Goal: Contribute content: Contribute content

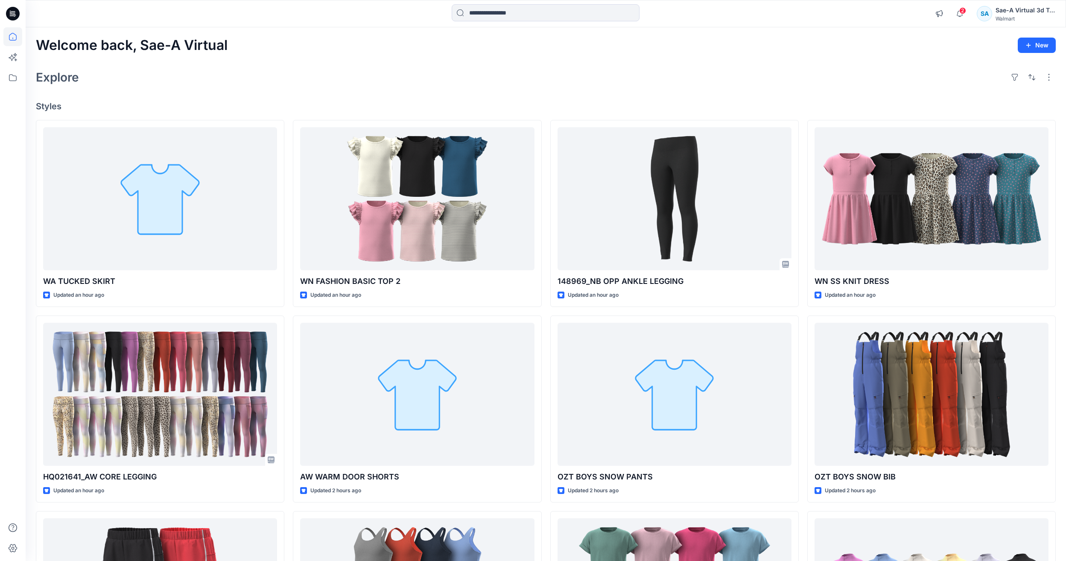
scroll to position [43, 0]
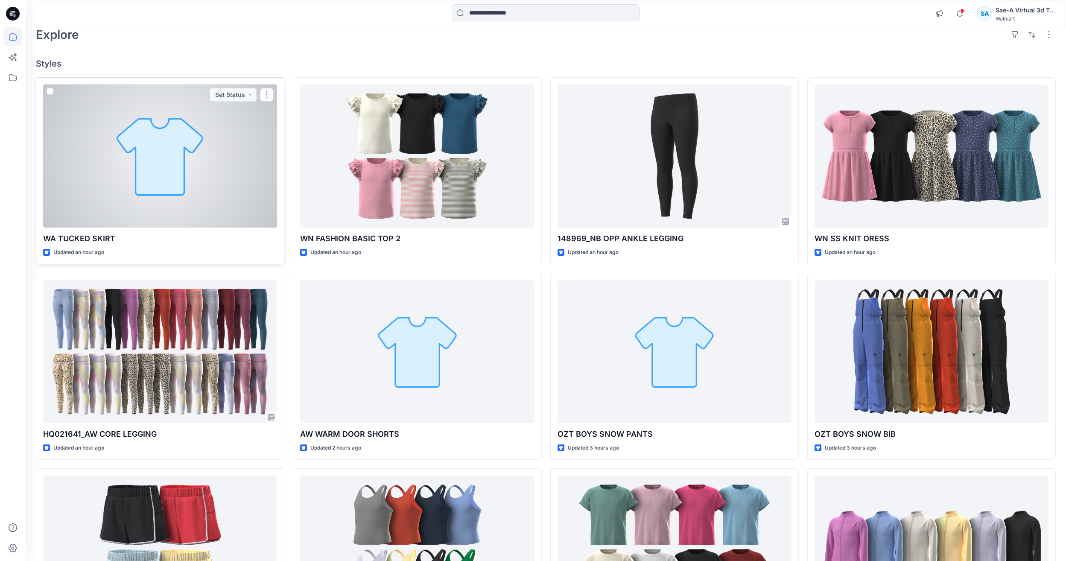
click at [131, 140] on div at bounding box center [160, 156] width 234 height 143
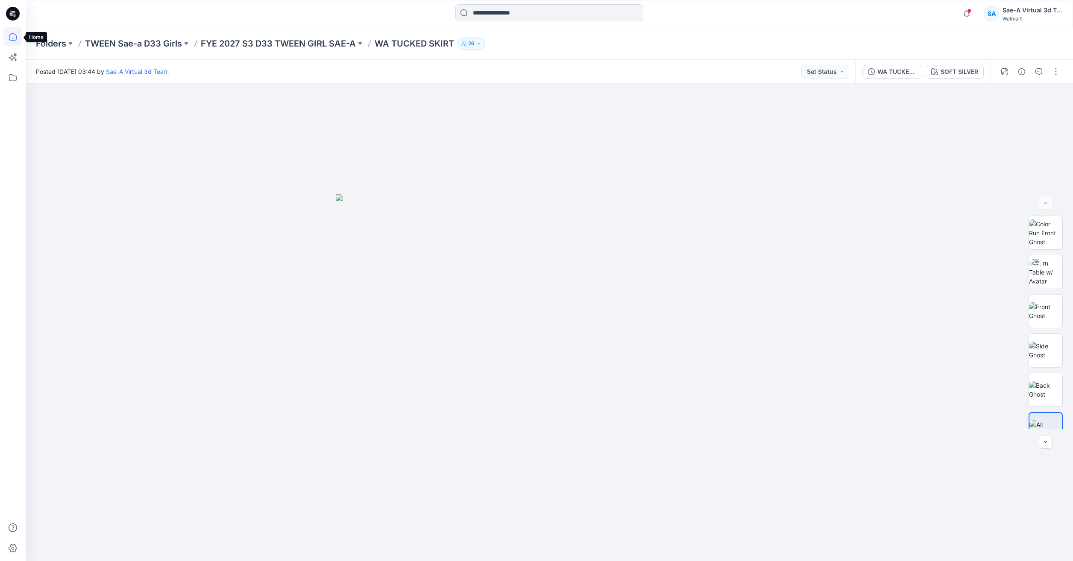
click at [10, 39] on icon at bounding box center [12, 36] width 19 height 19
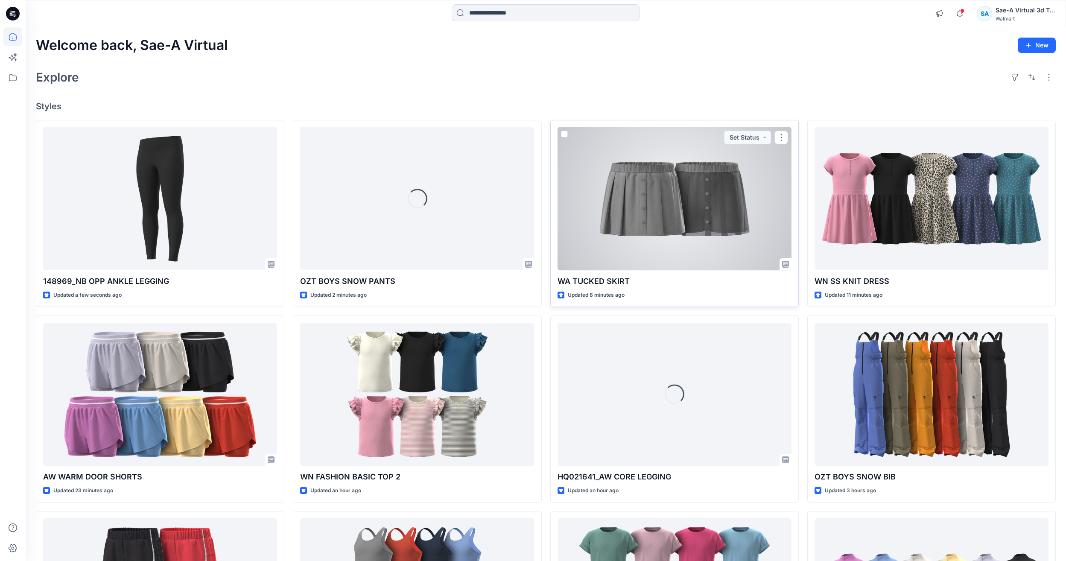
click at [691, 244] on div at bounding box center [675, 198] width 234 height 143
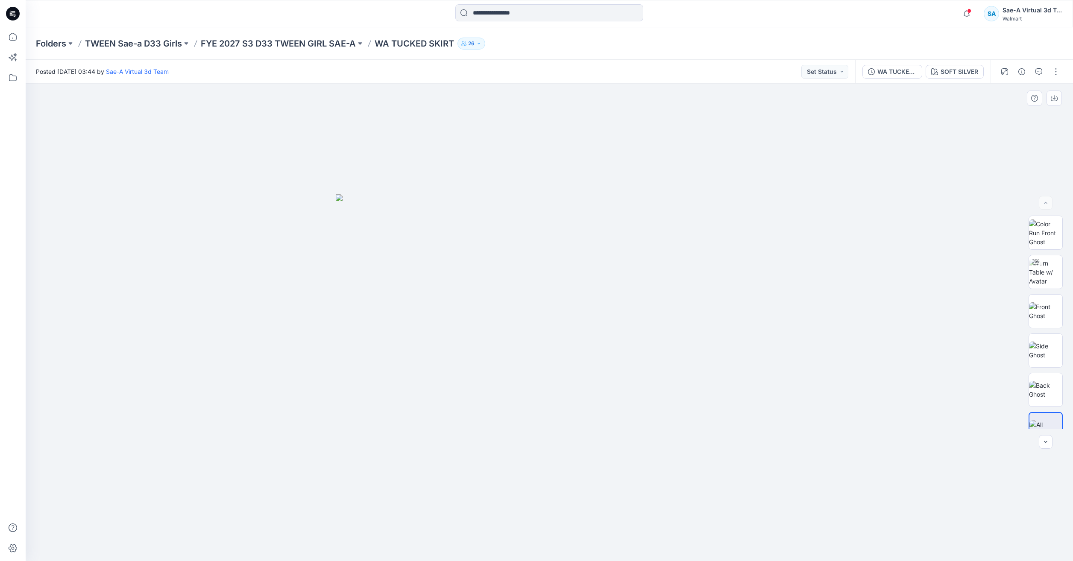
click at [930, 415] on div at bounding box center [549, 322] width 1047 height 477
click at [1053, 75] on button "button" at bounding box center [1056, 72] width 14 height 14
click at [1014, 113] on button "Edit" at bounding box center [1019, 116] width 79 height 16
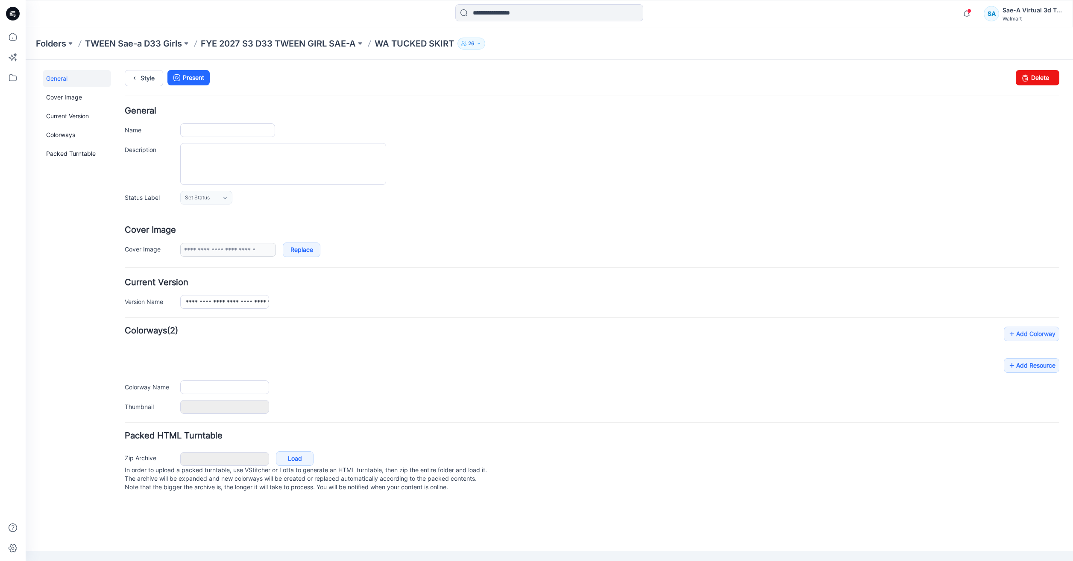
type input "**********"
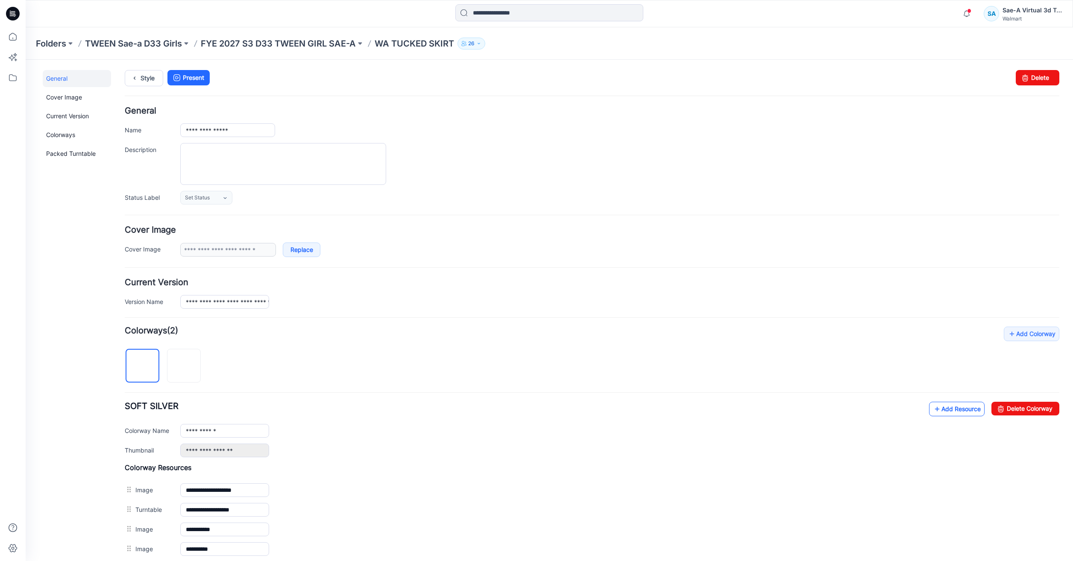
click at [944, 406] on link "Add Resource" at bounding box center [957, 409] width 56 height 15
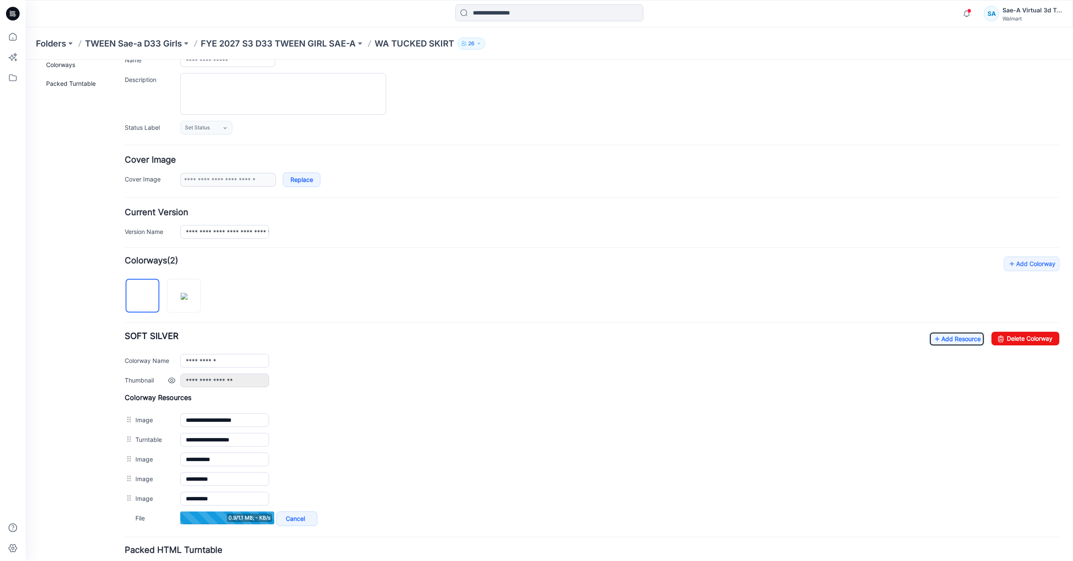
scroll to position [85, 0]
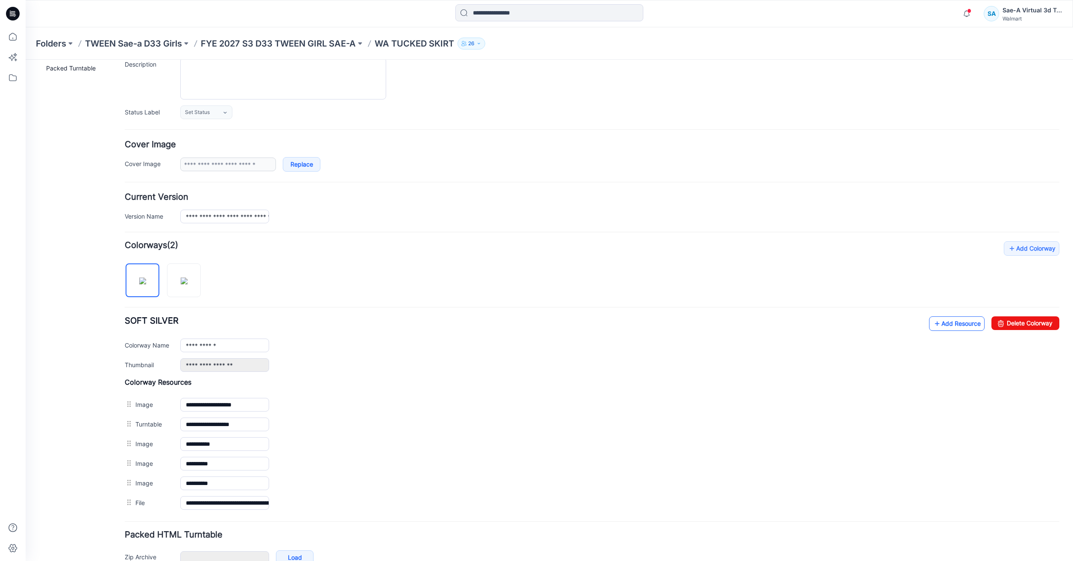
click at [946, 323] on link "Add Resource" at bounding box center [957, 323] width 56 height 15
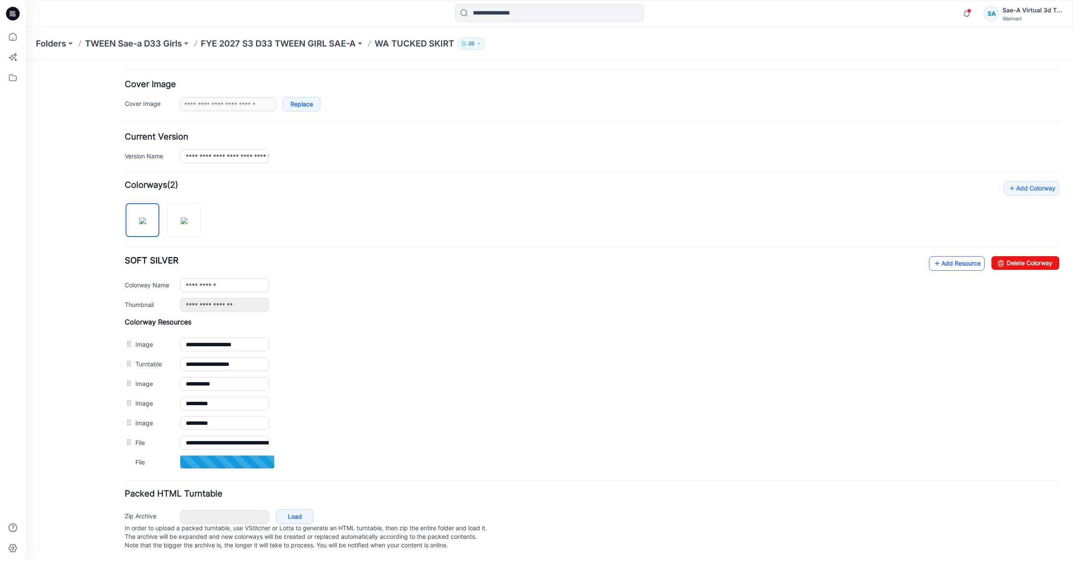
scroll to position [155, 0]
click at [938, 257] on link "Add Resource" at bounding box center [957, 263] width 56 height 15
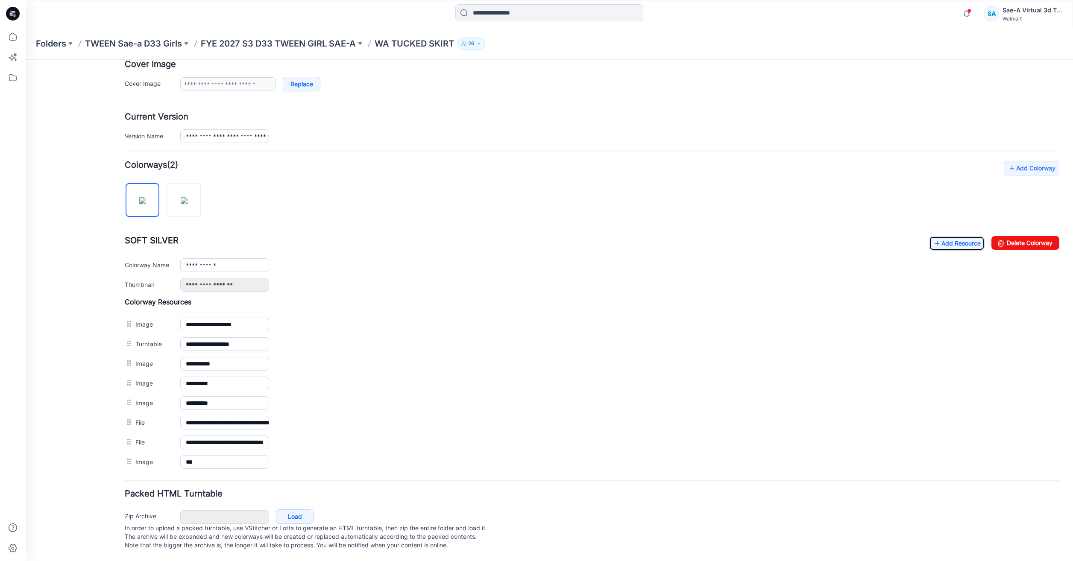
scroll to position [0, 0]
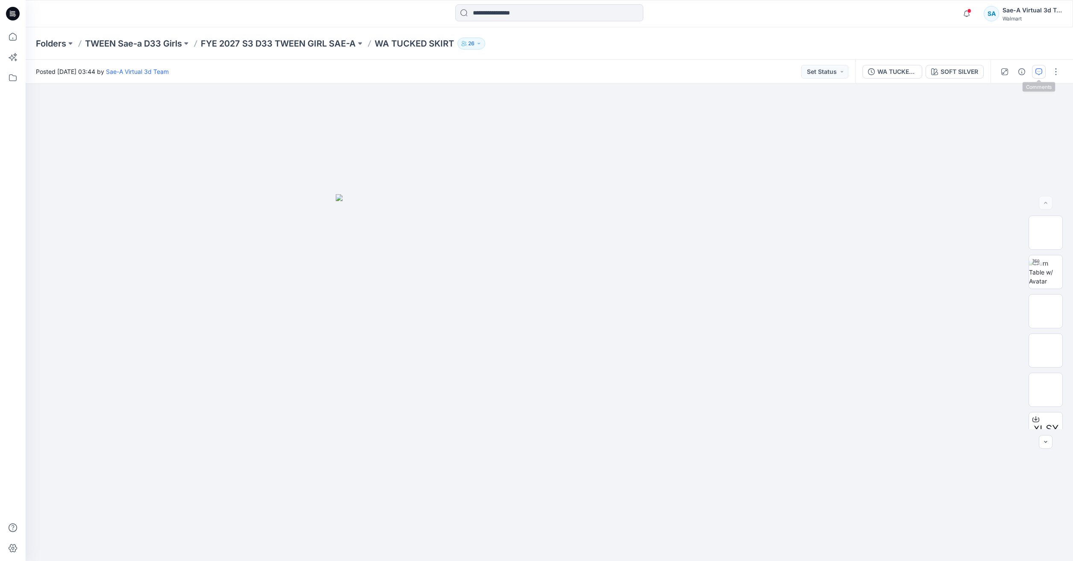
click at [1041, 67] on button "button" at bounding box center [1039, 72] width 14 height 14
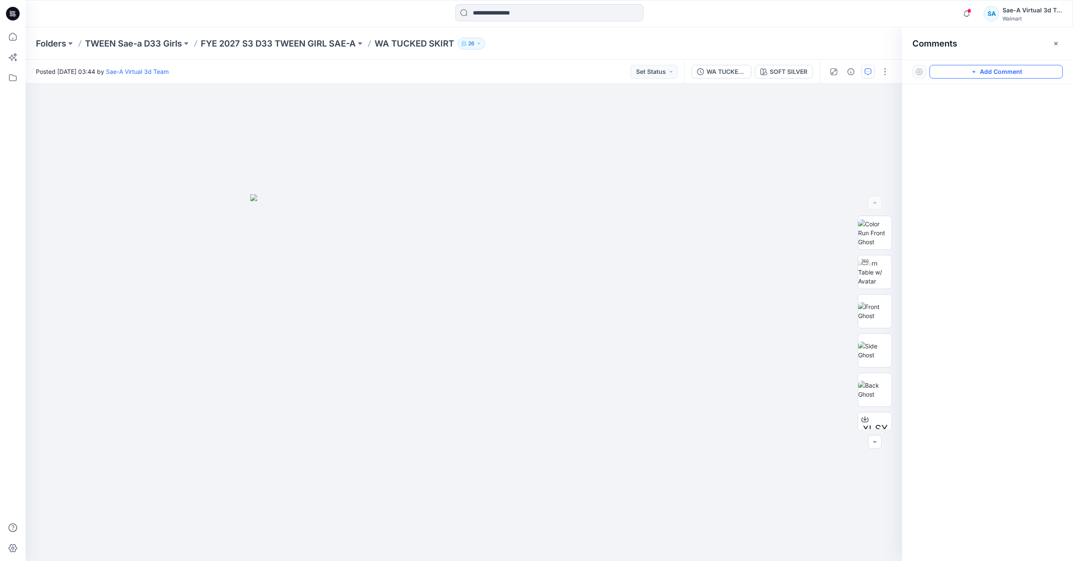
click at [991, 78] on button "Add Comment" at bounding box center [995, 72] width 133 height 14
click at [572, 124] on div "1" at bounding box center [464, 322] width 876 height 477
type textarea "**********"
click at [682, 178] on button "Post" at bounding box center [680, 179] width 23 height 14
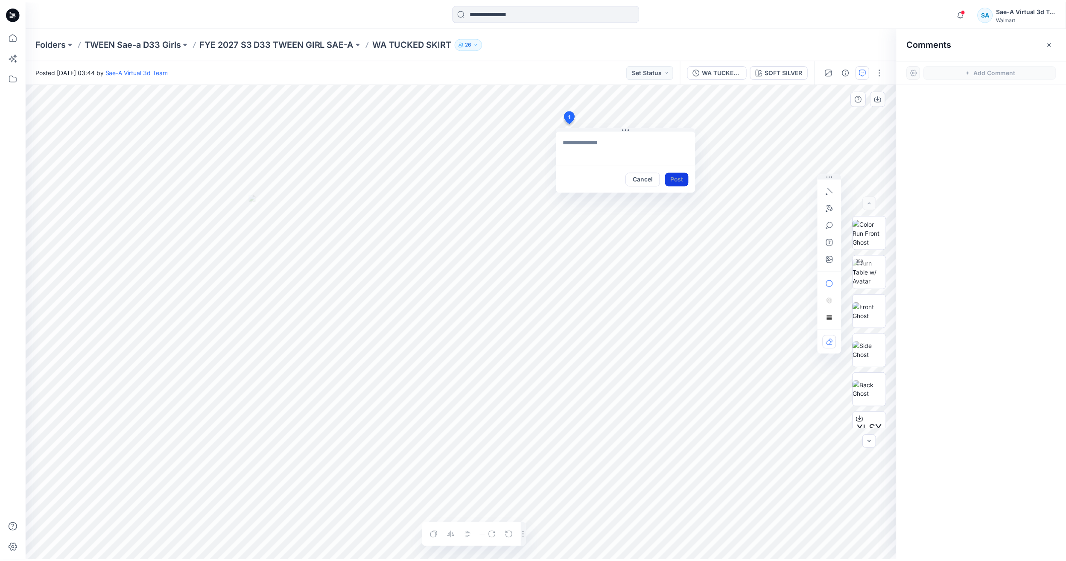
scroll to position [0, 0]
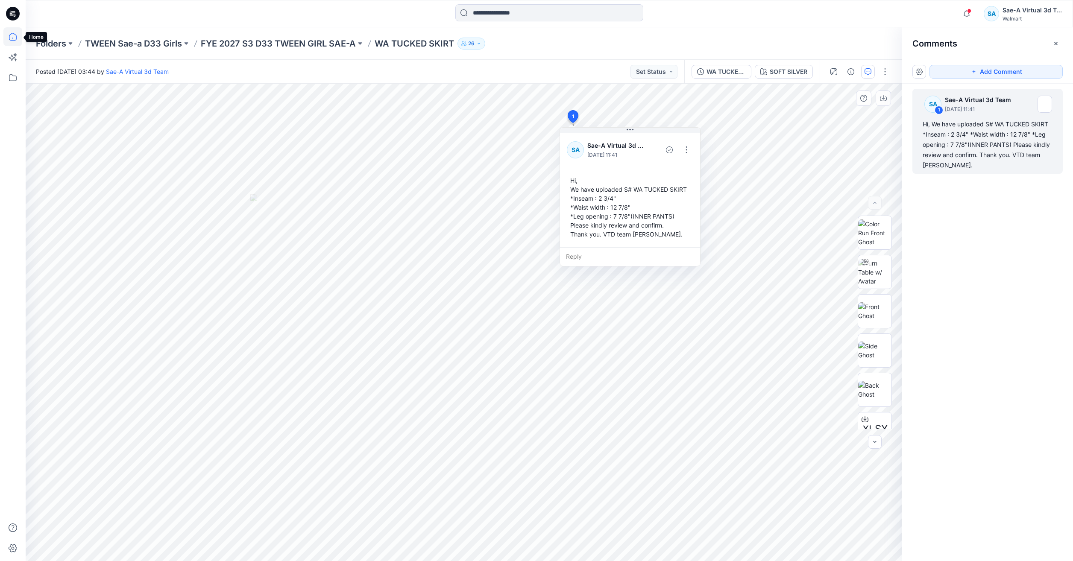
click at [11, 32] on icon at bounding box center [12, 36] width 19 height 19
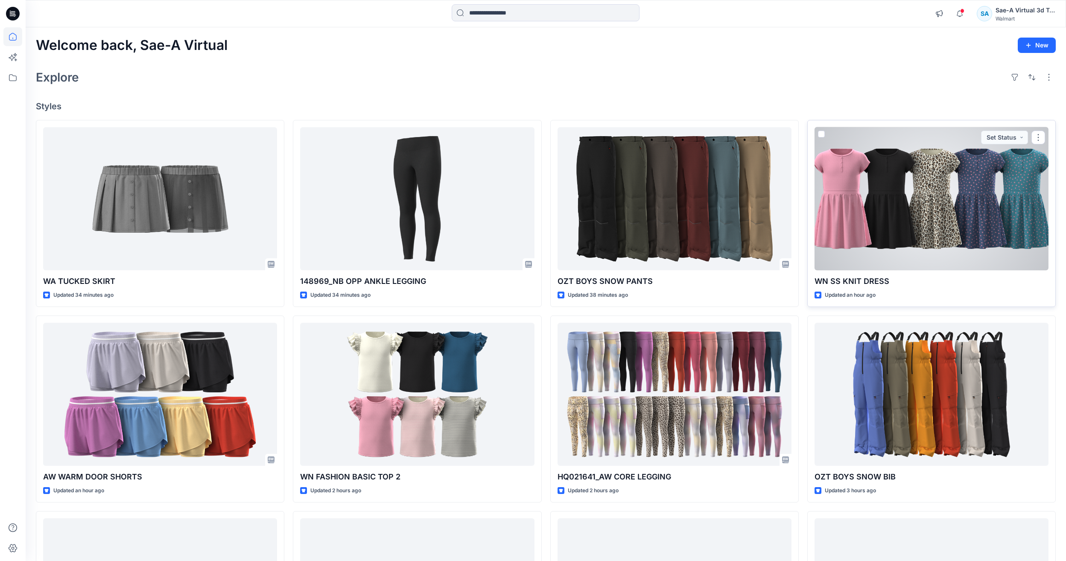
click at [1029, 128] on div at bounding box center [932, 198] width 234 height 143
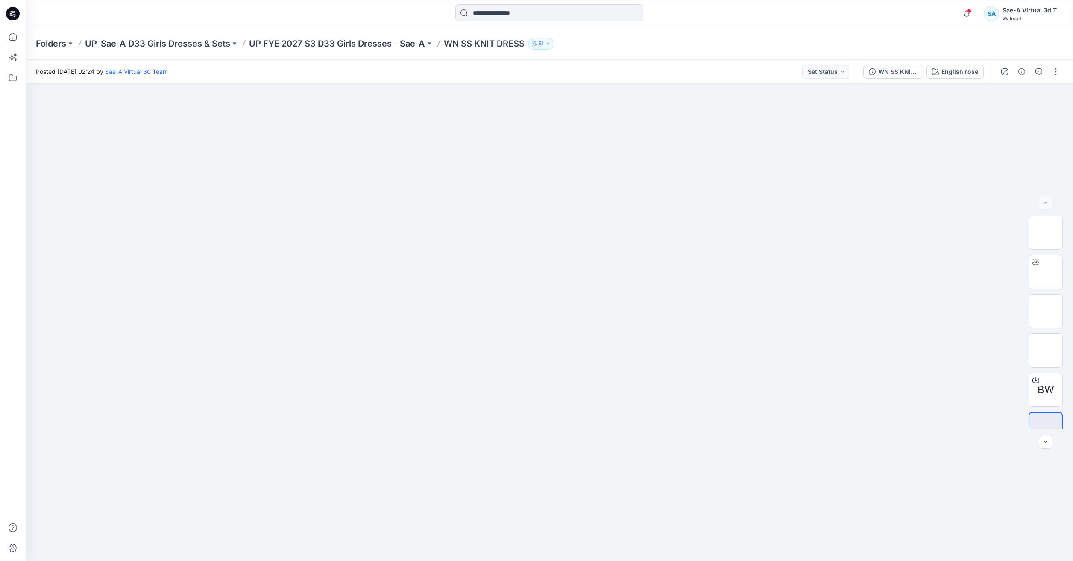
click at [1, 40] on div at bounding box center [13, 280] width 26 height 561
click at [9, 38] on icon at bounding box center [12, 36] width 19 height 19
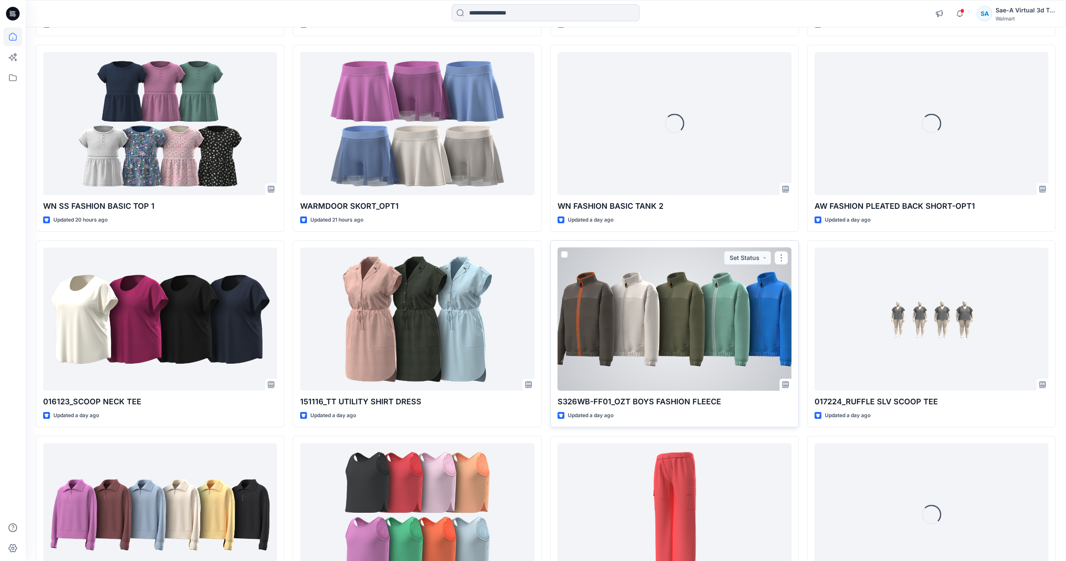
scroll to position [765, 0]
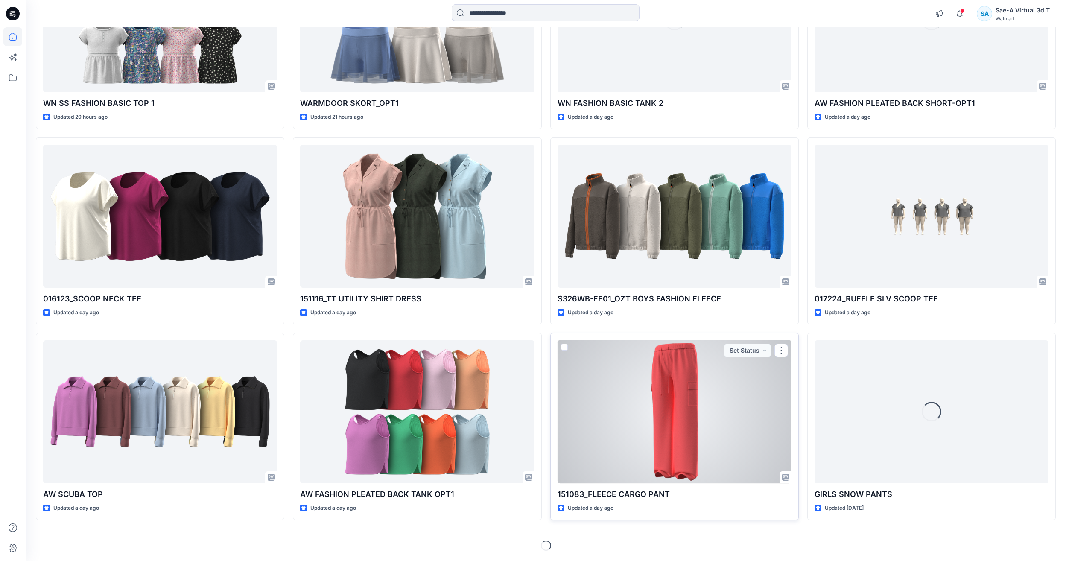
click at [632, 421] on div at bounding box center [675, 411] width 234 height 143
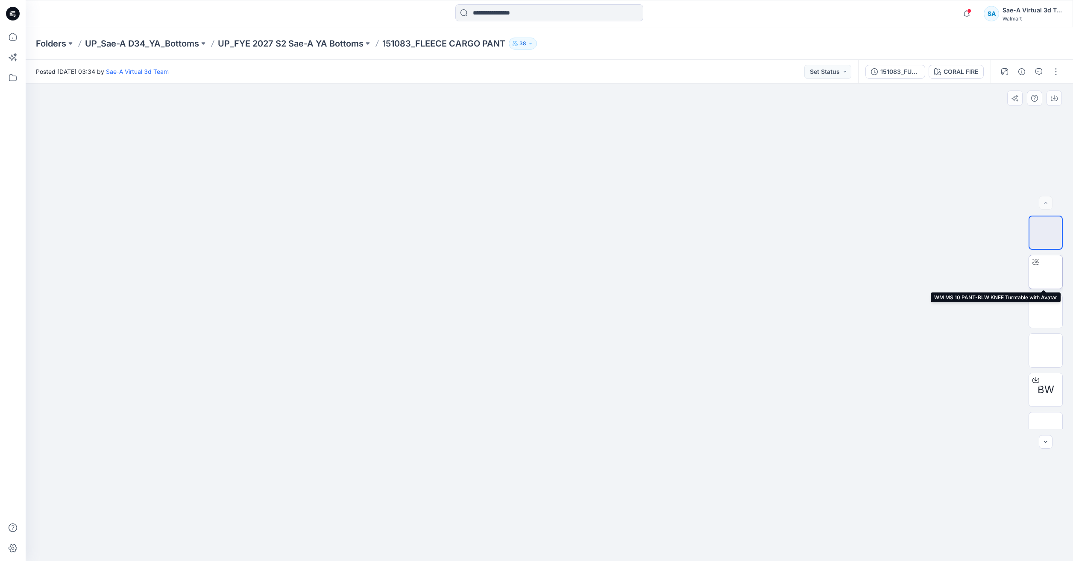
click at [1045, 272] on img at bounding box center [1045, 272] width 0 height 0
click at [11, 38] on icon at bounding box center [12, 36] width 19 height 19
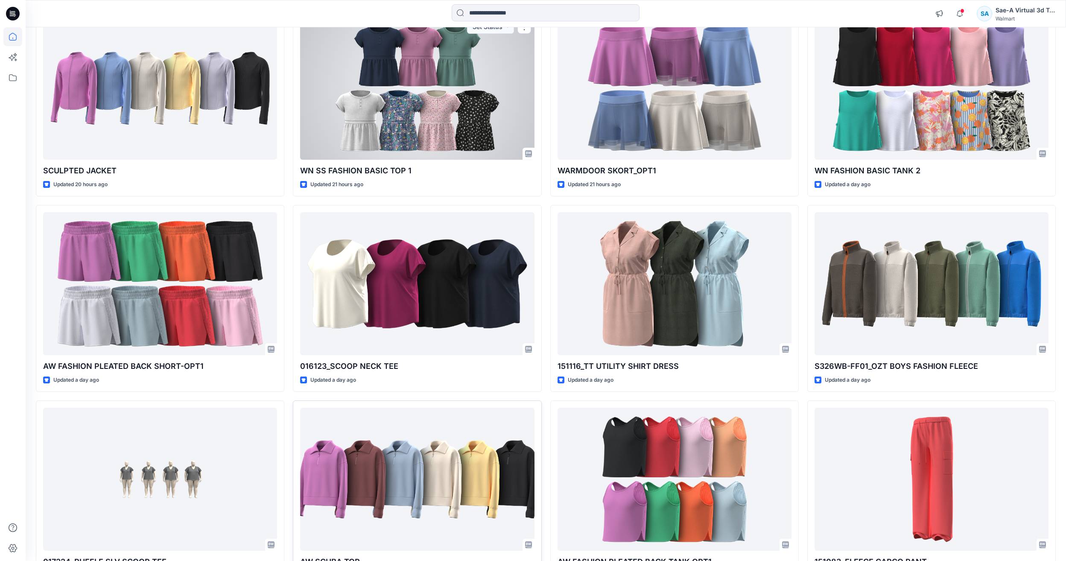
scroll to position [765, 0]
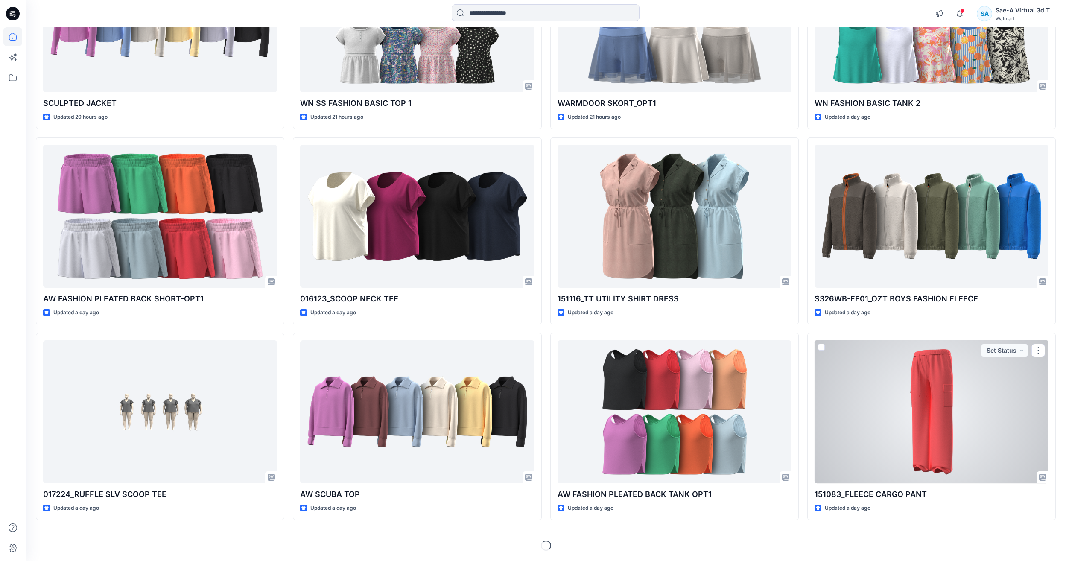
click at [928, 430] on div at bounding box center [932, 411] width 234 height 143
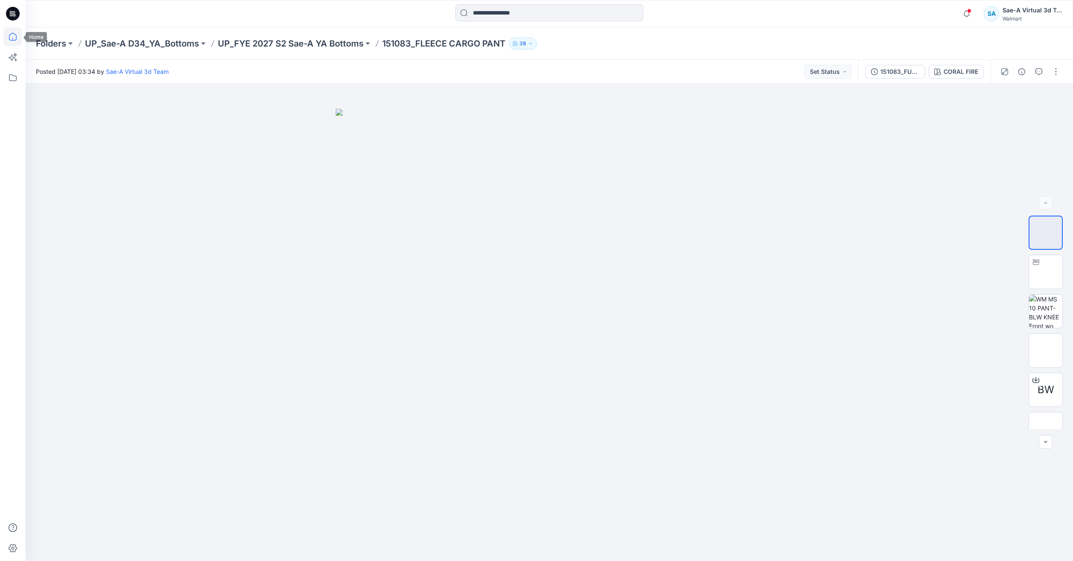
click at [18, 36] on icon at bounding box center [12, 36] width 19 height 19
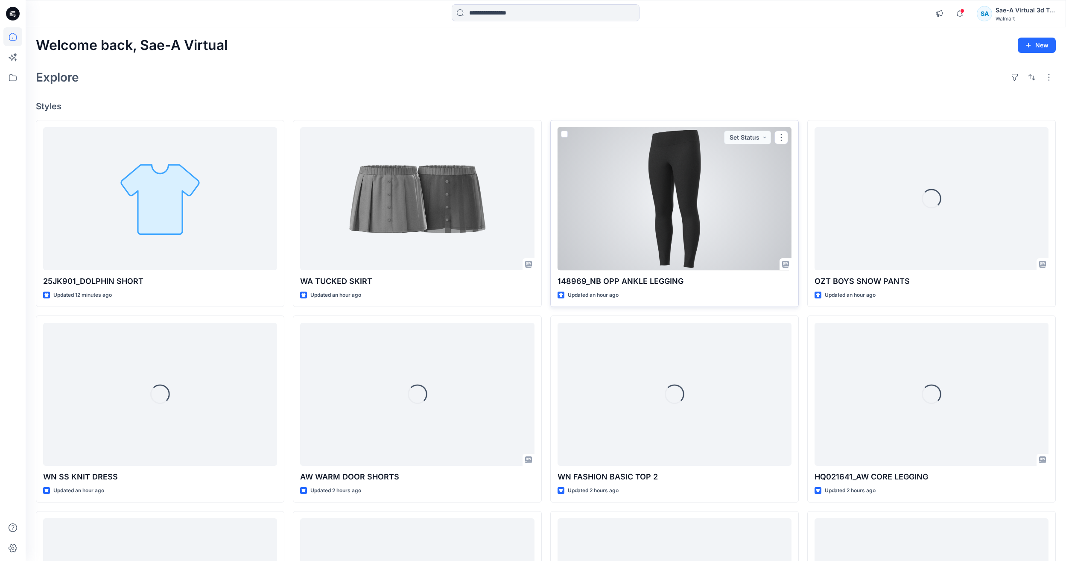
click at [602, 164] on div at bounding box center [675, 198] width 234 height 143
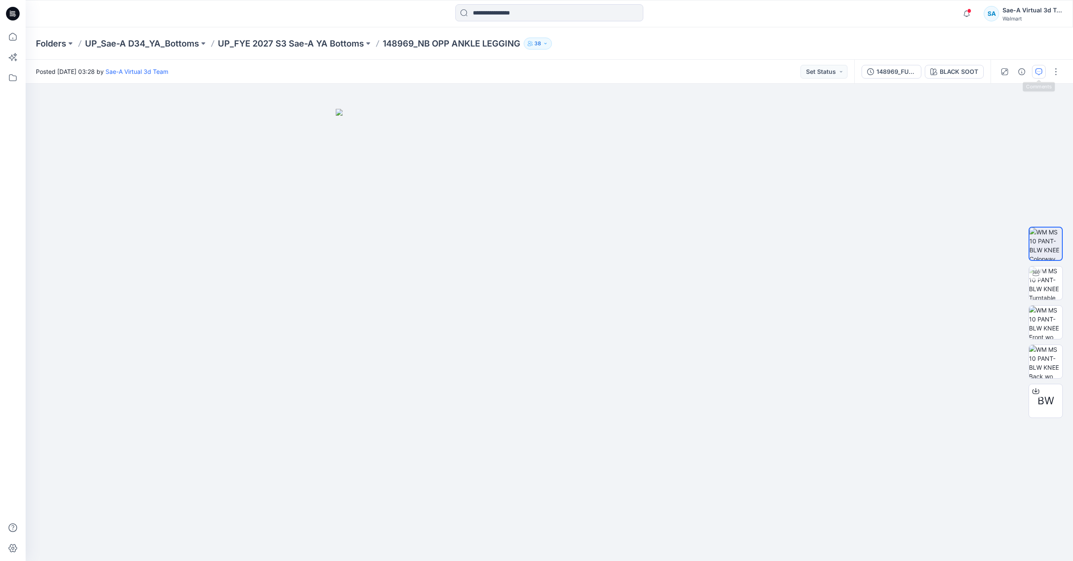
click at [1037, 73] on icon "button" at bounding box center [1038, 71] width 7 height 7
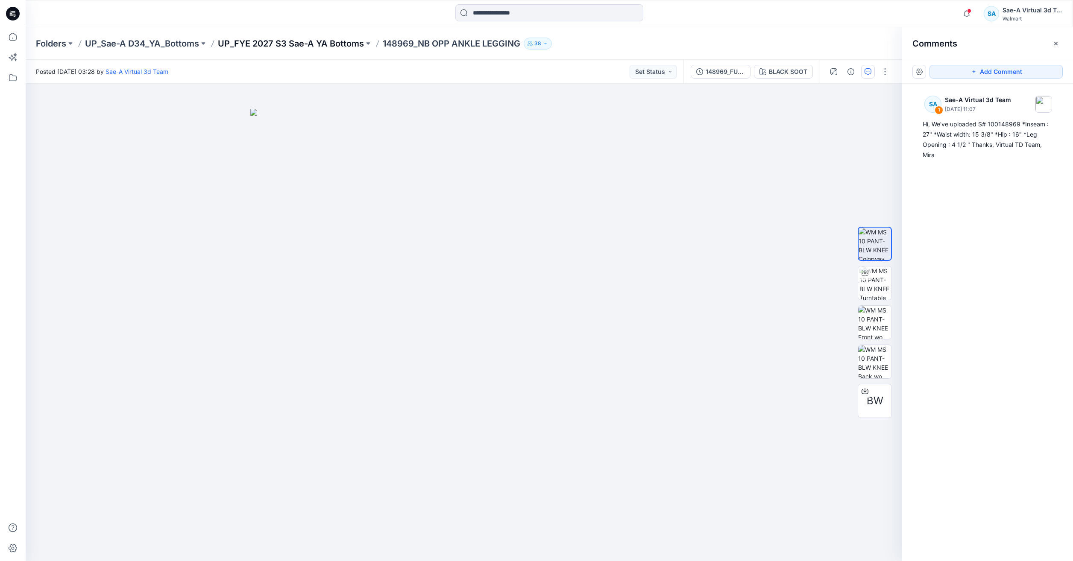
click at [269, 47] on p "UP_FYE 2027 S3 Sae-A YA Bottoms" at bounding box center [291, 44] width 146 height 12
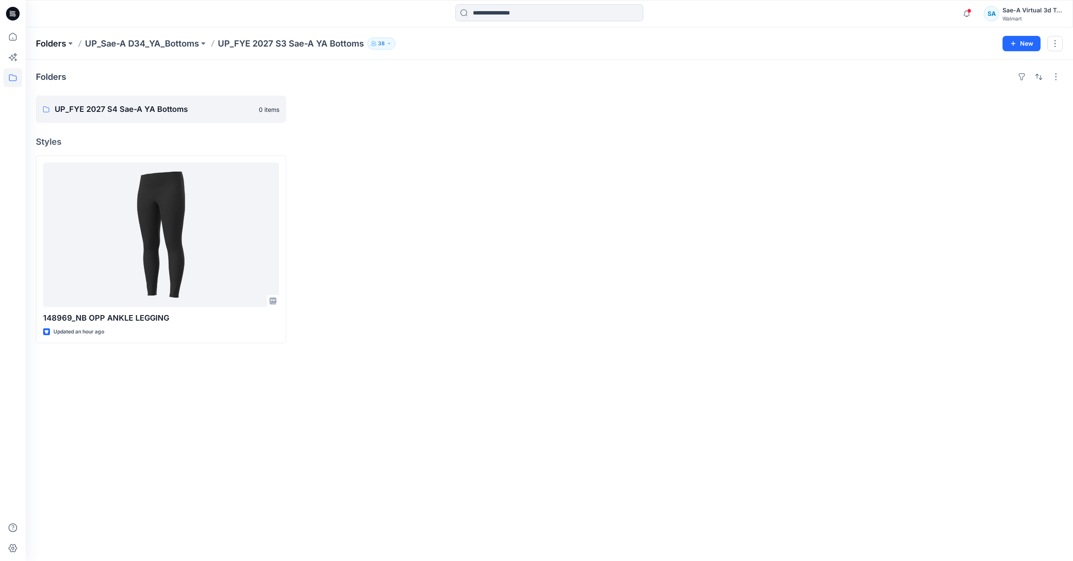
click at [55, 40] on p "Folders" at bounding box center [51, 44] width 30 height 12
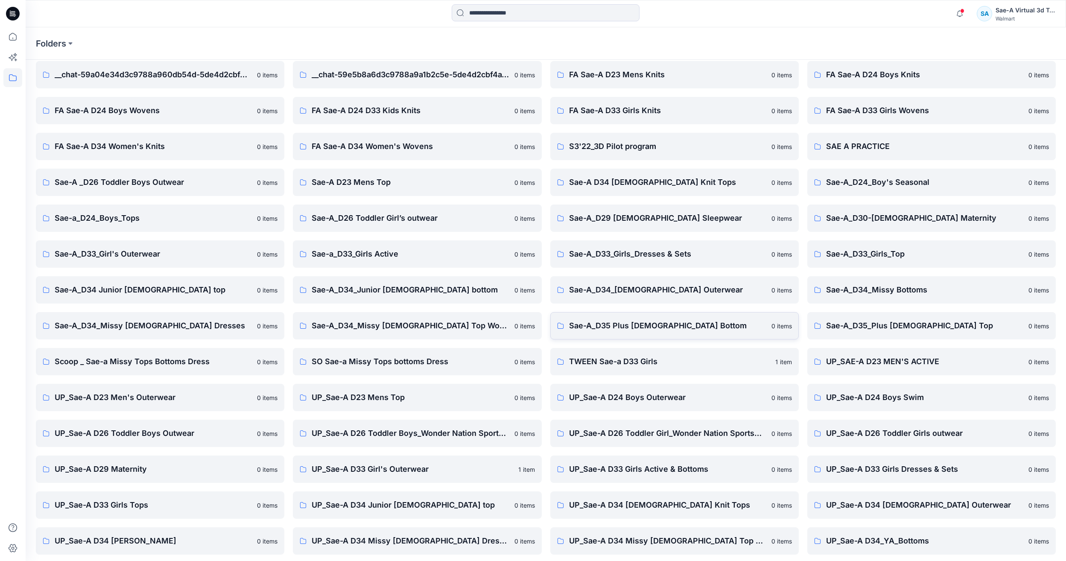
scroll to position [73, 0]
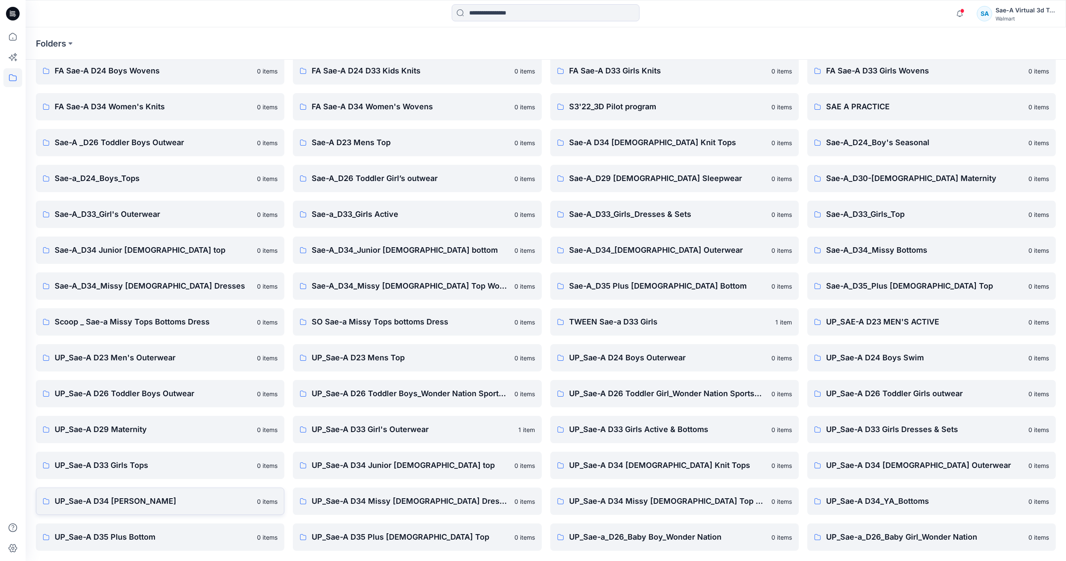
click at [178, 506] on p "UP_Sae-A D34 Missy Bottoms" at bounding box center [153, 501] width 197 height 12
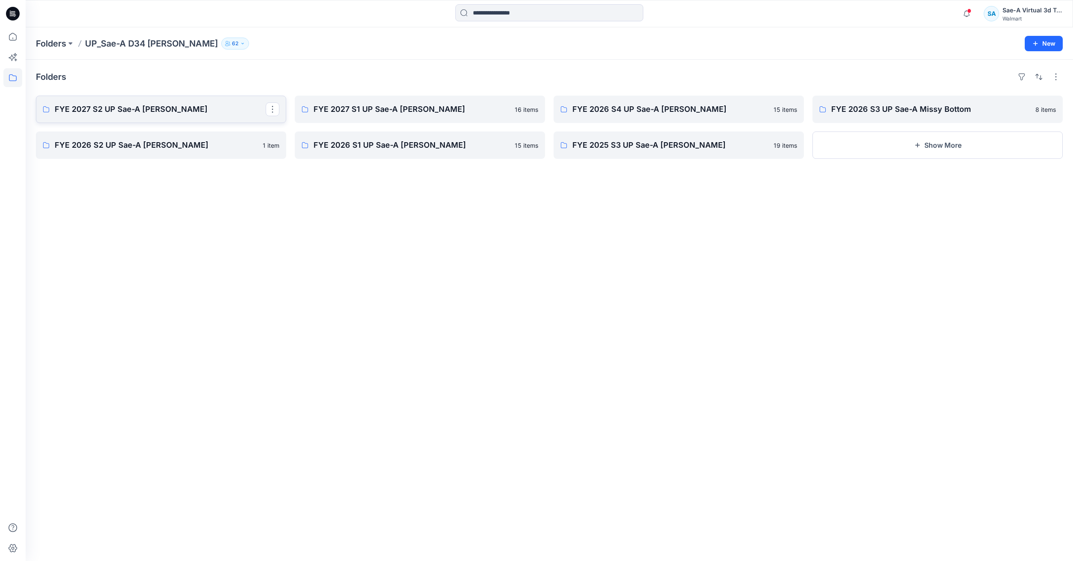
click at [155, 109] on p "FYE 2027 S2 UP Sae-A Missy Bottoms" at bounding box center [160, 109] width 211 height 12
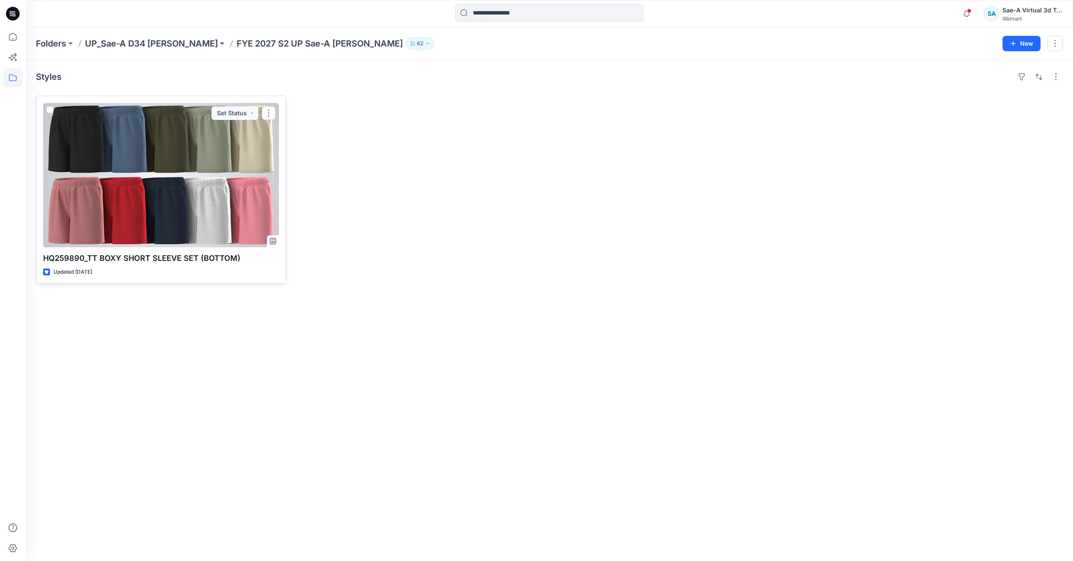
click at [131, 181] on div at bounding box center [161, 175] width 236 height 144
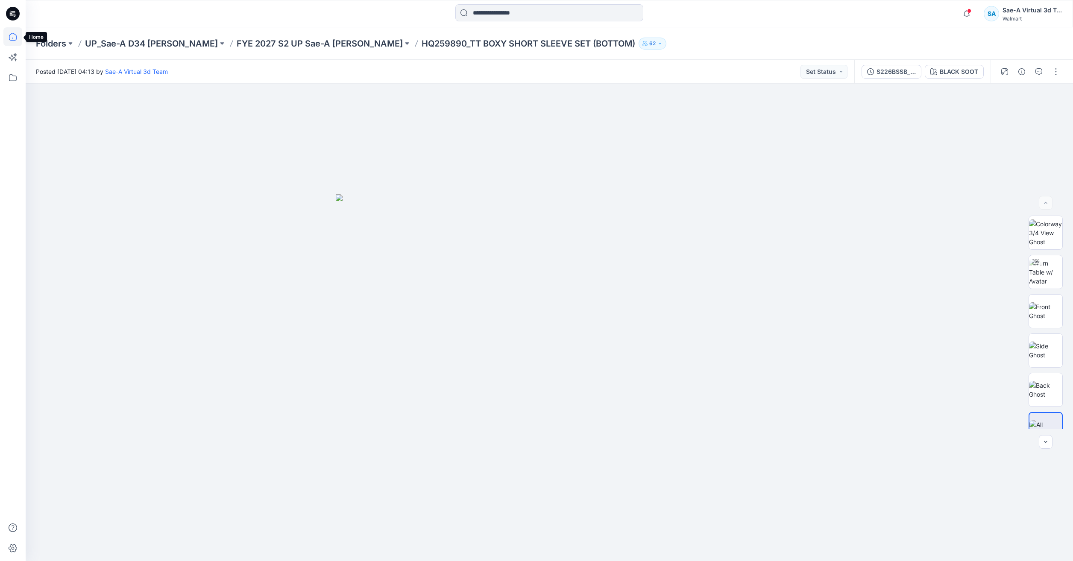
click at [17, 37] on icon at bounding box center [13, 37] width 8 height 8
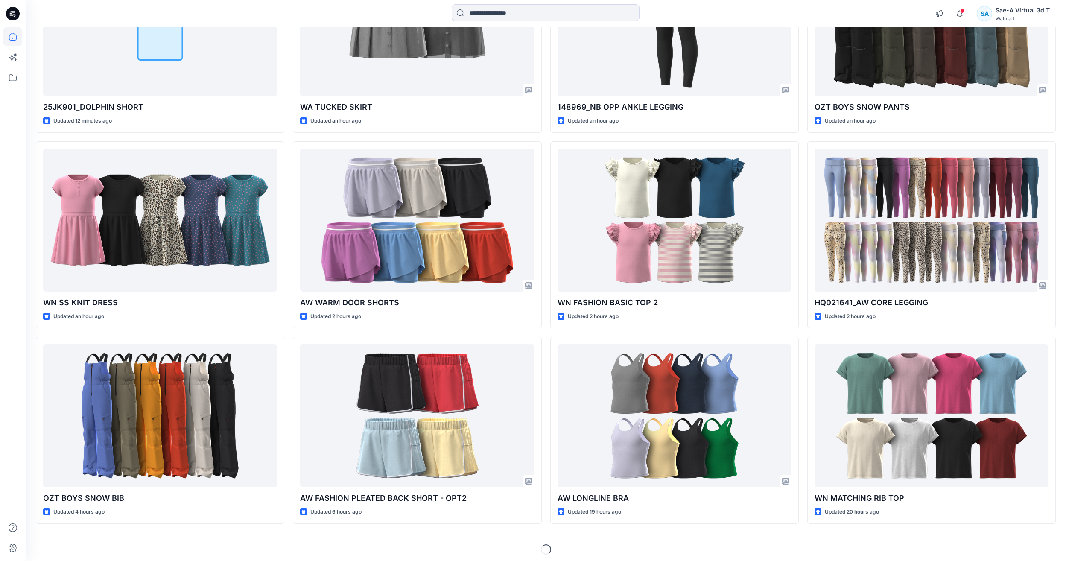
scroll to position [178, 0]
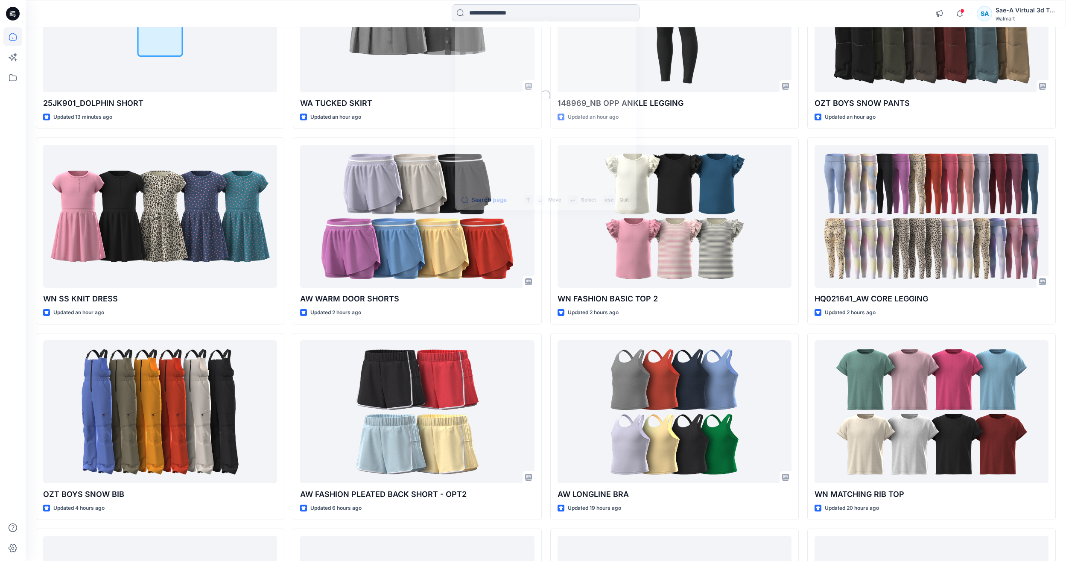
click at [540, 15] on input at bounding box center [546, 12] width 188 height 17
paste input "**********"
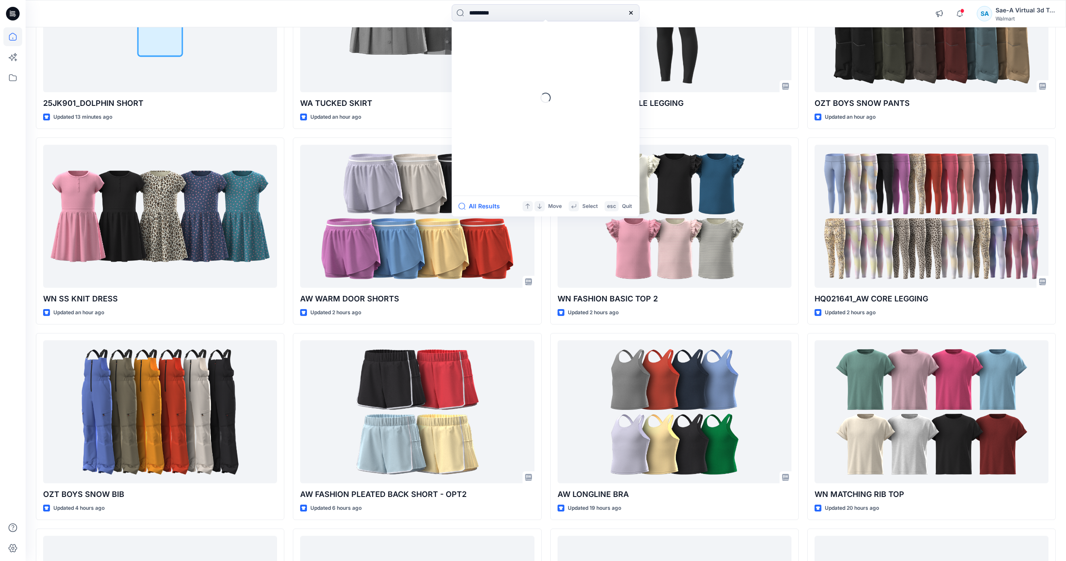
type input "********"
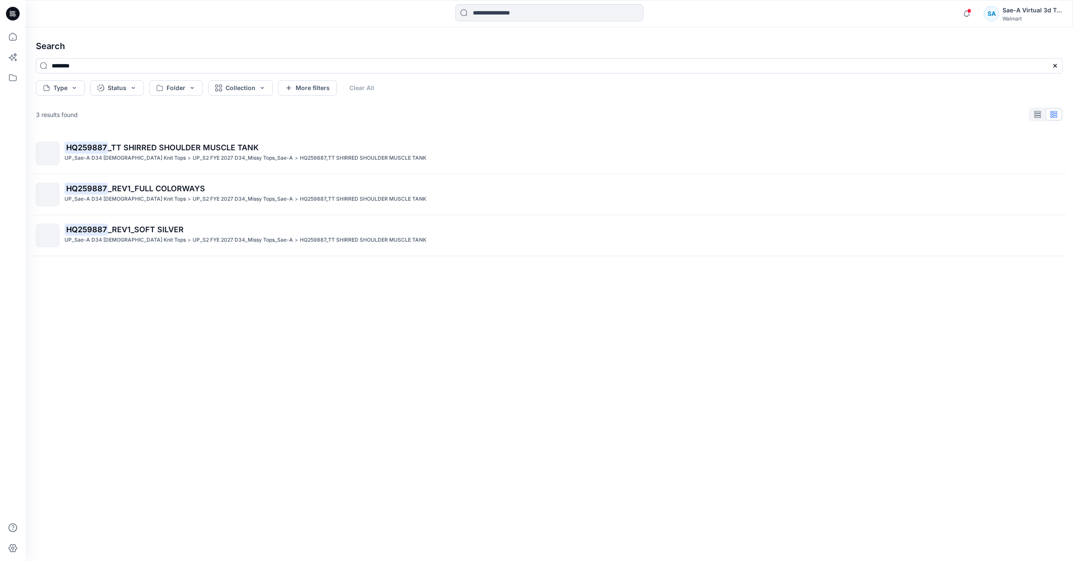
click at [424, 144] on p "HQ259887 _TT SHIRRED SHOULDER MUSCLE TANK" at bounding box center [562, 148] width 997 height 12
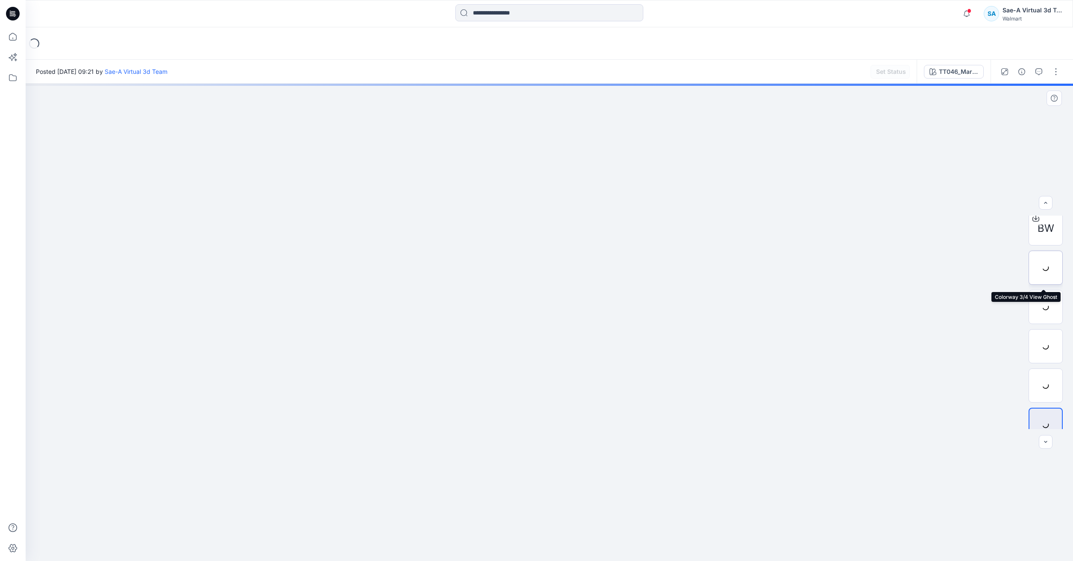
scroll to position [17, 0]
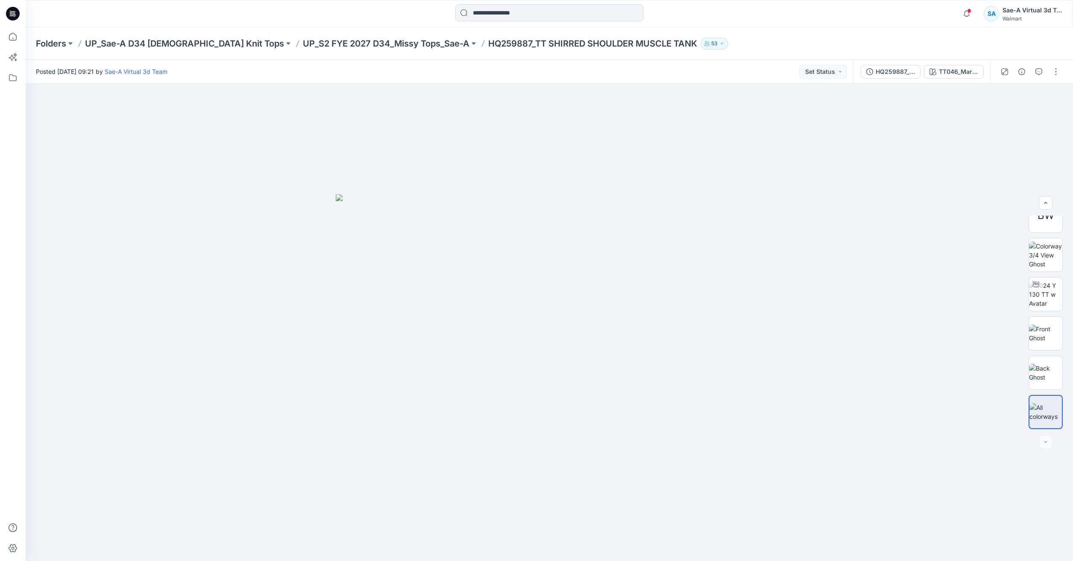
click at [23, 38] on div at bounding box center [13, 280] width 26 height 561
click at [20, 33] on icon at bounding box center [12, 36] width 19 height 19
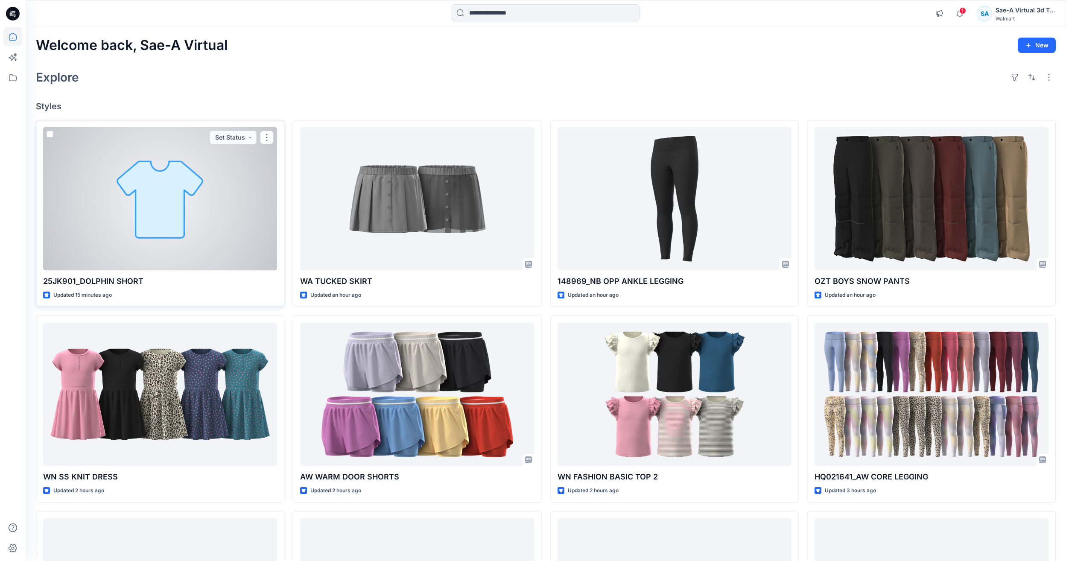
click at [89, 198] on div at bounding box center [160, 198] width 234 height 143
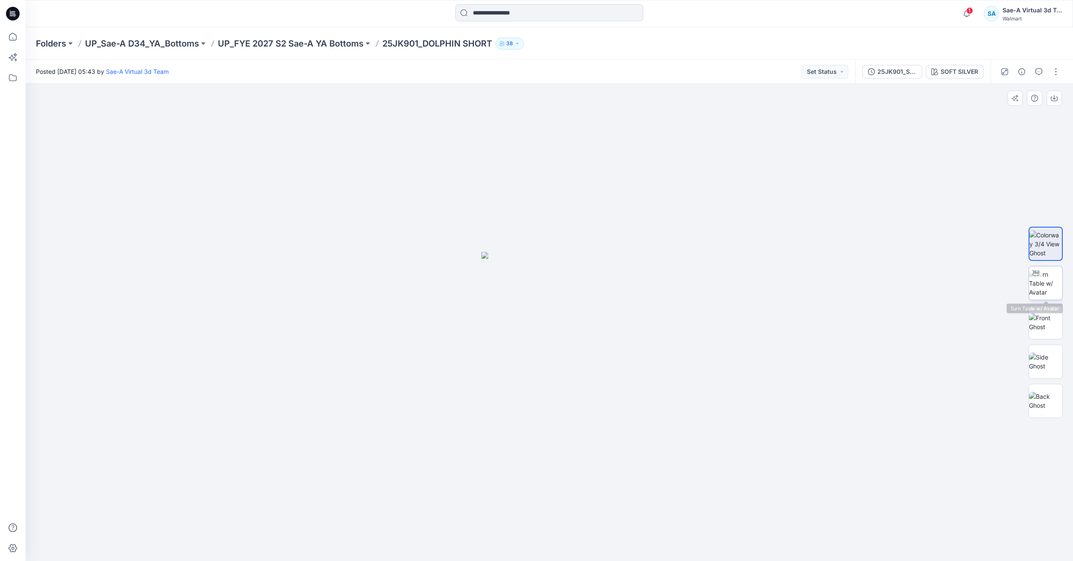
click at [1034, 287] on img at bounding box center [1045, 283] width 33 height 27
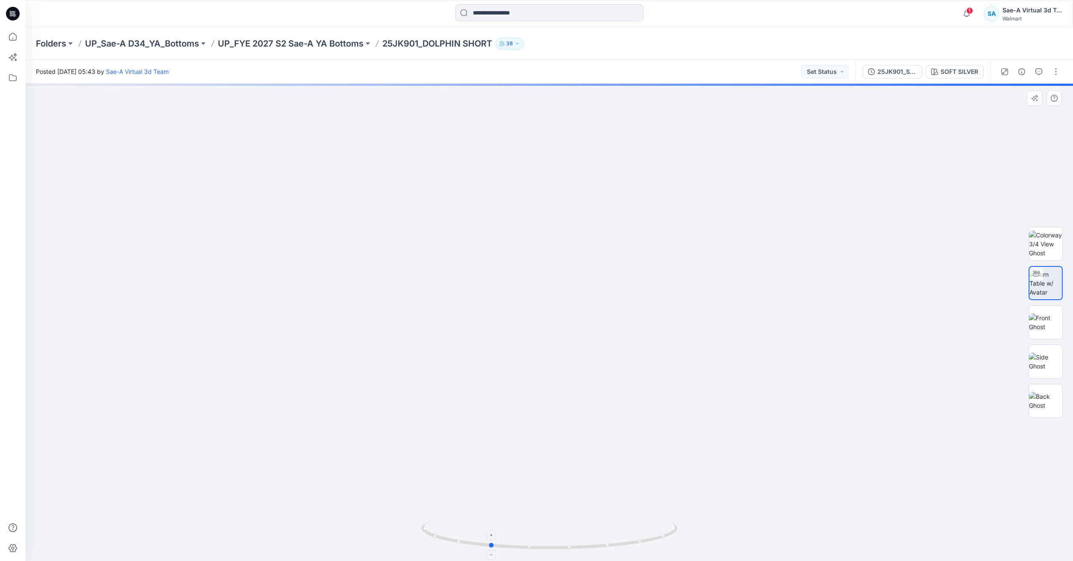
drag, startPoint x: 645, startPoint y: 540, endPoint x: 585, endPoint y: 538, distance: 59.8
click at [585, 538] on icon at bounding box center [550, 536] width 258 height 32
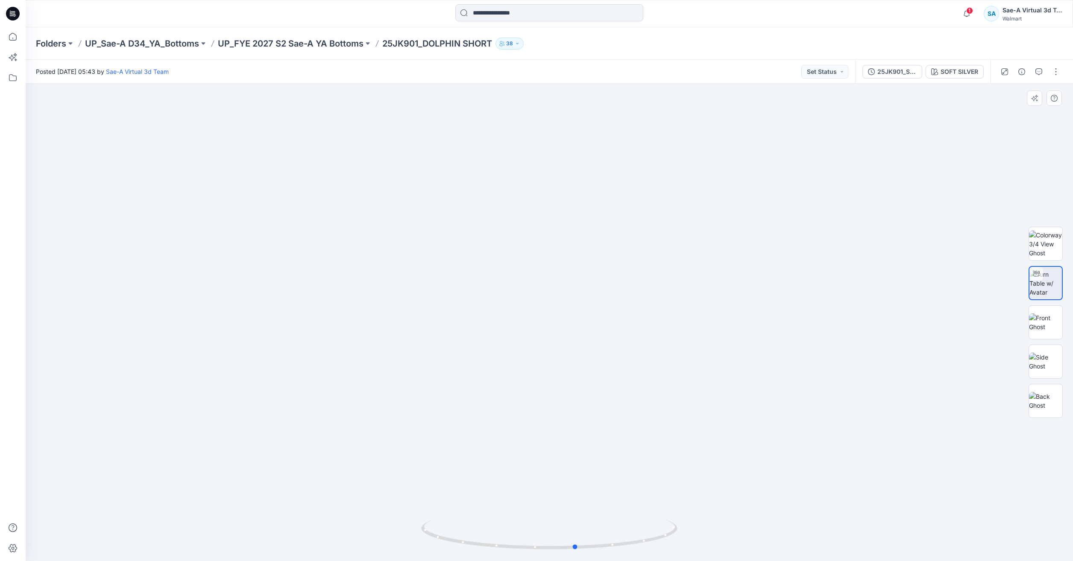
drag, startPoint x: 662, startPoint y: 533, endPoint x: 494, endPoint y: 516, distance: 169.5
click at [494, 516] on div at bounding box center [549, 322] width 1047 height 477
click at [1061, 70] on button "button" at bounding box center [1056, 72] width 14 height 14
click at [1020, 120] on button "Edit" at bounding box center [1019, 116] width 79 height 16
click at [1031, 117] on button "Edit" at bounding box center [1019, 116] width 79 height 16
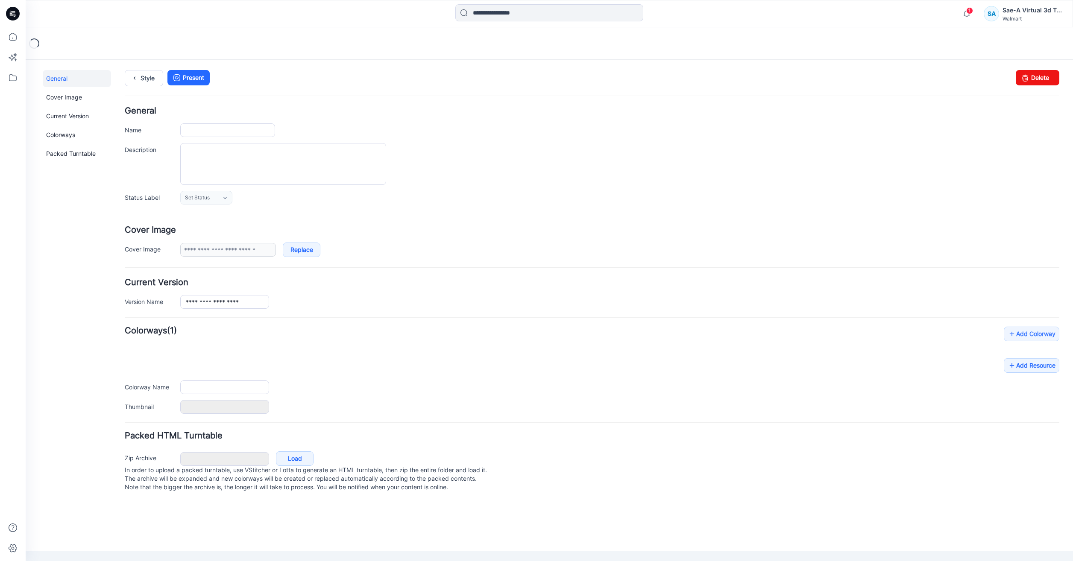
type input "**********"
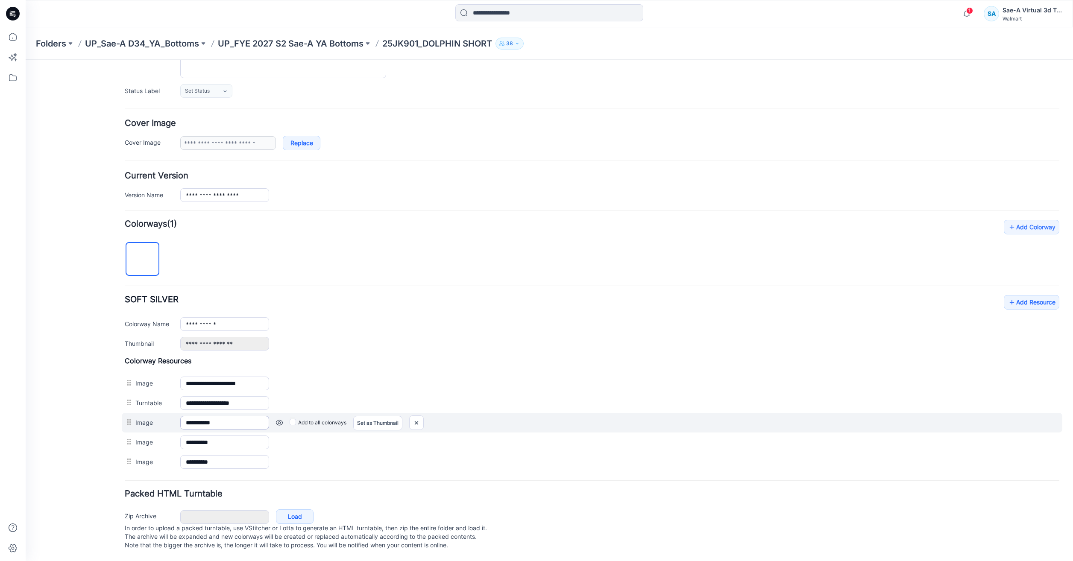
scroll to position [115, 0]
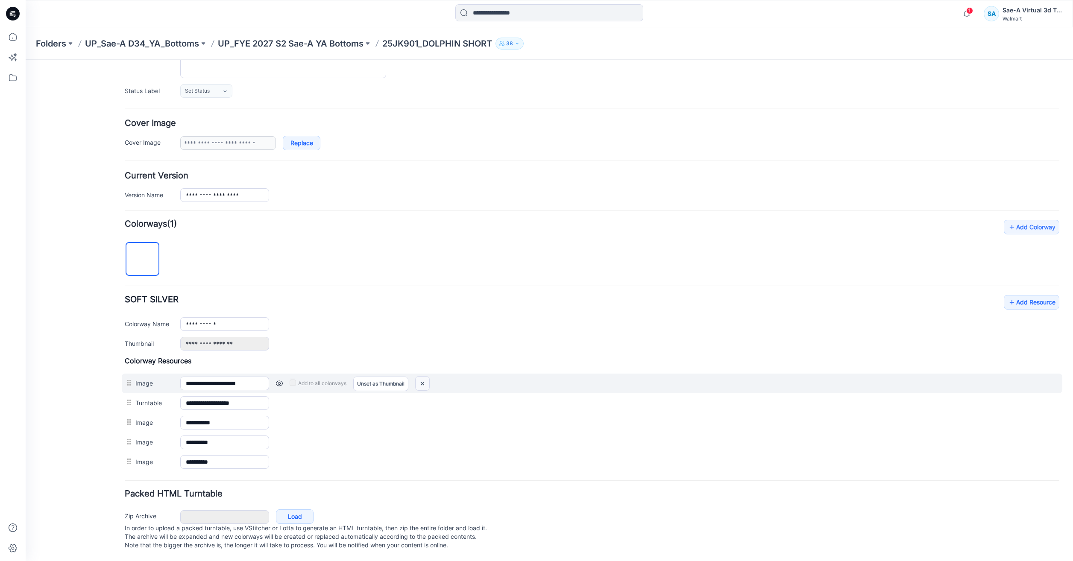
click at [419, 377] on img at bounding box center [422, 384] width 14 height 14
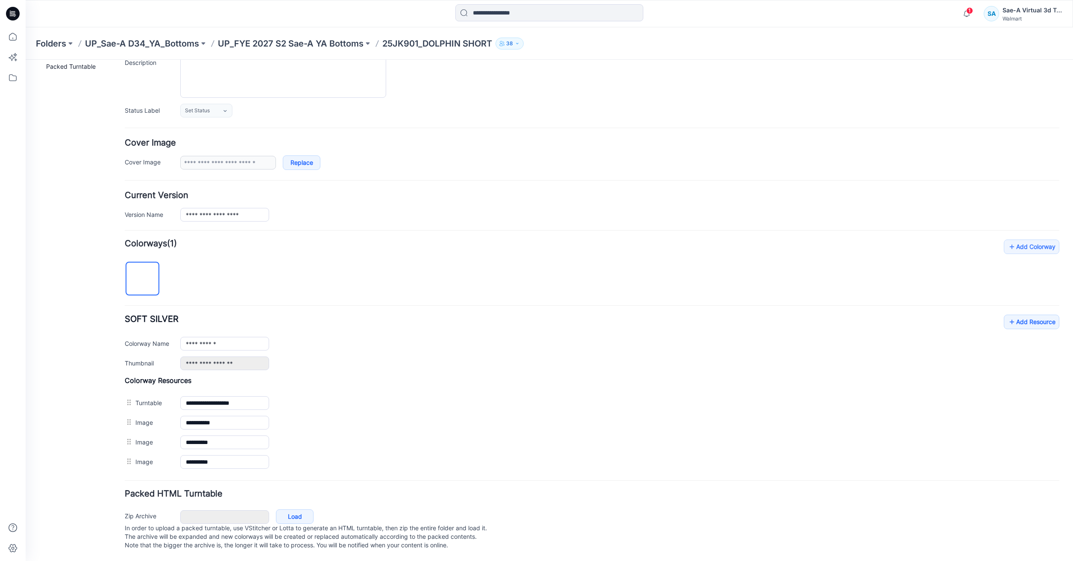
scroll to position [96, 0]
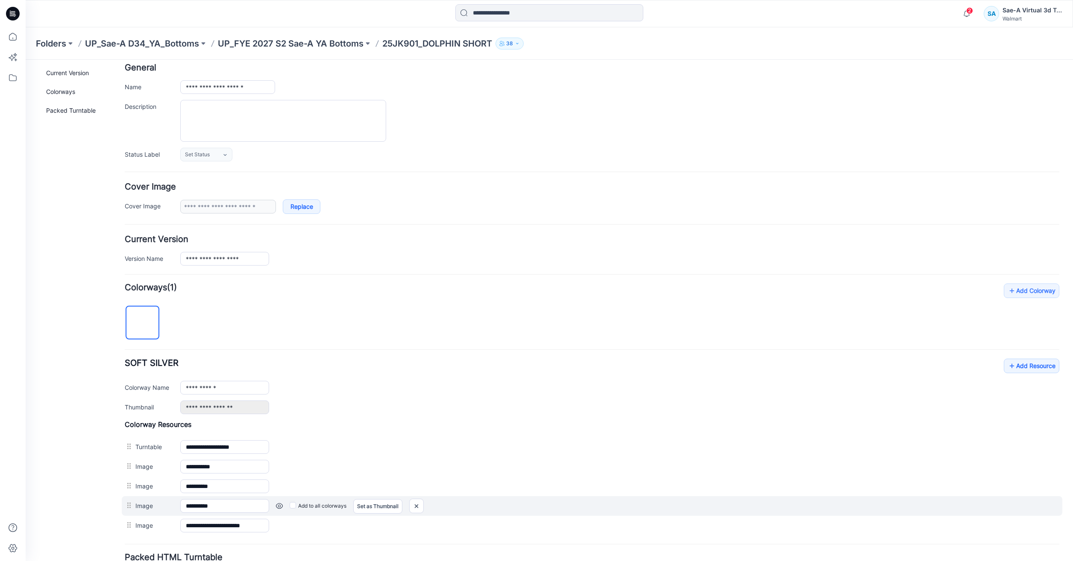
scroll to position [115, 0]
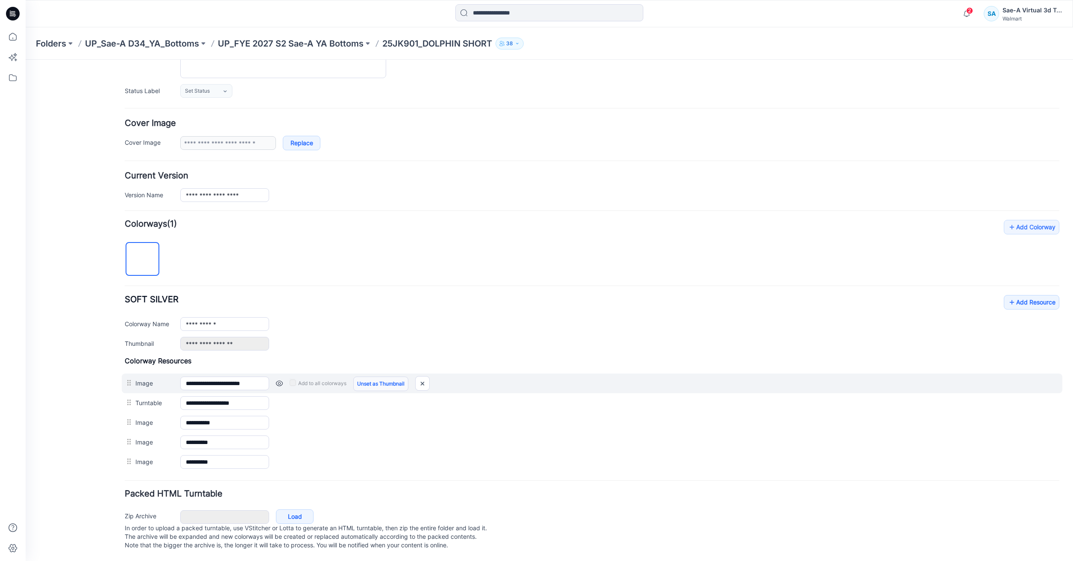
click at [384, 377] on link "Unset as Thumbnail" at bounding box center [380, 384] width 55 height 15
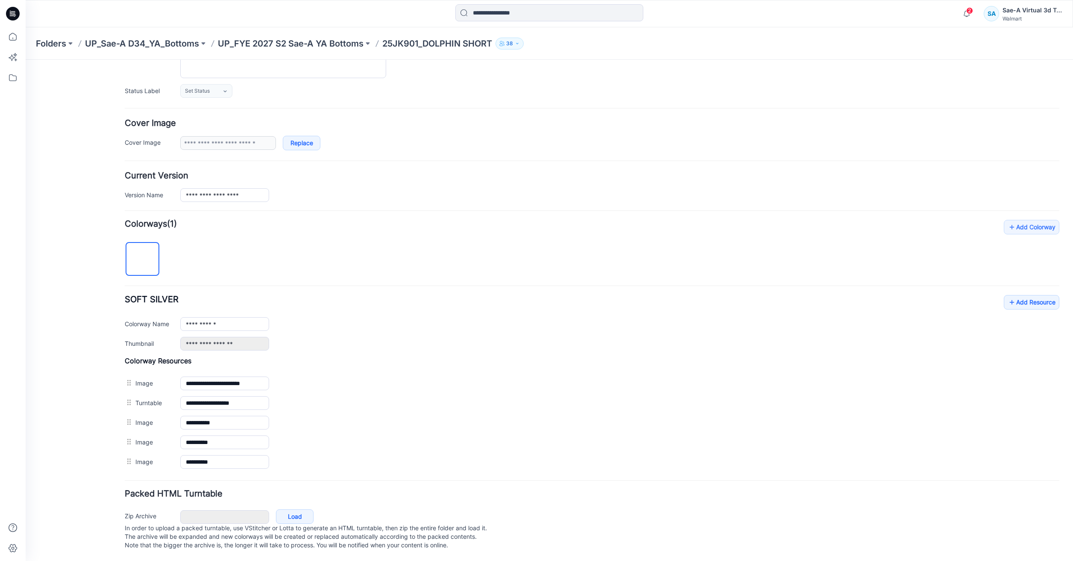
scroll to position [0, 0]
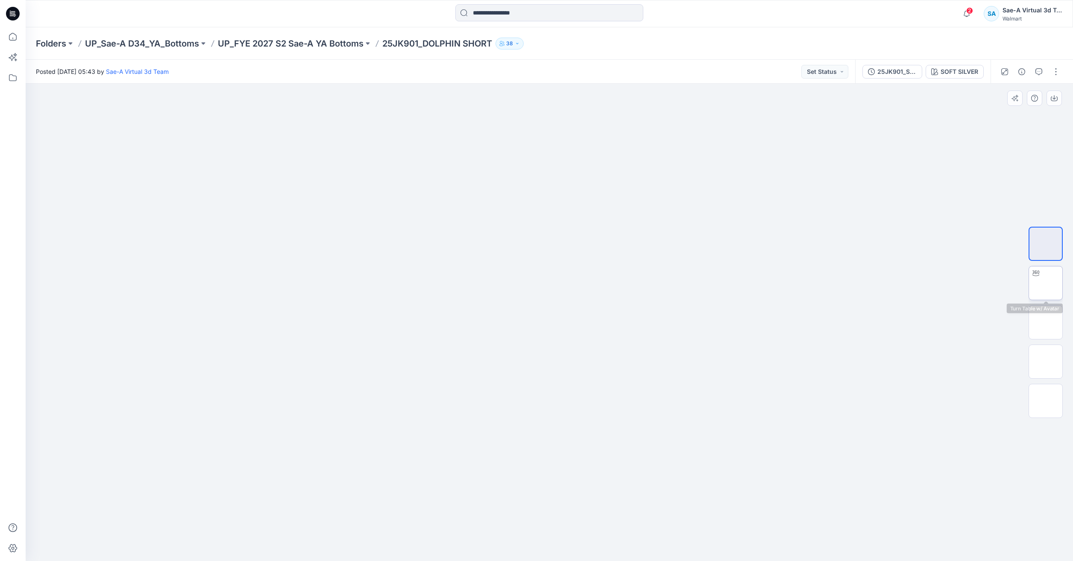
click at [1045, 283] on img at bounding box center [1045, 283] width 0 height 0
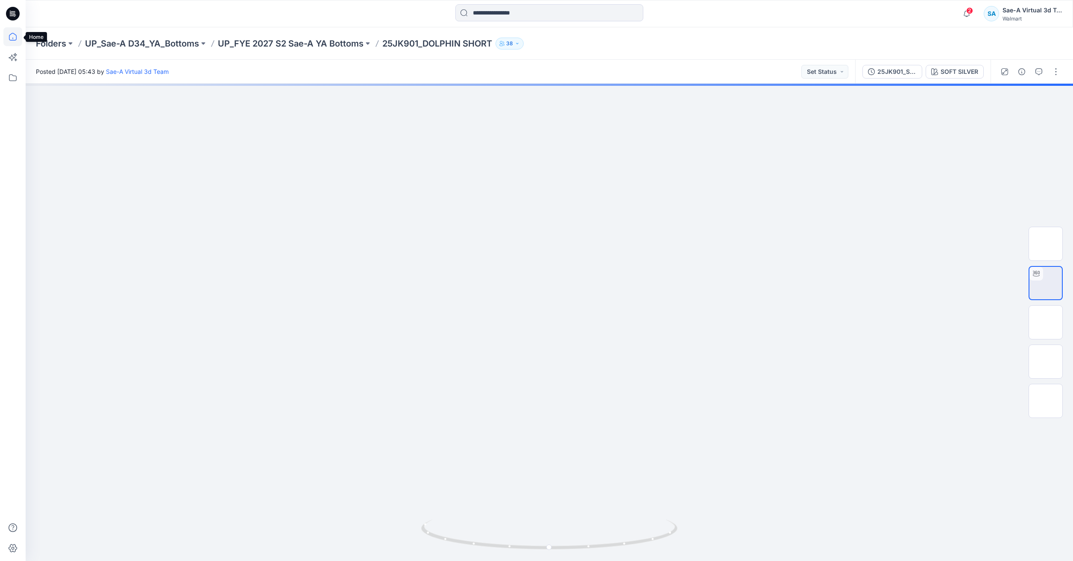
click at [15, 39] on icon at bounding box center [12, 36] width 19 height 19
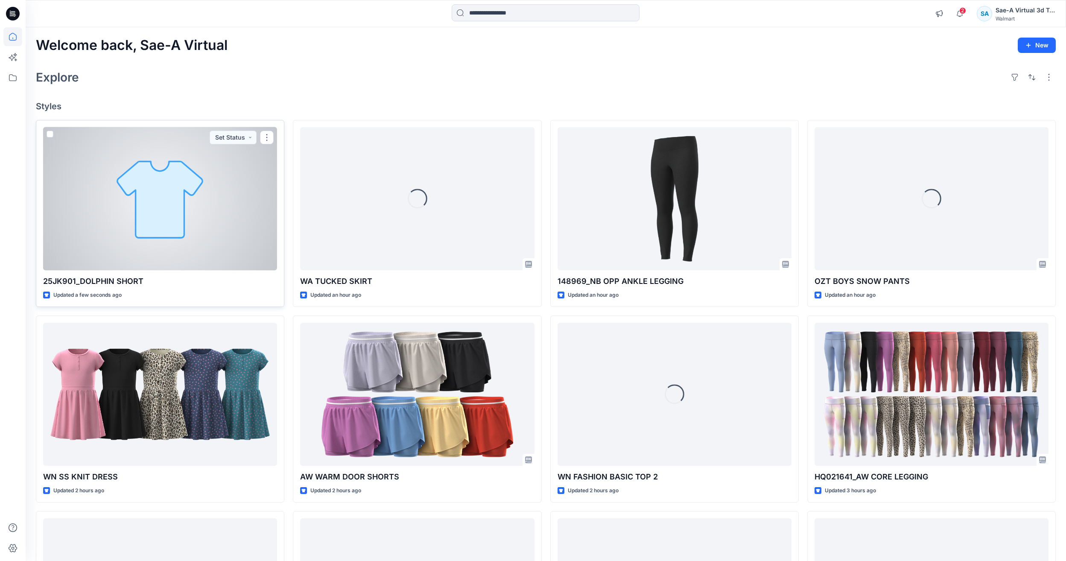
click at [148, 179] on div at bounding box center [160, 198] width 234 height 143
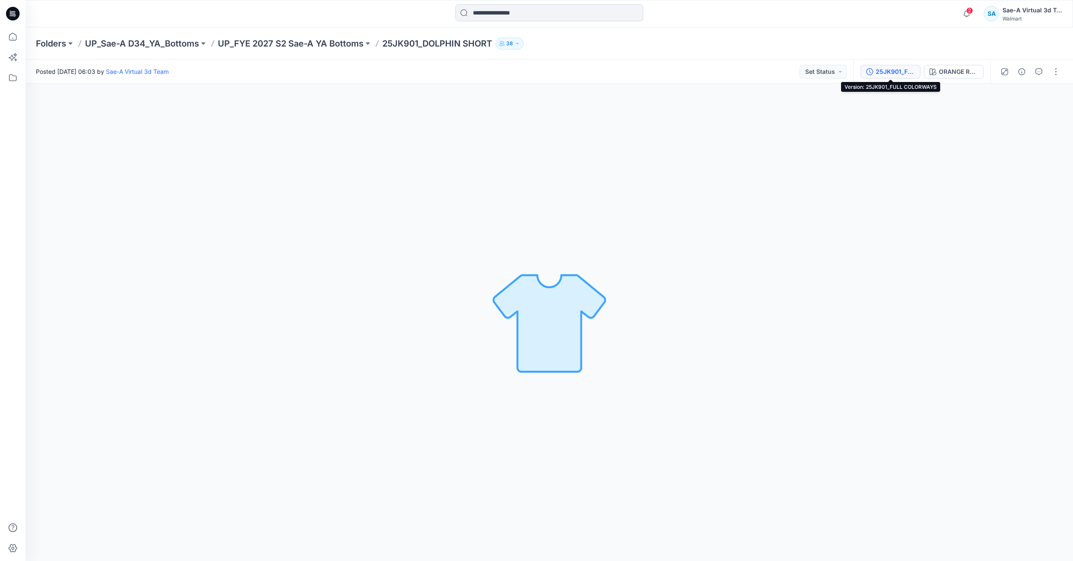
click at [902, 70] on div "25JK901_FULL COLORWAYS" at bounding box center [894, 71] width 39 height 9
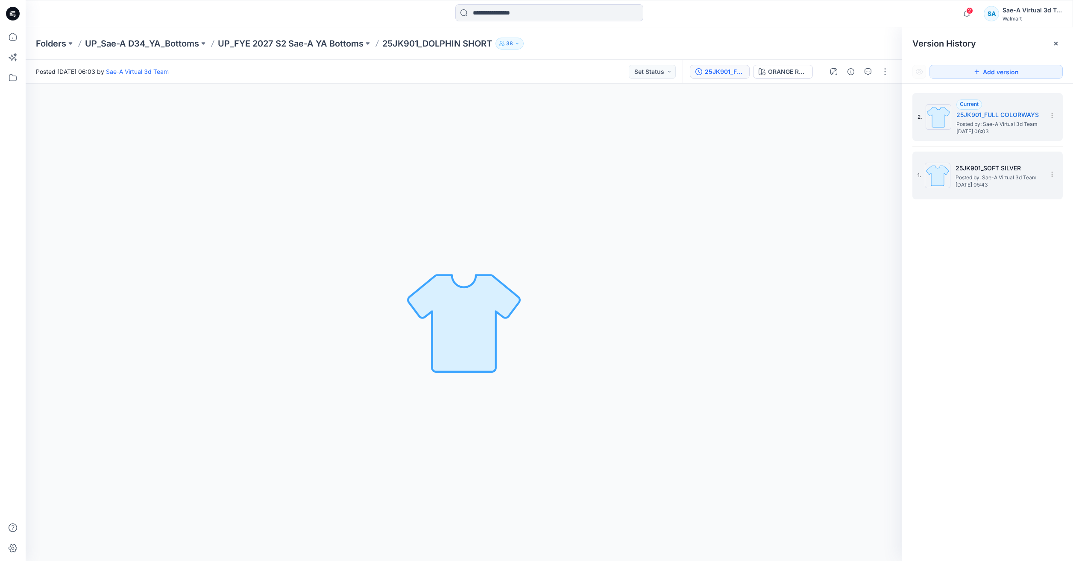
click at [993, 165] on h5 "25JK901_SOFT SILVER" at bounding box center [997, 168] width 85 height 10
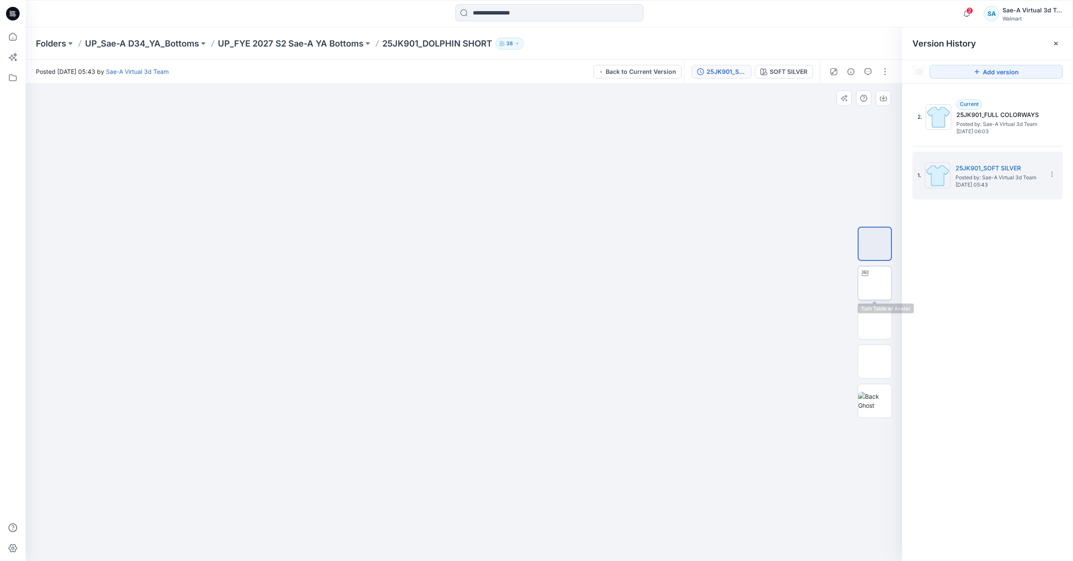
click at [874, 283] on img at bounding box center [874, 283] width 0 height 0
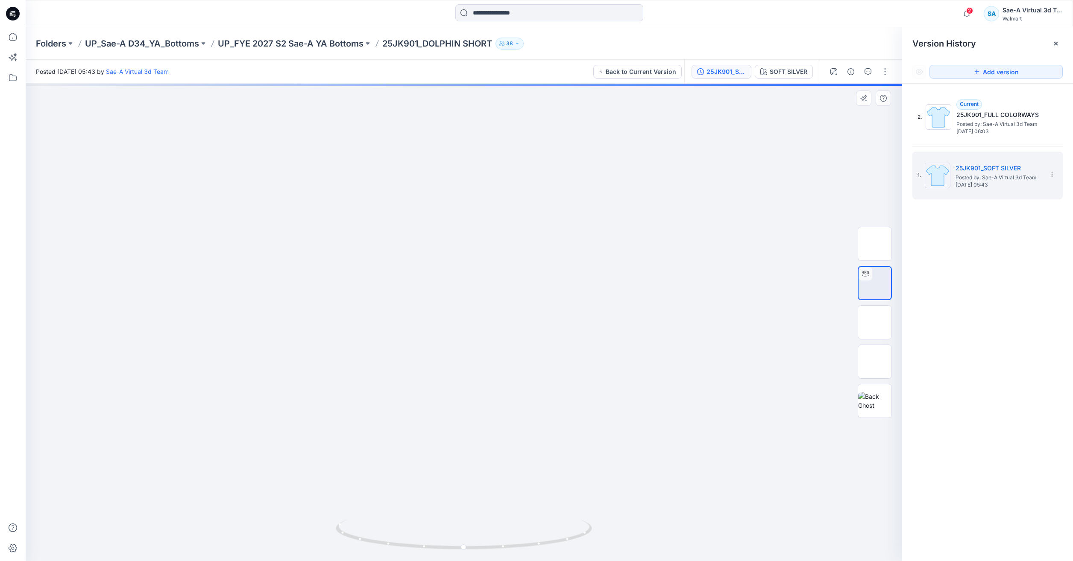
drag, startPoint x: 526, startPoint y: 385, endPoint x: 538, endPoint y: 357, distance: 30.4
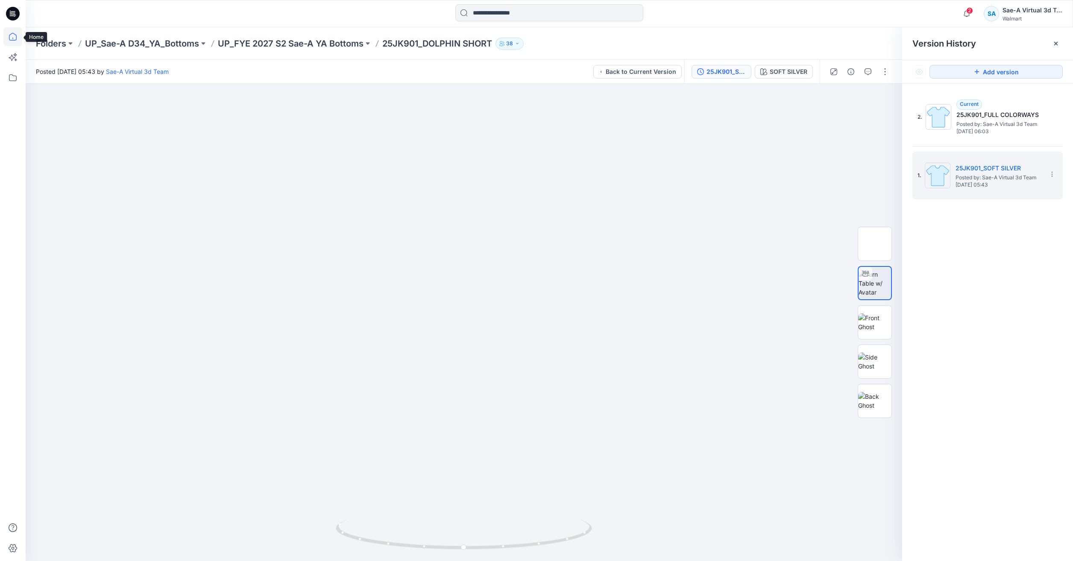
click at [8, 35] on icon at bounding box center [12, 36] width 19 height 19
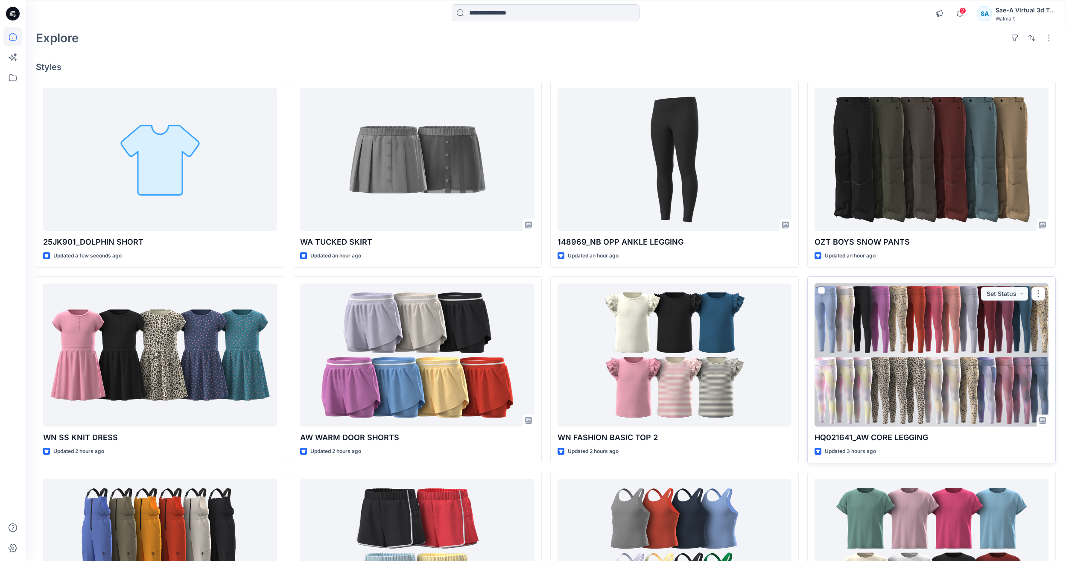
scroll to position [128, 0]
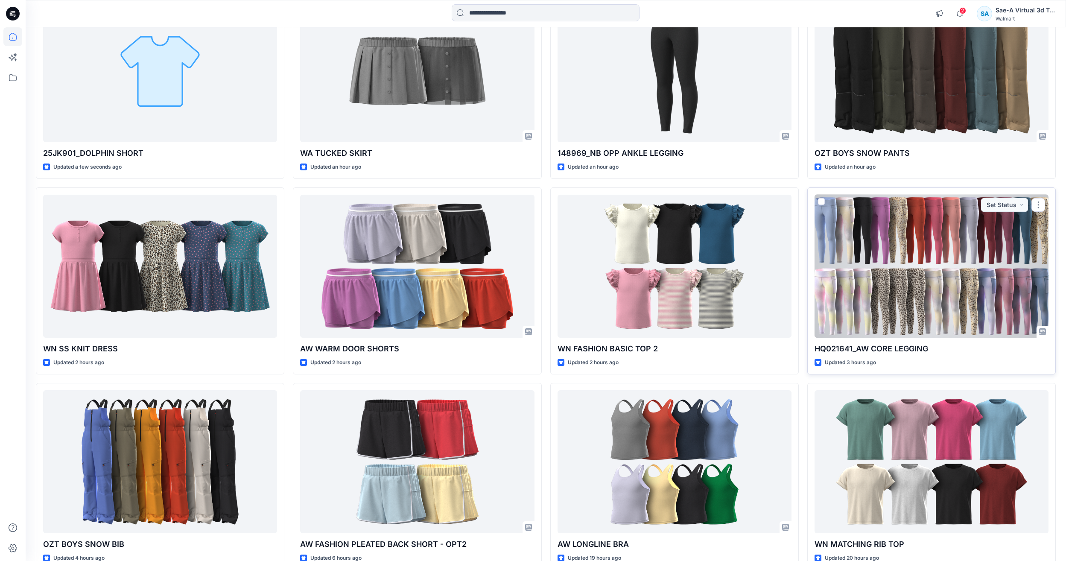
click at [909, 313] on div at bounding box center [932, 266] width 234 height 143
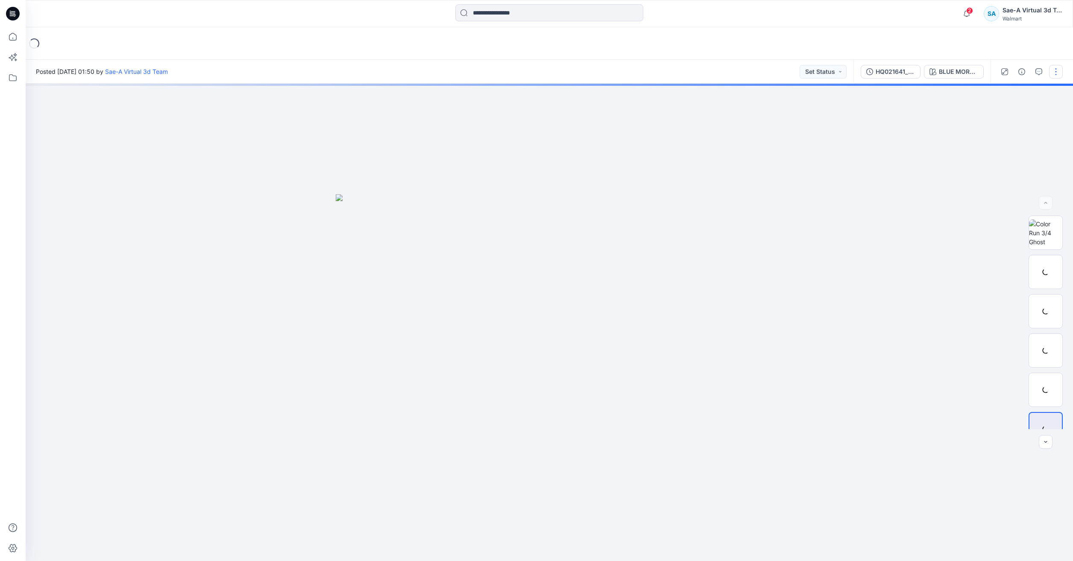
click at [1058, 67] on button "button" at bounding box center [1056, 72] width 14 height 14
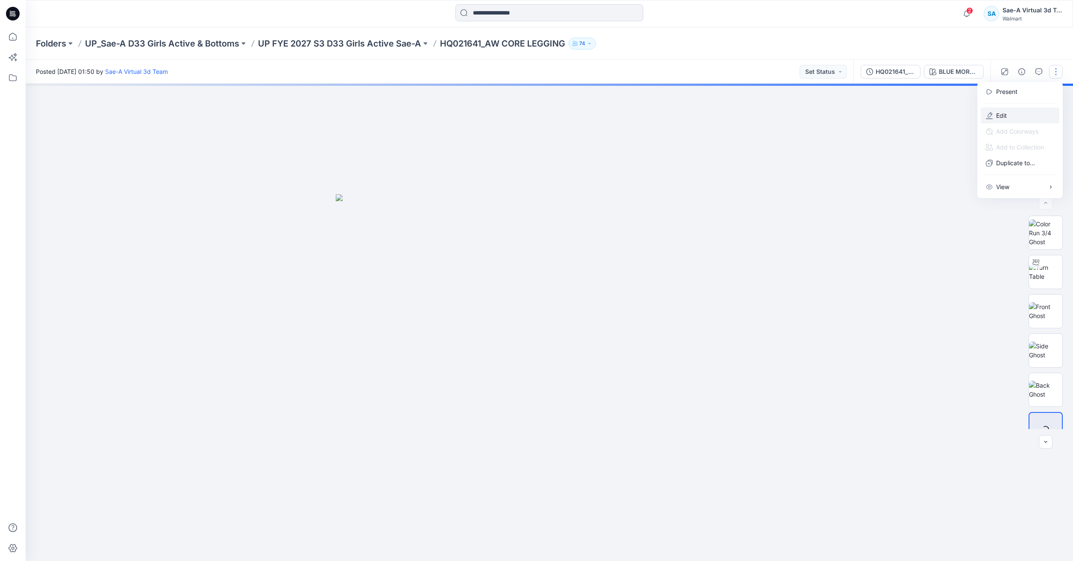
click at [1004, 110] on button "Edit" at bounding box center [1019, 116] width 79 height 16
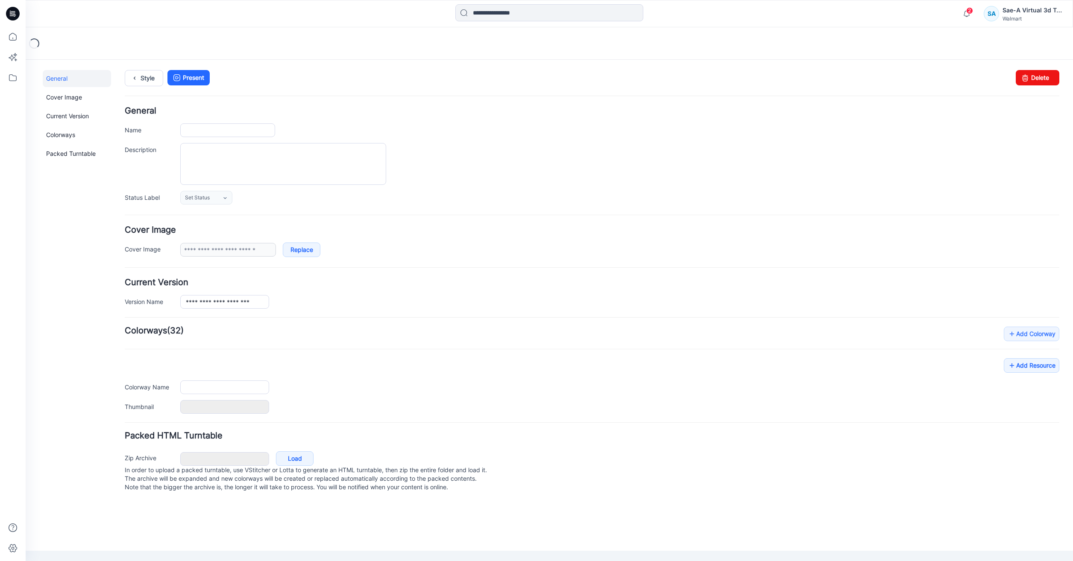
type input "**********"
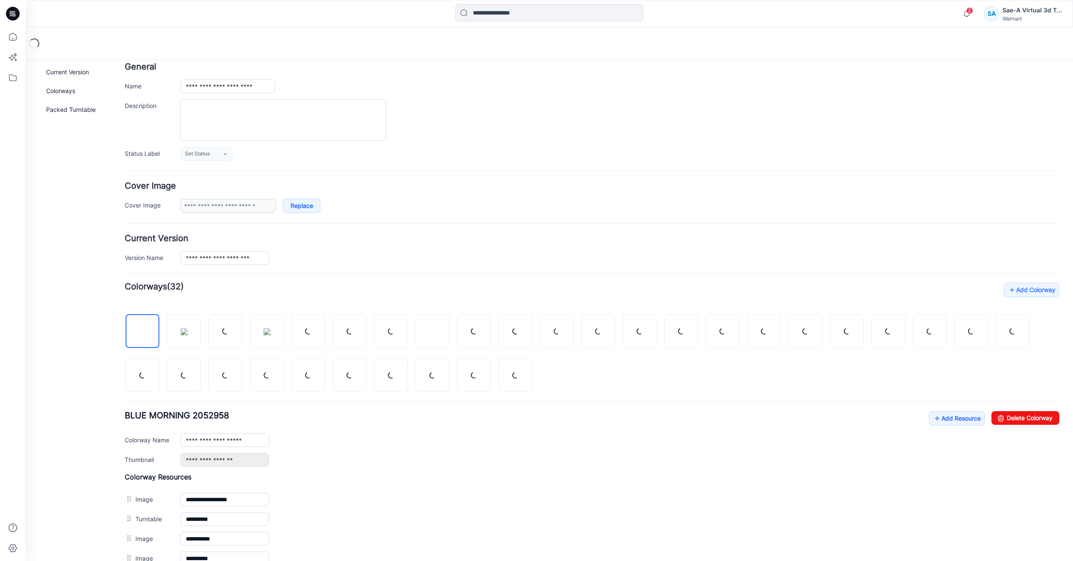
scroll to position [85, 0]
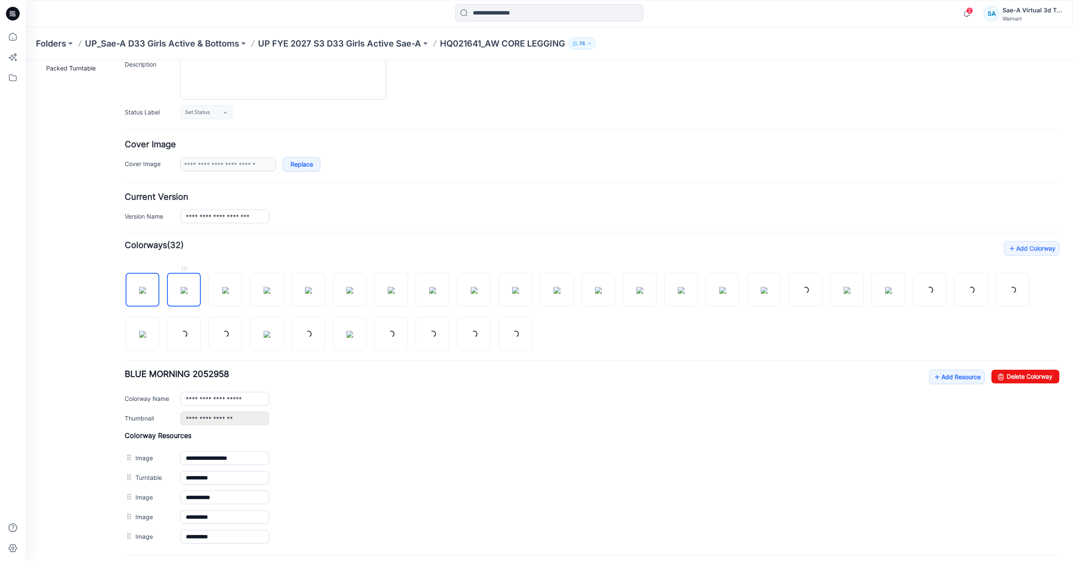
click at [187, 294] on img at bounding box center [184, 290] width 7 height 7
click at [222, 294] on img at bounding box center [225, 290] width 7 height 7
type input "**********"
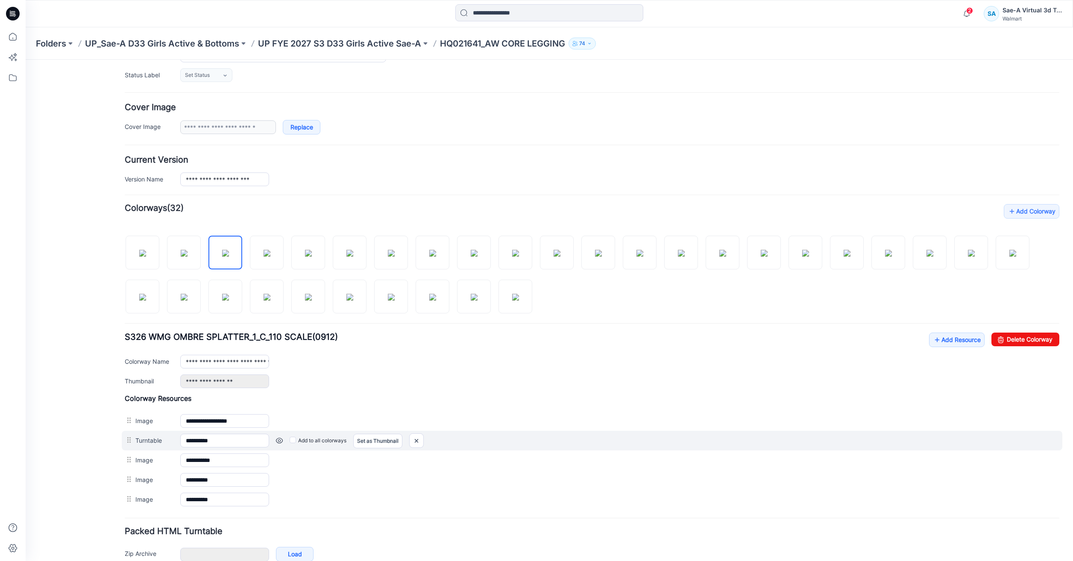
scroll to position [169, 0]
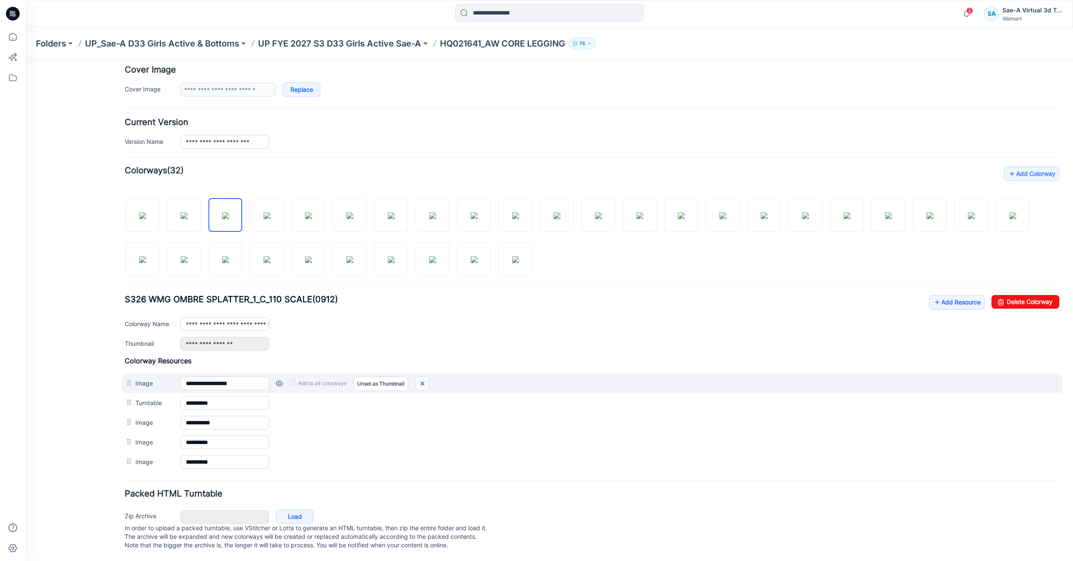
click at [423, 378] on img at bounding box center [422, 384] width 14 height 14
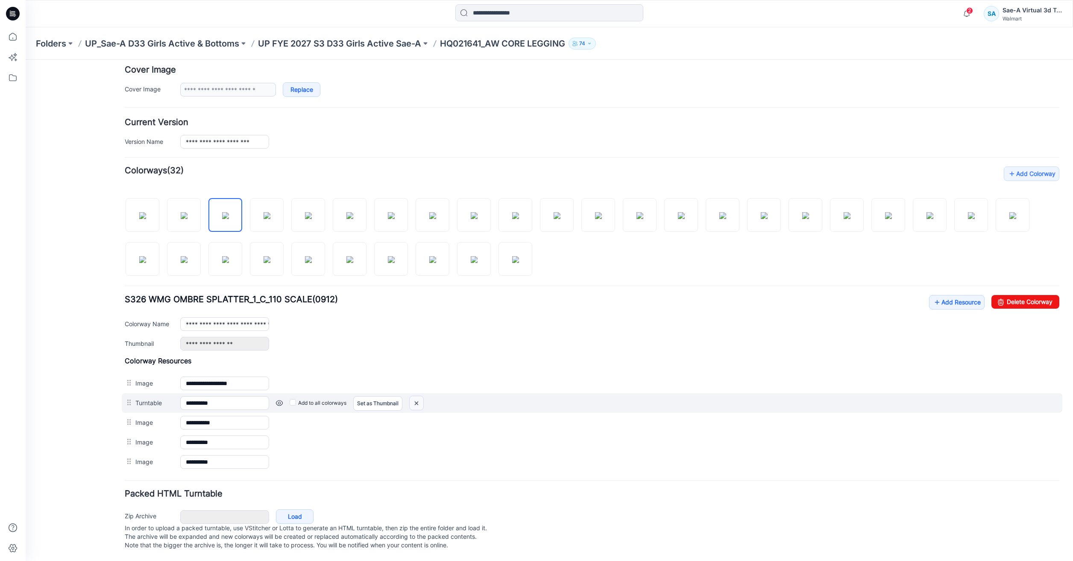
click at [422, 396] on img at bounding box center [416, 403] width 14 height 14
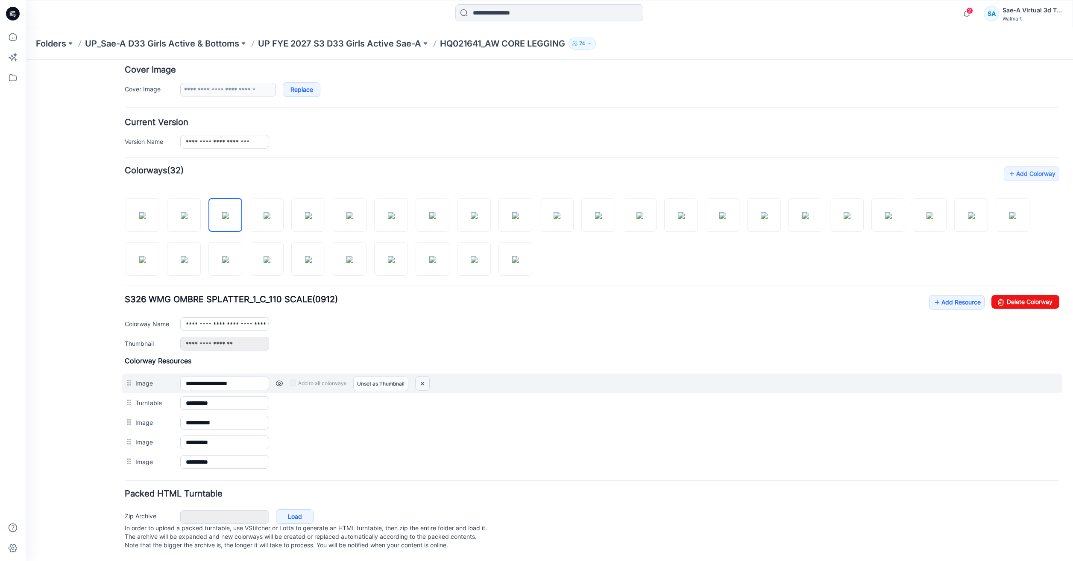
scroll to position [149, 0]
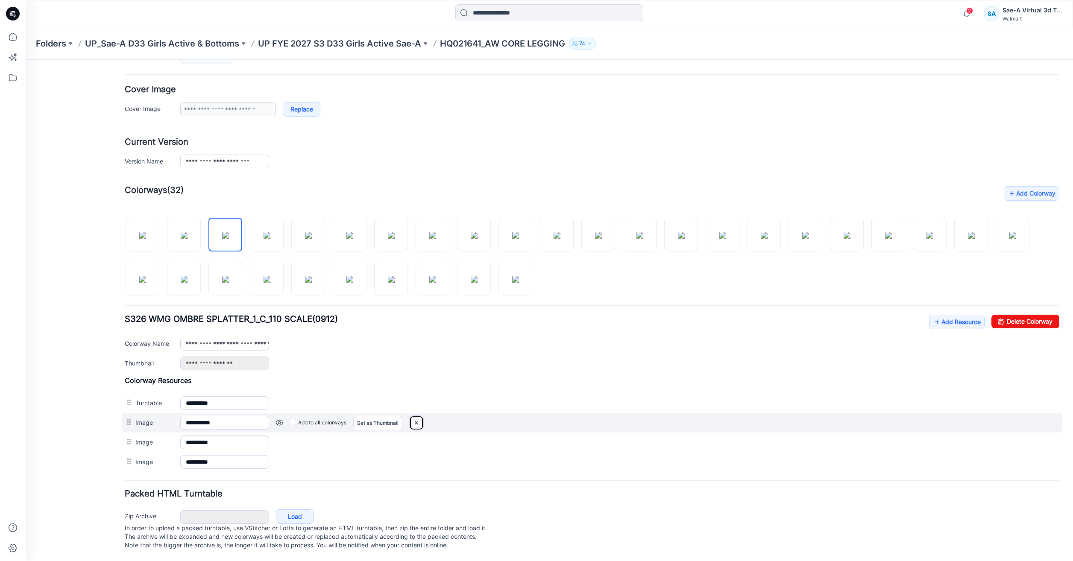
click at [418, 416] on img at bounding box center [416, 423] width 14 height 14
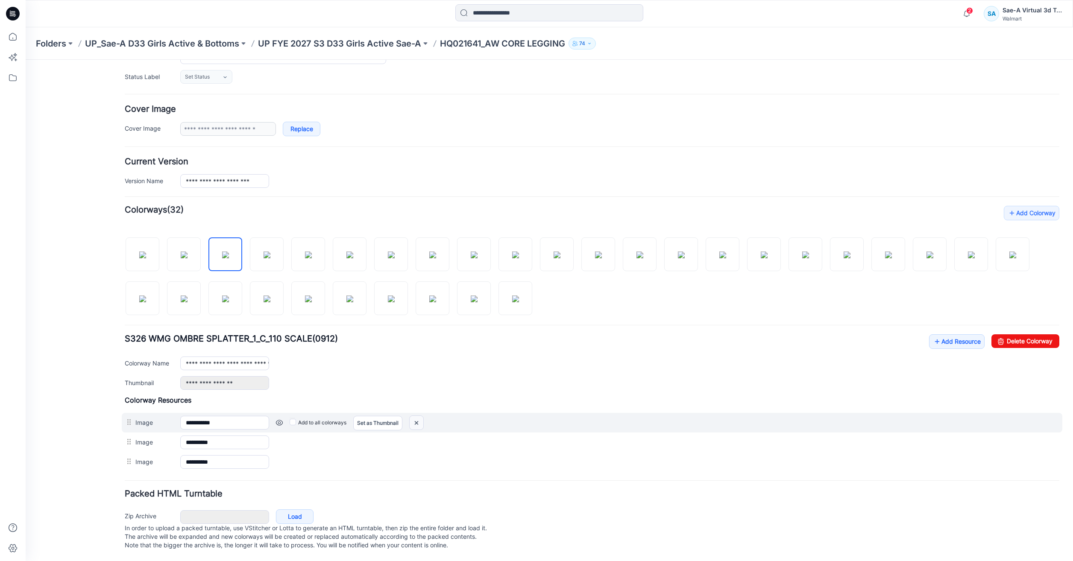
click at [414, 417] on img at bounding box center [416, 423] width 14 height 14
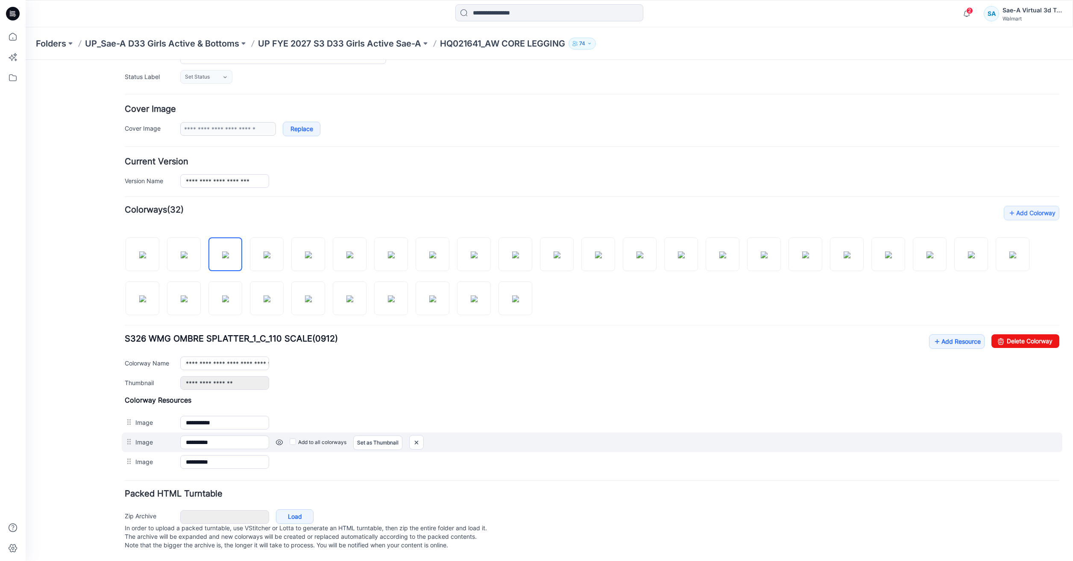
scroll to position [110, 0]
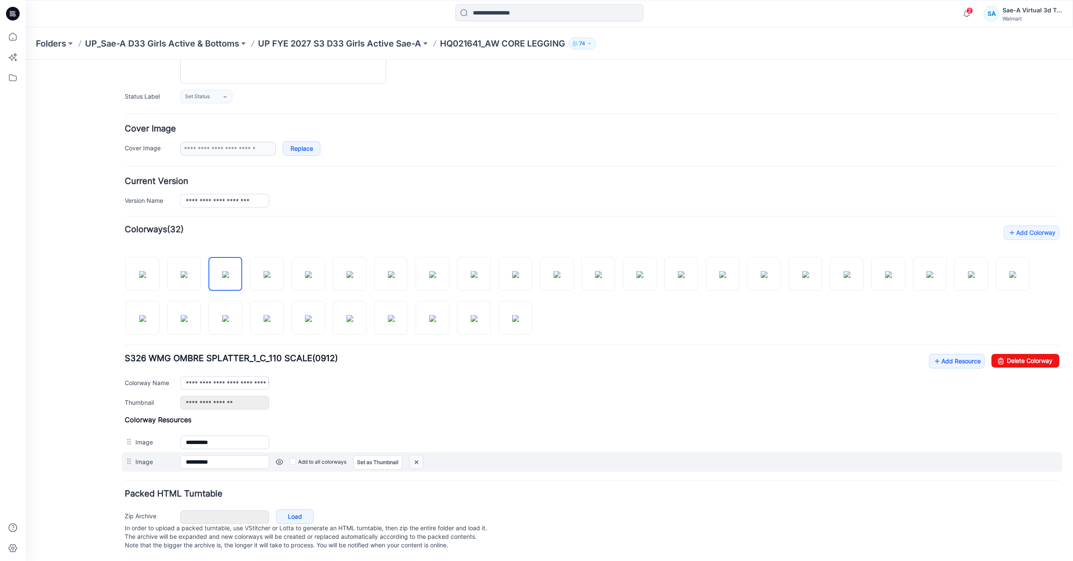
click at [421, 456] on img at bounding box center [416, 462] width 14 height 14
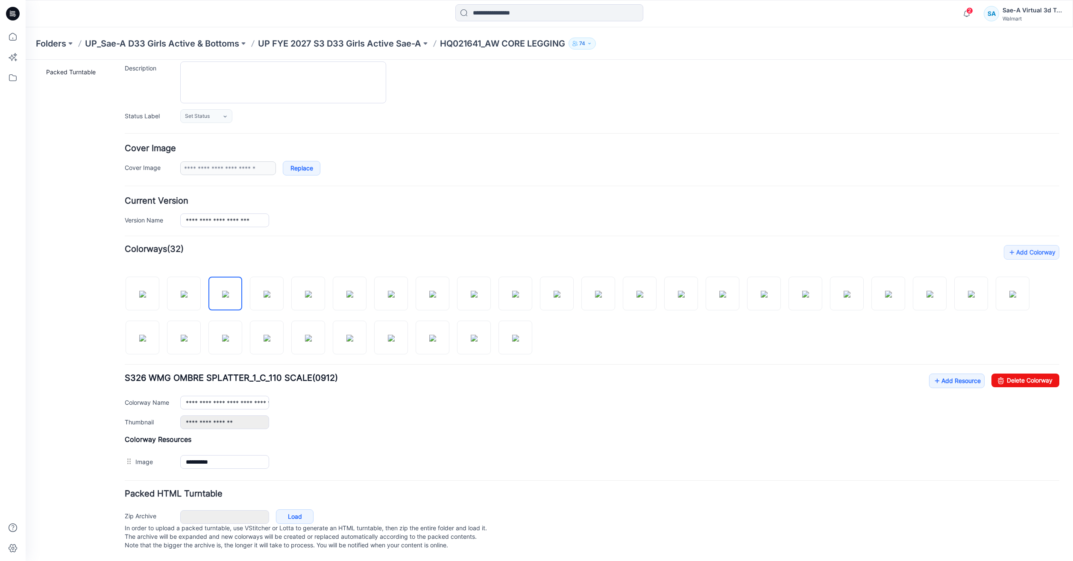
scroll to position [62, 0]
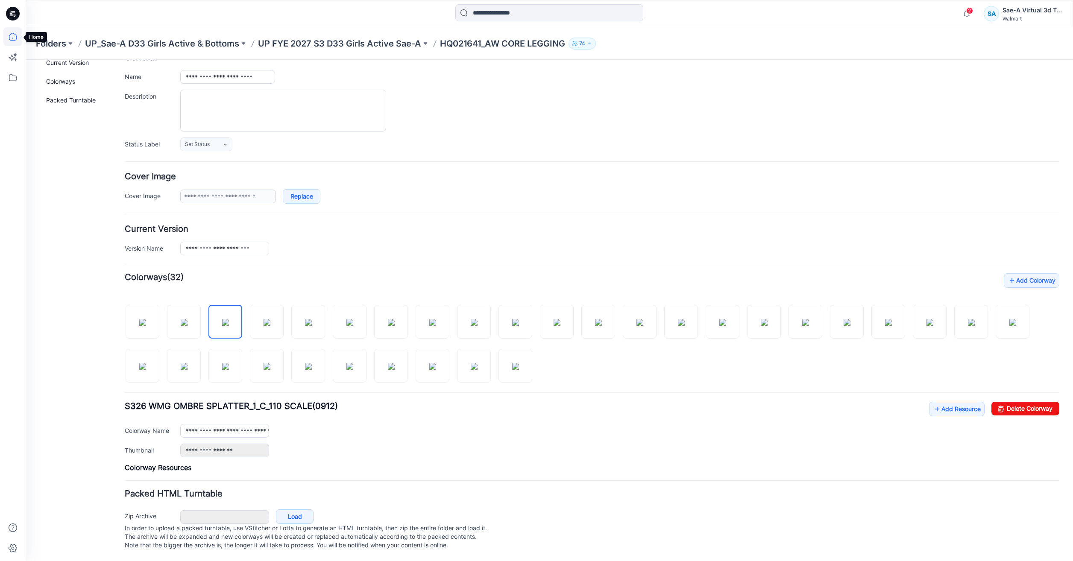
click at [18, 32] on icon at bounding box center [12, 36] width 19 height 19
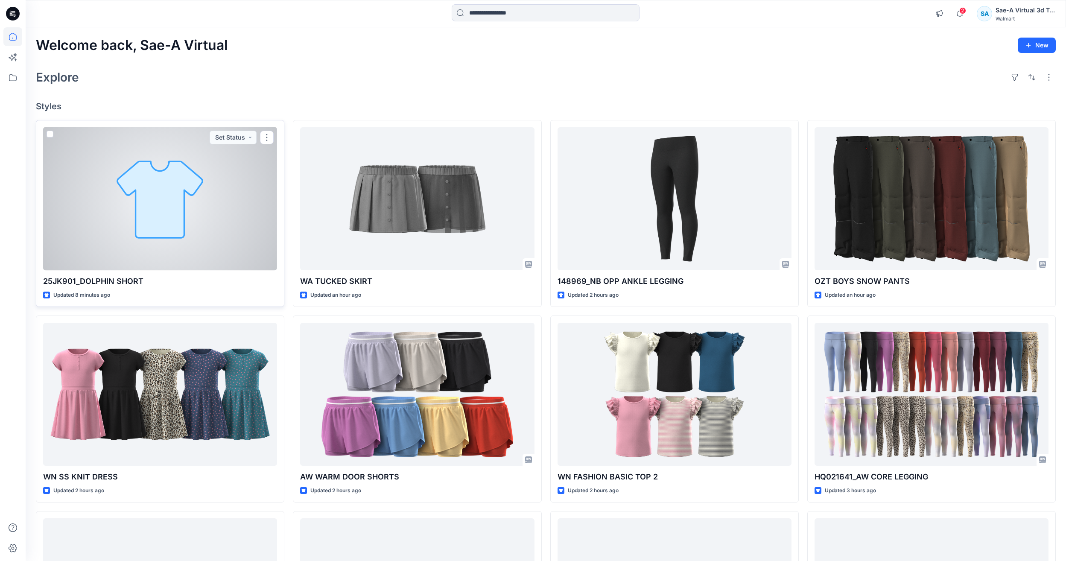
click at [176, 233] on div at bounding box center [160, 198] width 234 height 143
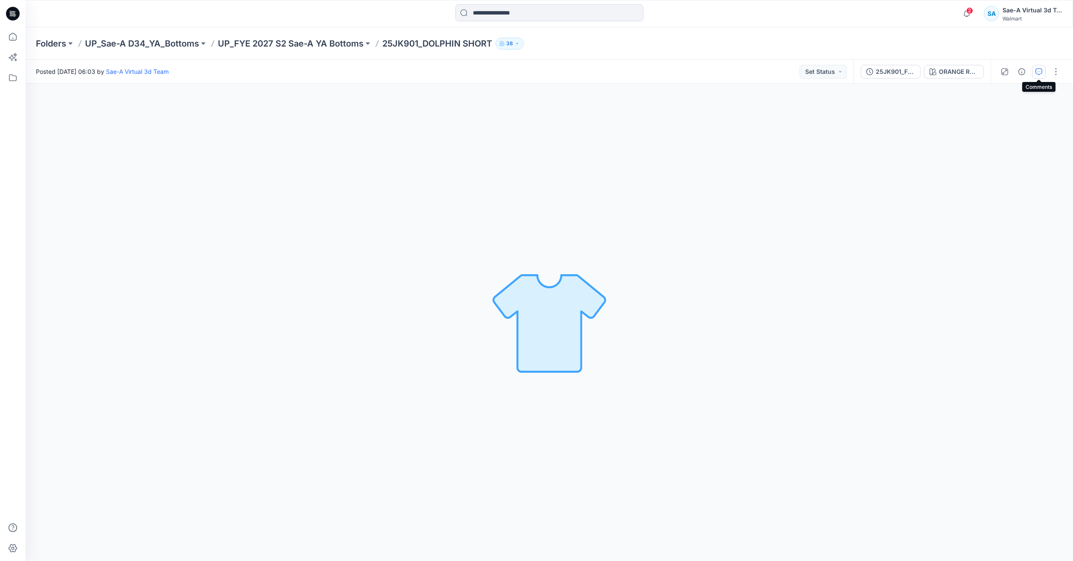
click at [1038, 72] on icon "button" at bounding box center [1038, 71] width 7 height 7
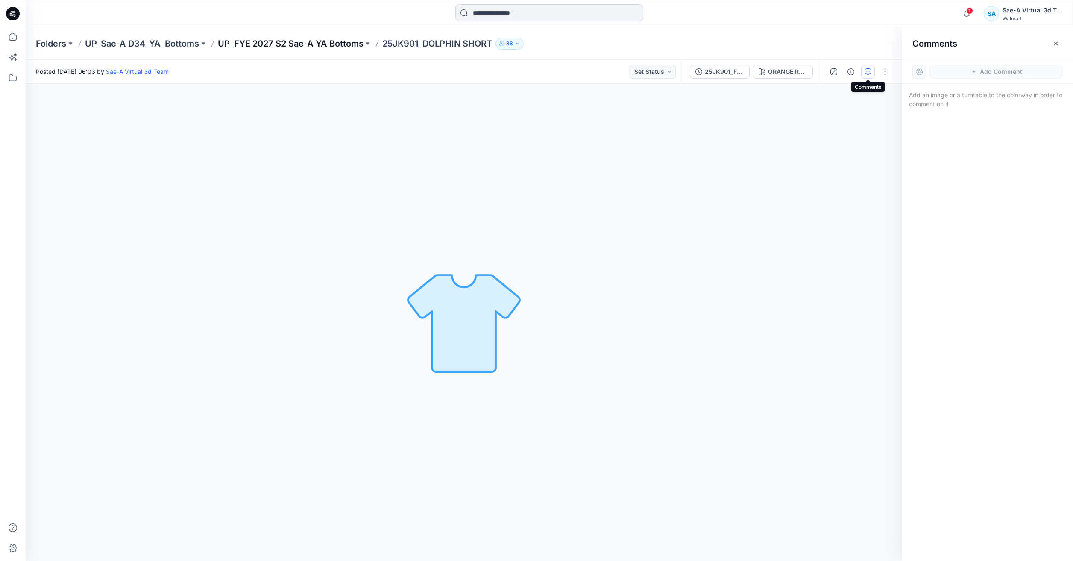
click at [333, 48] on p "UP_FYE 2027 S2 Sae-A YA Bottoms" at bounding box center [291, 44] width 146 height 12
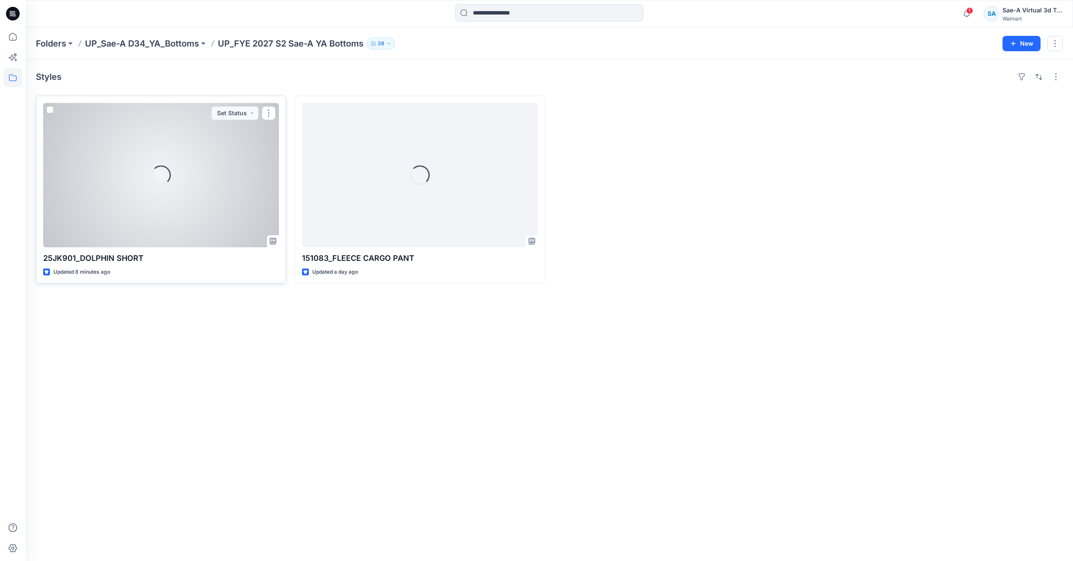
click at [171, 205] on div "Loading..." at bounding box center [161, 175] width 236 height 144
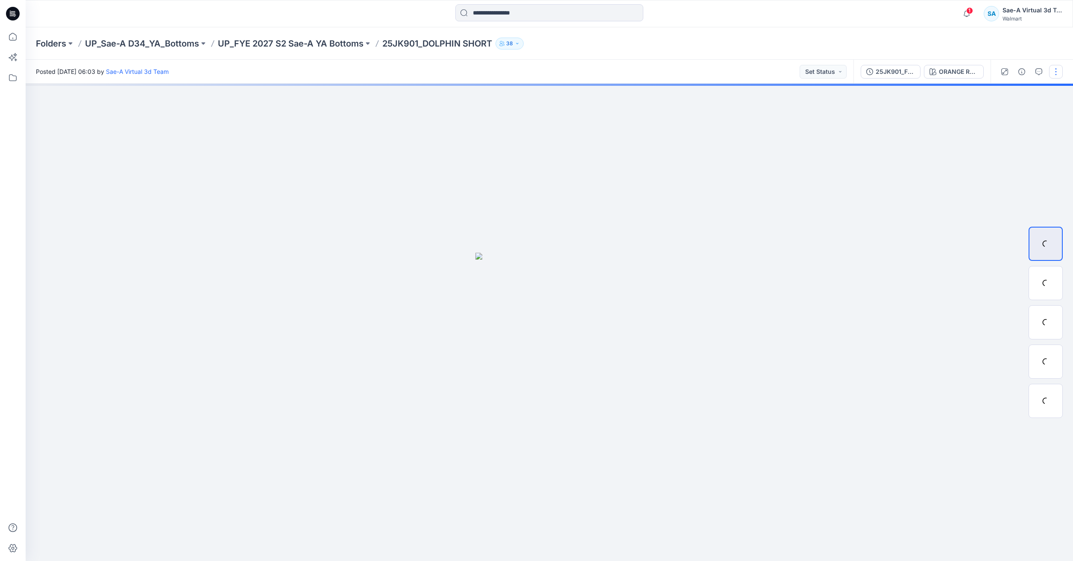
click at [1058, 76] on button "button" at bounding box center [1056, 72] width 14 height 14
click at [1022, 108] on button "Edit" at bounding box center [1019, 116] width 79 height 16
click at [1016, 115] on button "Edit" at bounding box center [1019, 116] width 79 height 16
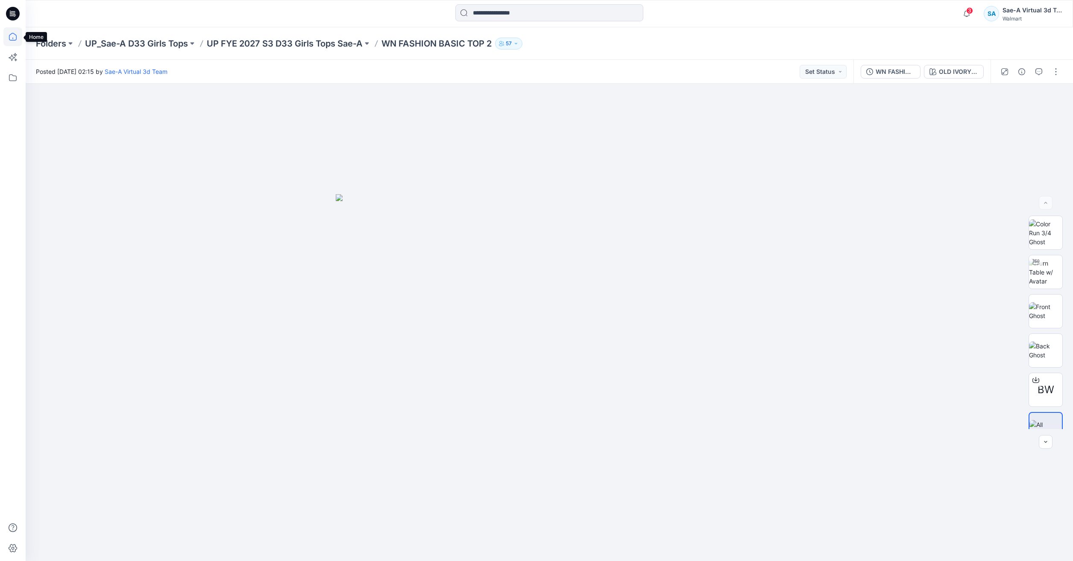
click at [16, 35] on icon at bounding box center [13, 37] width 8 height 8
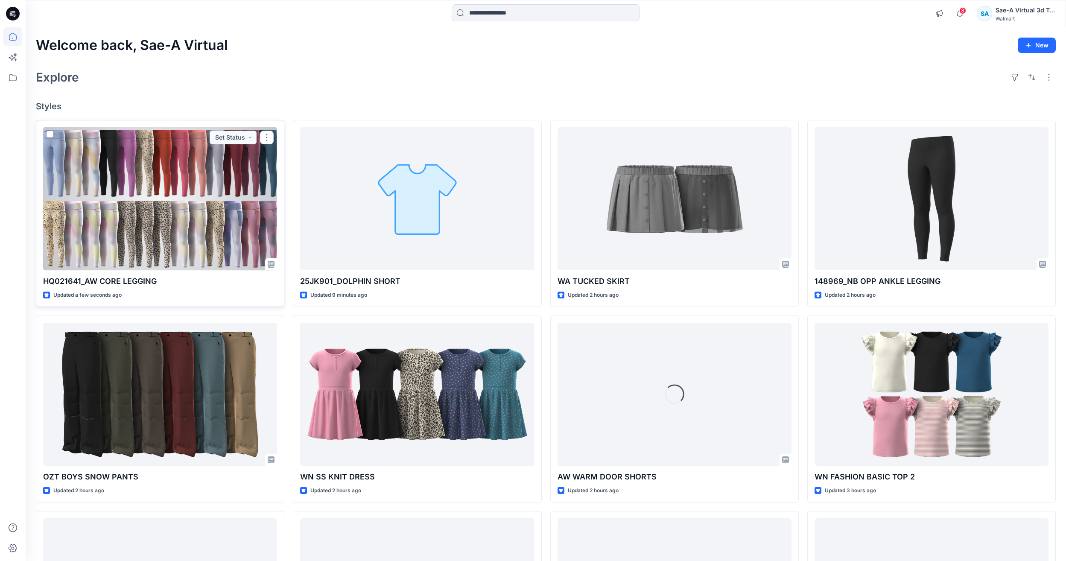
click at [167, 258] on div at bounding box center [160, 198] width 234 height 143
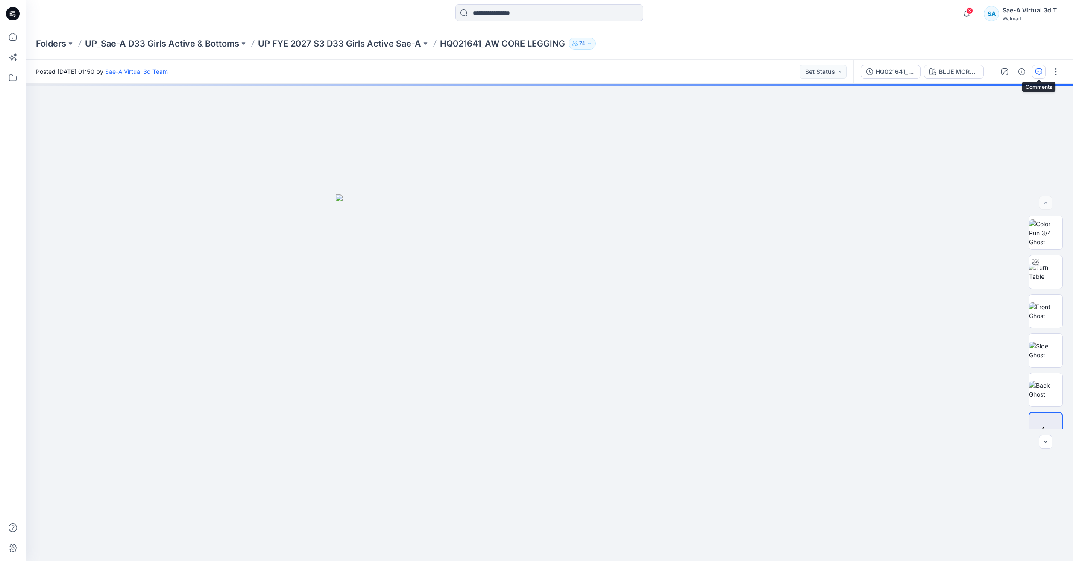
click at [1035, 69] on icon "button" at bounding box center [1038, 71] width 7 height 7
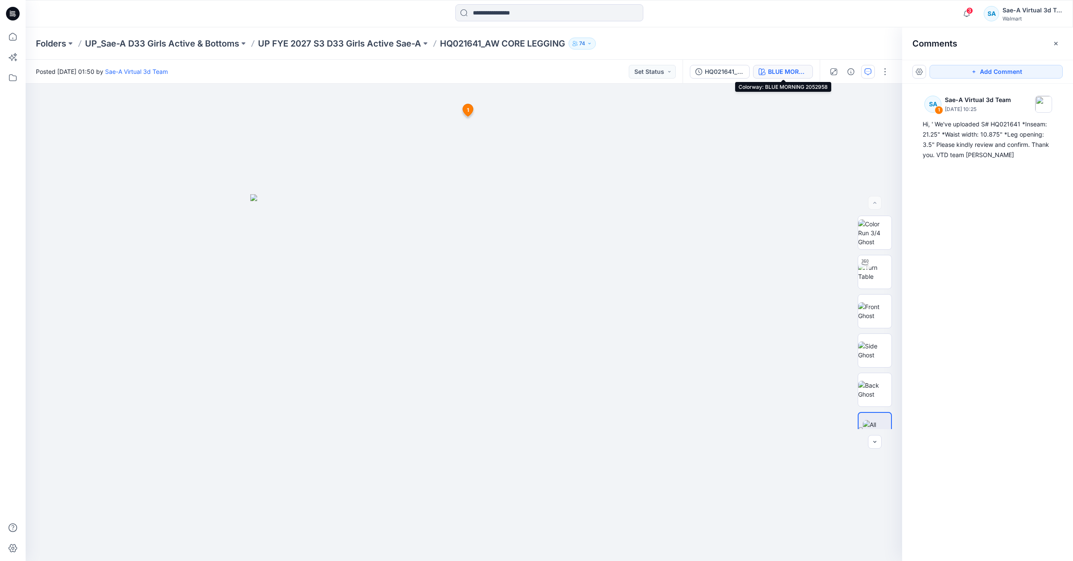
click at [786, 69] on div "BLUE MORNING 2052958" at bounding box center [787, 71] width 39 height 9
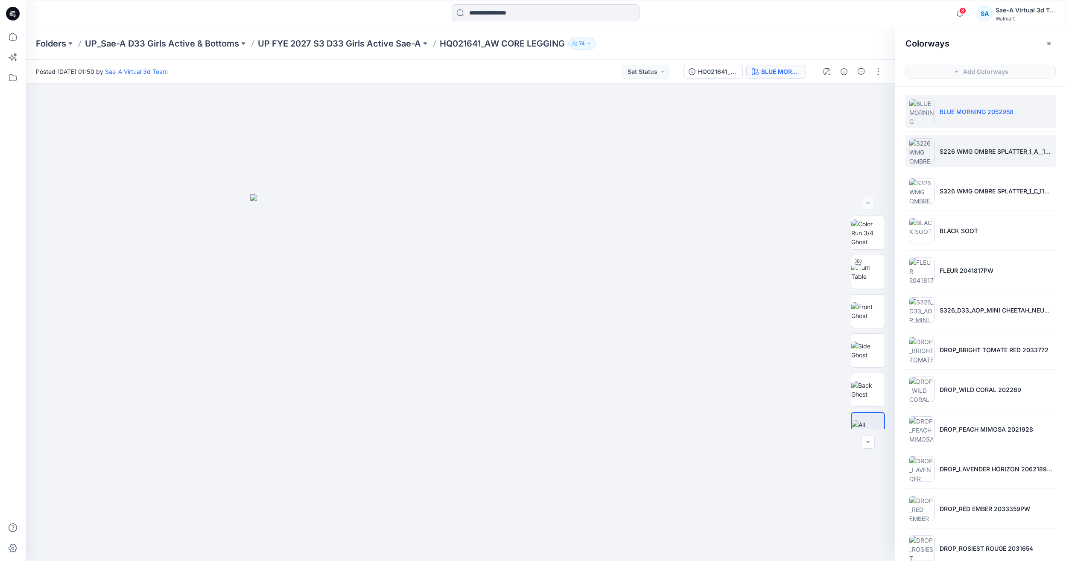
click at [989, 158] on li "S226 WMG OMBRE SPLATTER_1_A__110 SCALE(0829)" at bounding box center [981, 151] width 150 height 32
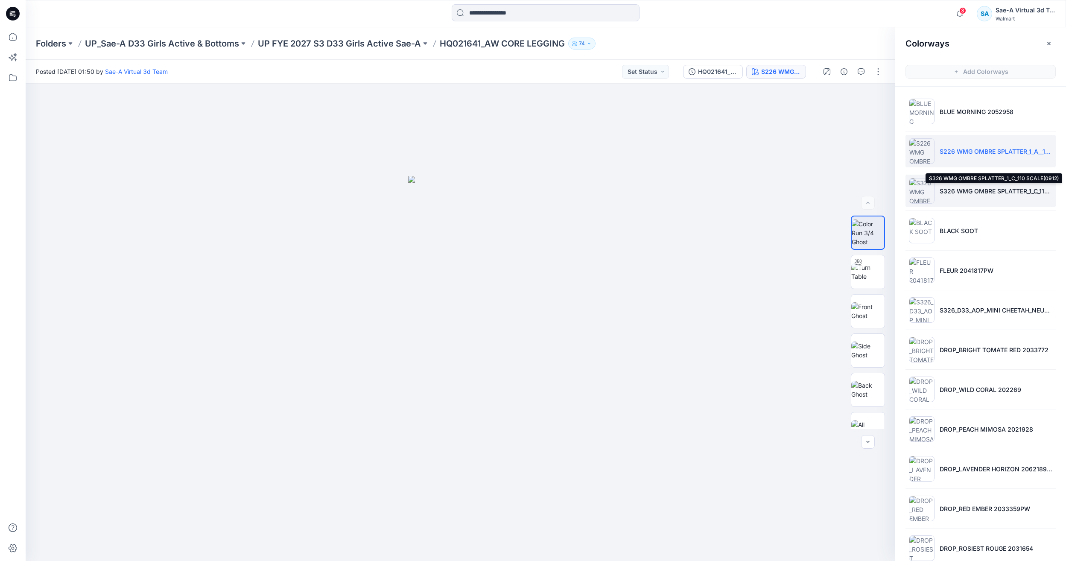
click at [993, 195] on p "S326 WMG OMBRE SPLATTER_1_C_110 SCALE(0912)" at bounding box center [996, 191] width 113 height 9
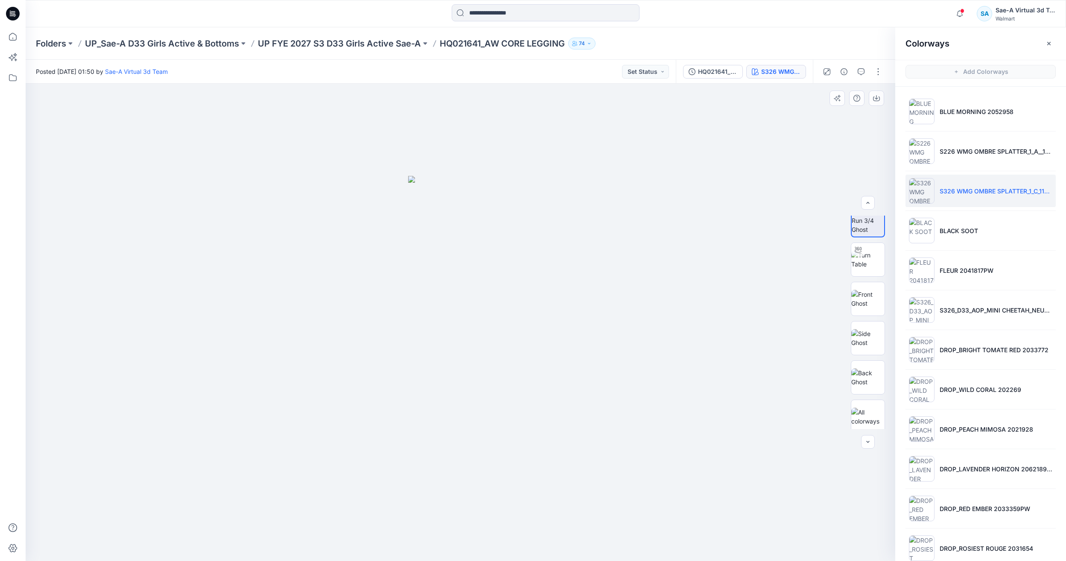
scroll to position [17, 0]
click at [852, 331] on img at bounding box center [867, 334] width 33 height 18
click at [18, 36] on icon at bounding box center [12, 36] width 19 height 19
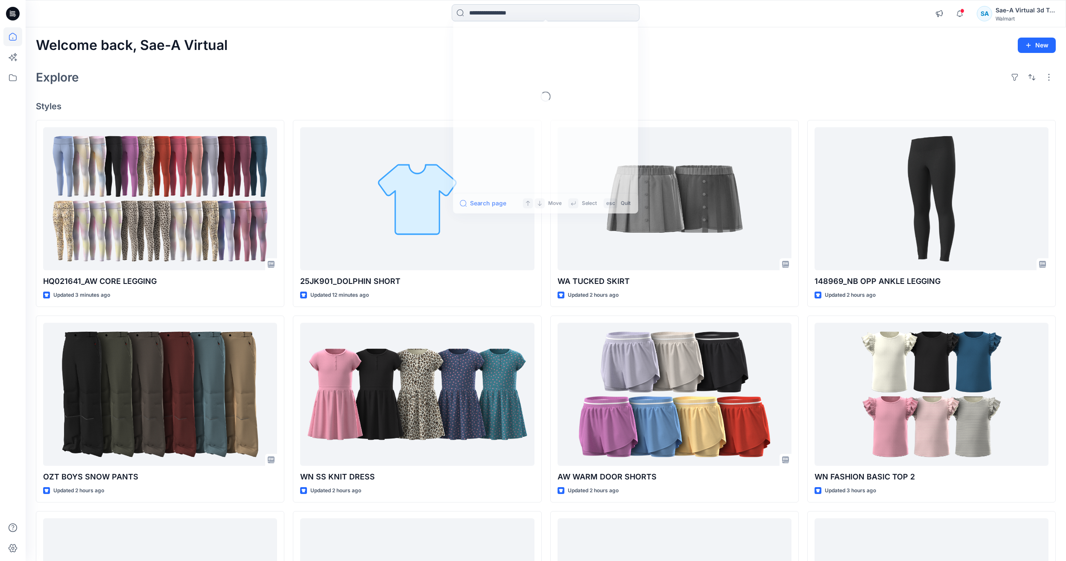
click at [568, 14] on input at bounding box center [546, 12] width 188 height 17
paste input "**********"
type input "**********"
click at [519, 43] on link "WN TR SKIRT" at bounding box center [545, 47] width 184 height 16
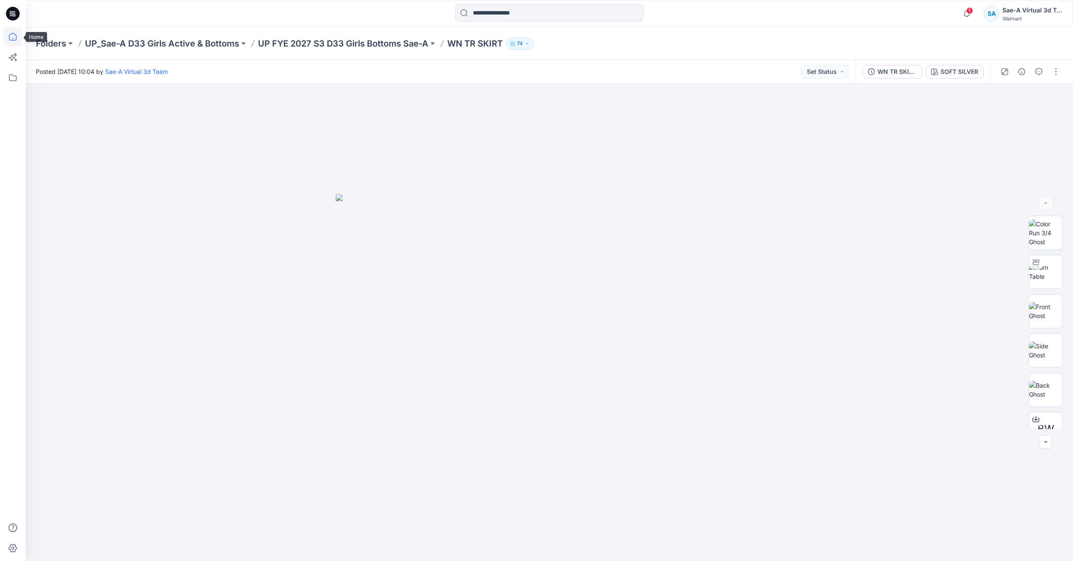
click at [17, 35] on icon at bounding box center [12, 36] width 19 height 19
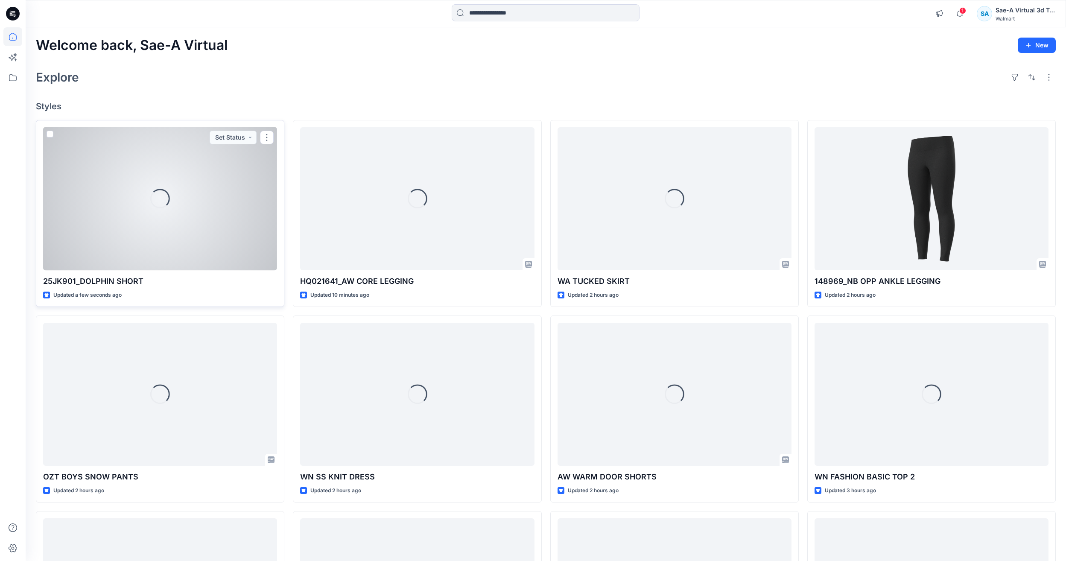
click at [146, 209] on div "Loading..." at bounding box center [160, 198] width 234 height 143
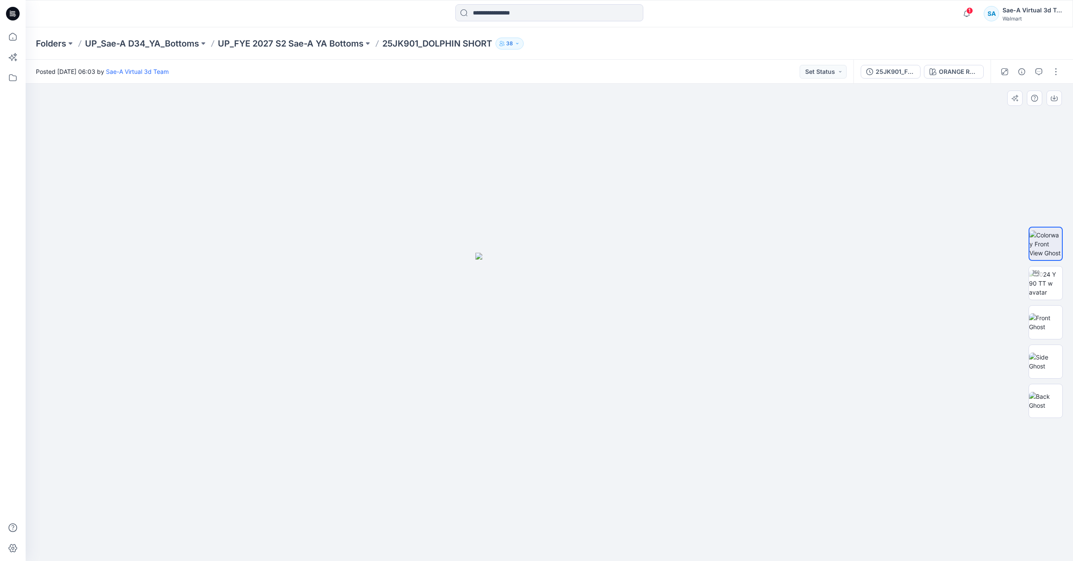
click at [780, 149] on div at bounding box center [549, 322] width 1047 height 477
click at [17, 32] on icon at bounding box center [12, 36] width 19 height 19
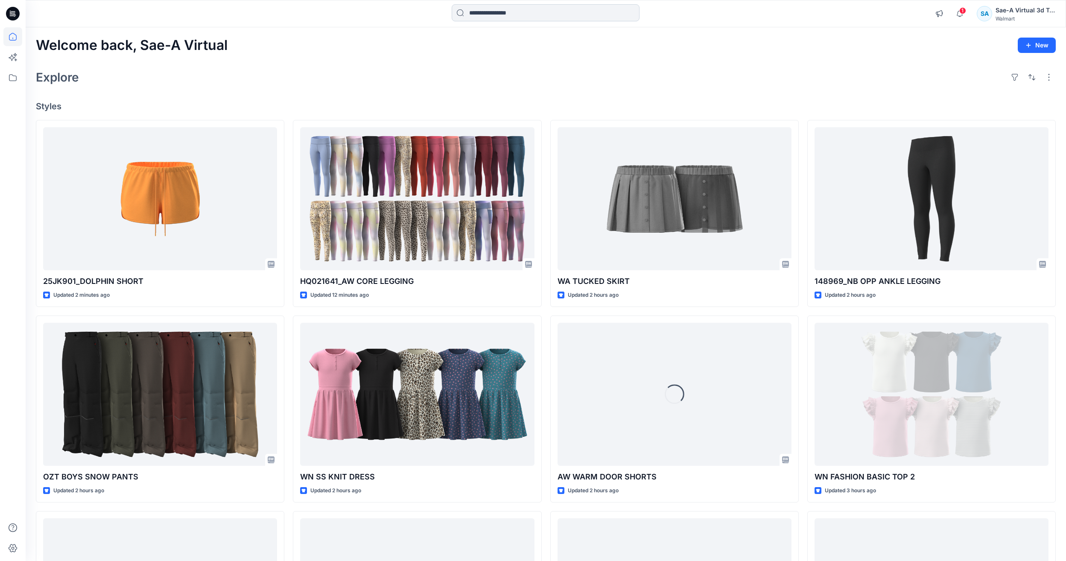
click at [570, 18] on input at bounding box center [546, 12] width 188 height 17
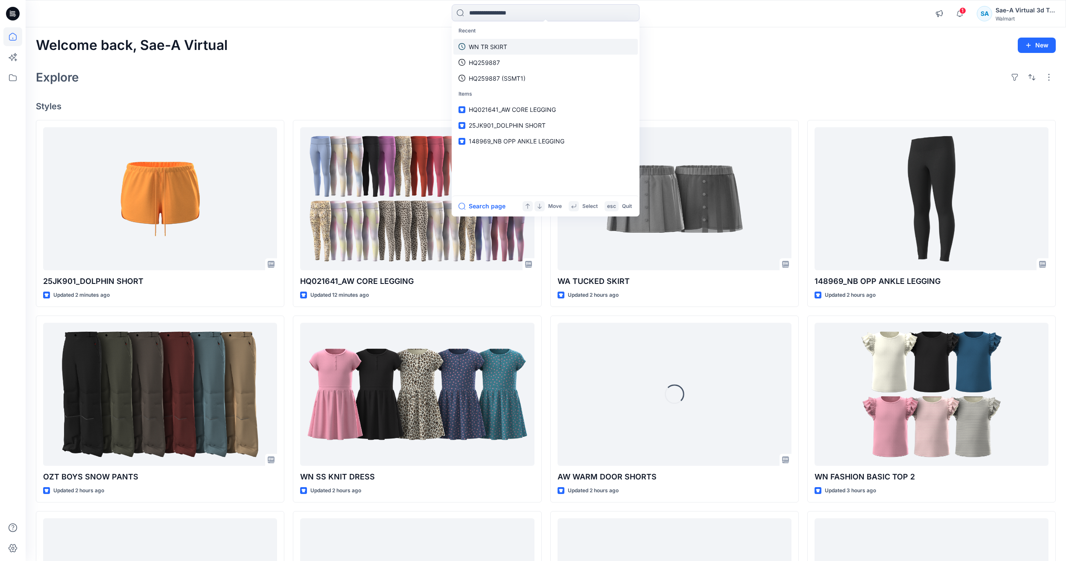
click at [511, 51] on link "WN TR SKIRT" at bounding box center [545, 47] width 184 height 16
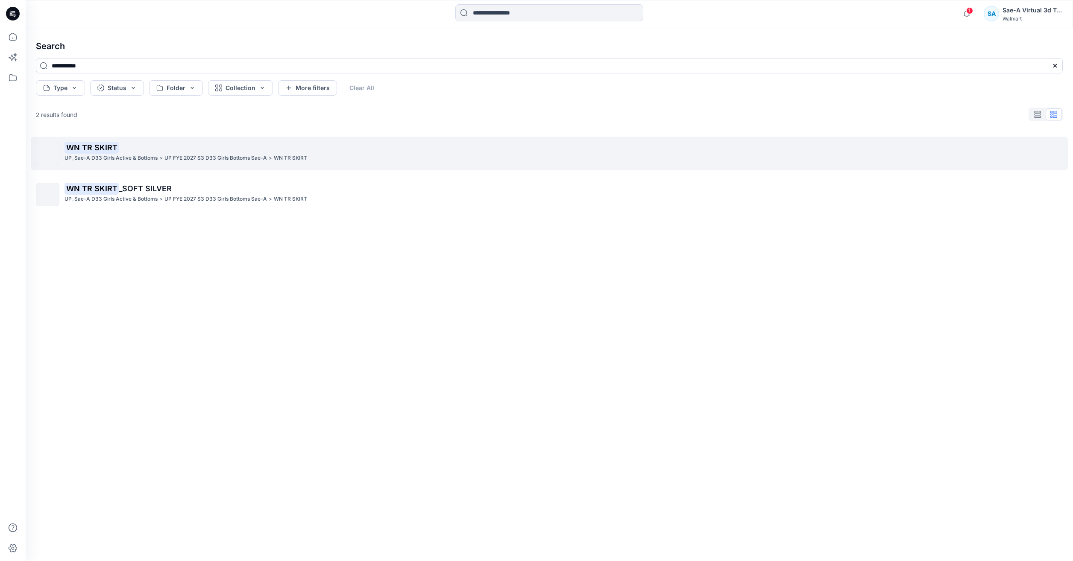
click at [285, 151] on p "WN TR SKIRT" at bounding box center [562, 148] width 997 height 12
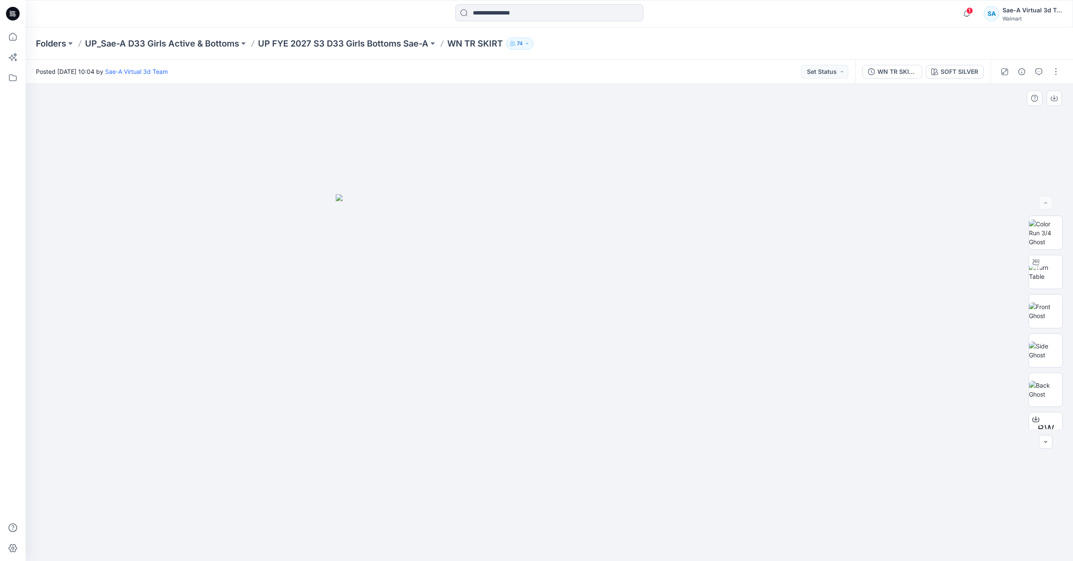
click at [982, 217] on div at bounding box center [549, 322] width 1047 height 477
click at [342, 42] on p "UP FYE 2027 S3 D33 Girls Bottoms Sae-A" at bounding box center [343, 44] width 170 height 12
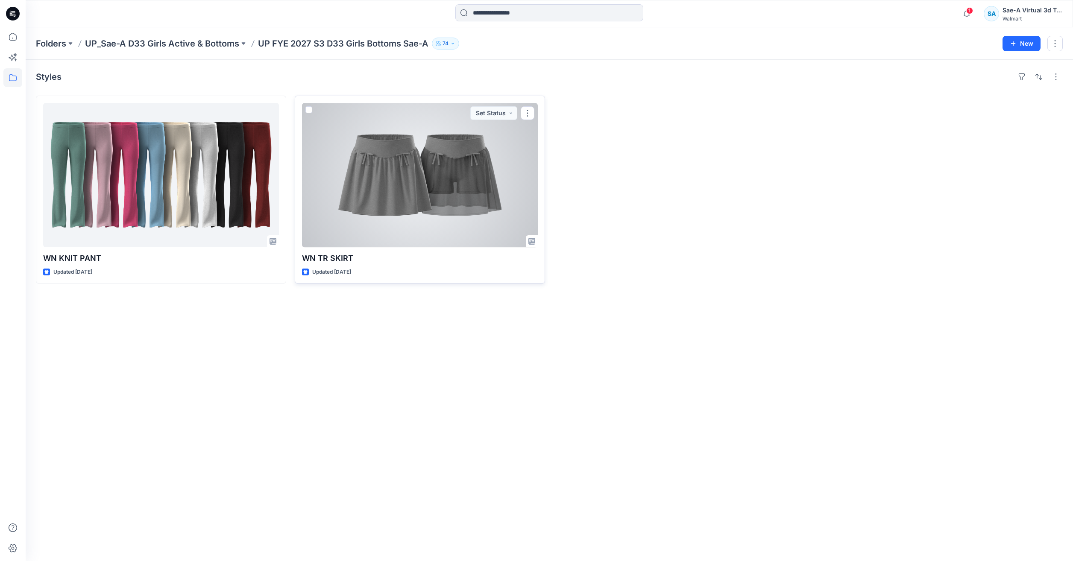
click at [395, 164] on div at bounding box center [420, 175] width 236 height 144
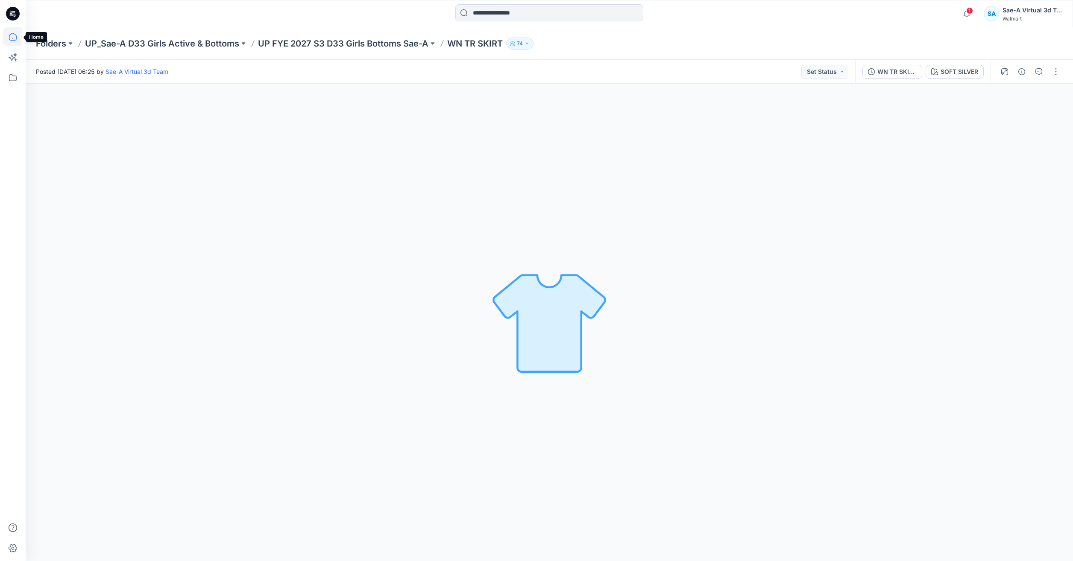
click at [5, 31] on icon at bounding box center [12, 36] width 19 height 19
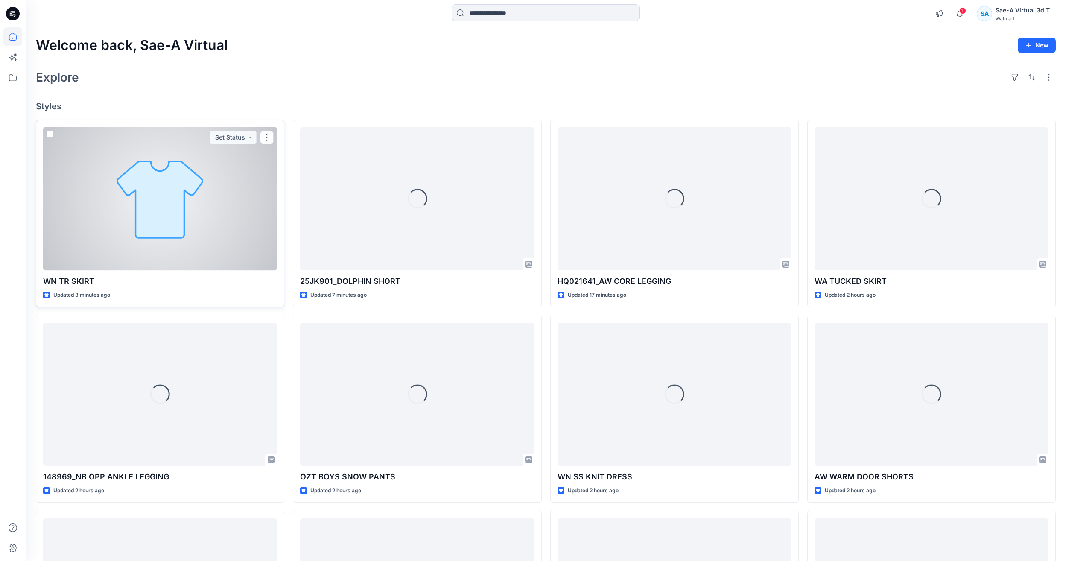
click at [221, 243] on div at bounding box center [160, 198] width 234 height 143
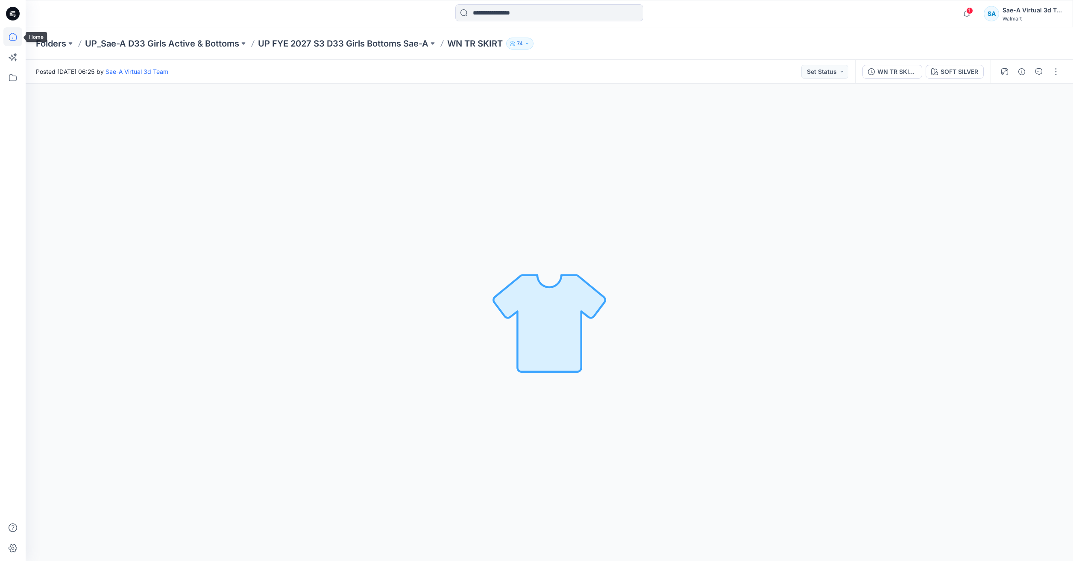
click at [7, 37] on icon at bounding box center [12, 36] width 19 height 19
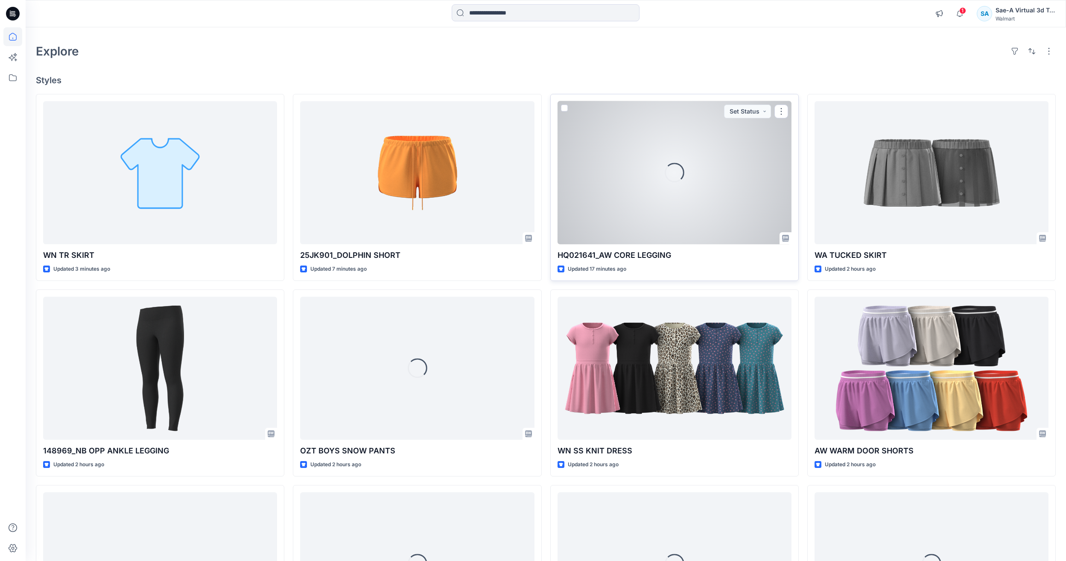
scroll to position [85, 0]
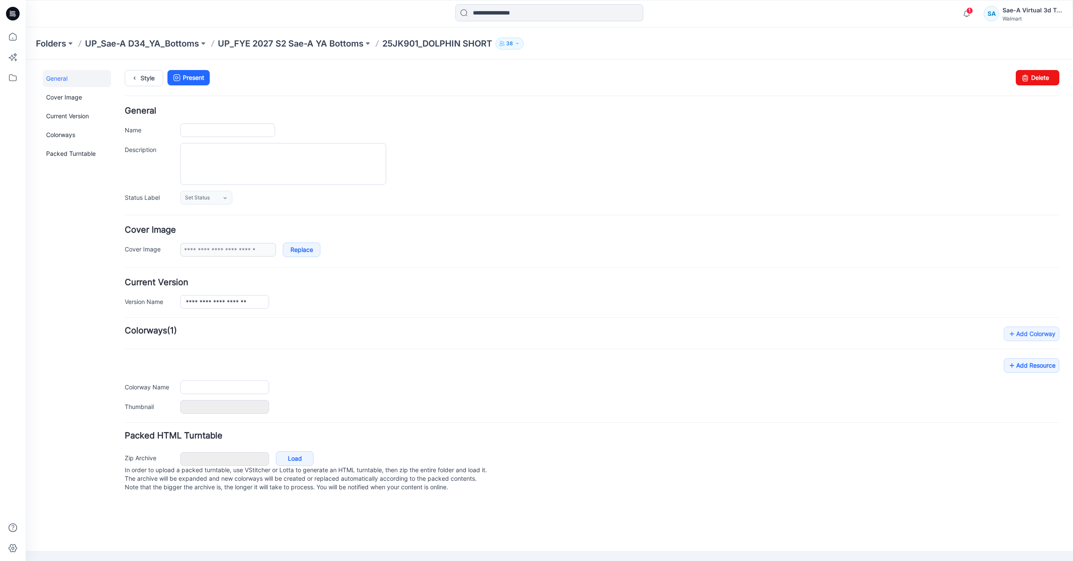
type input "**********"
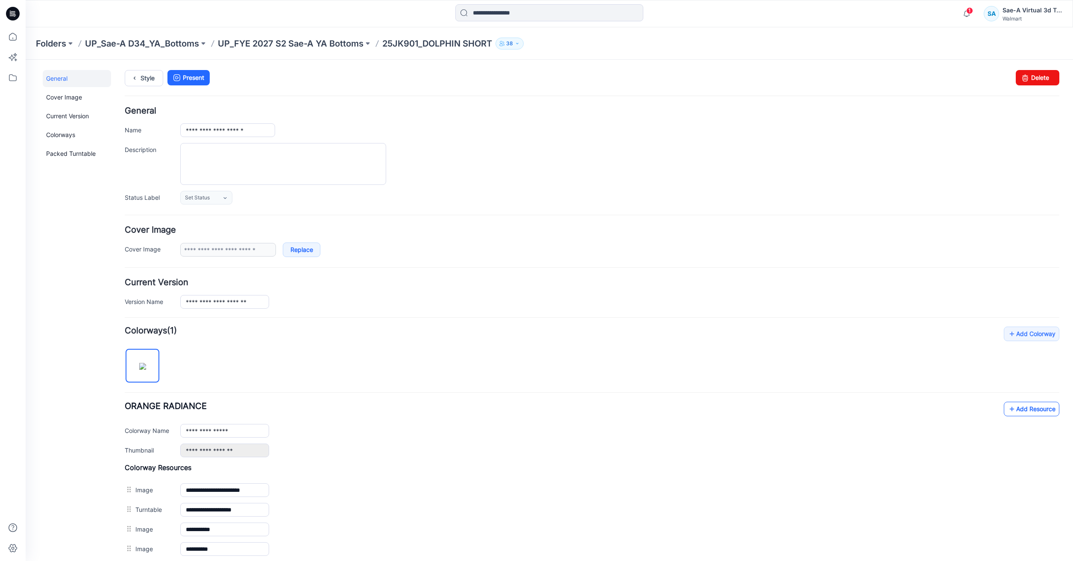
click at [1021, 411] on link "Add Resource" at bounding box center [1031, 409] width 56 height 15
click at [1028, 407] on link "Add Resource" at bounding box center [1031, 409] width 56 height 15
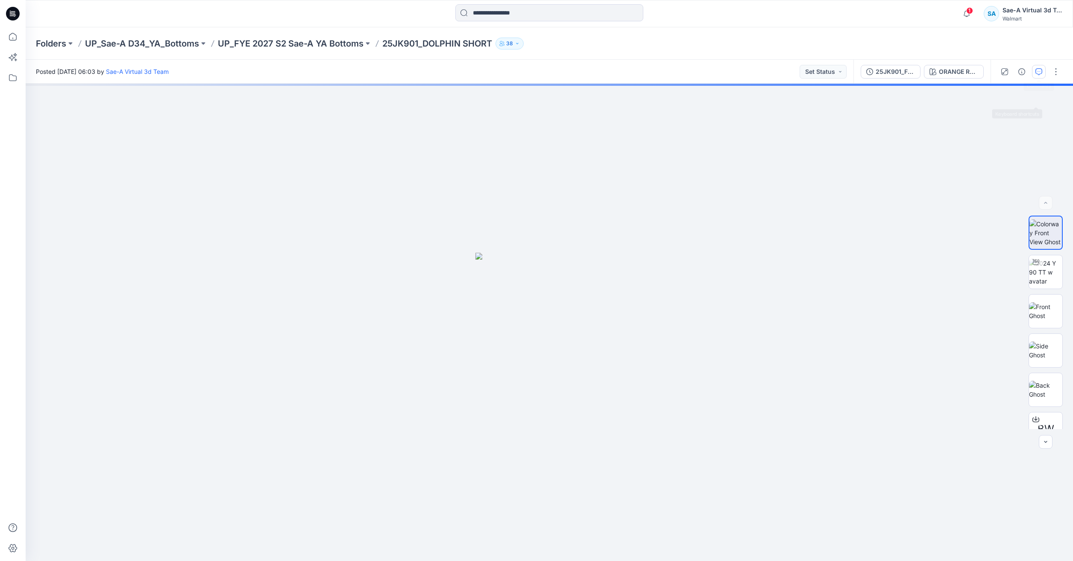
click at [1036, 74] on icon "button" at bounding box center [1038, 71] width 7 height 7
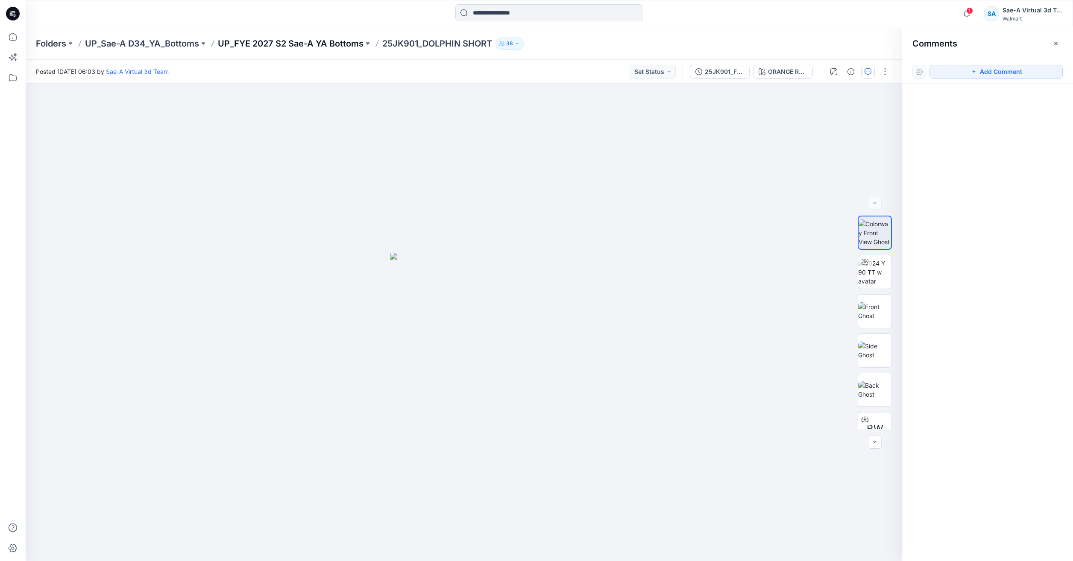
click at [251, 38] on p "UP_FYE 2027 S2 Sae-A YA Bottoms" at bounding box center [291, 44] width 146 height 12
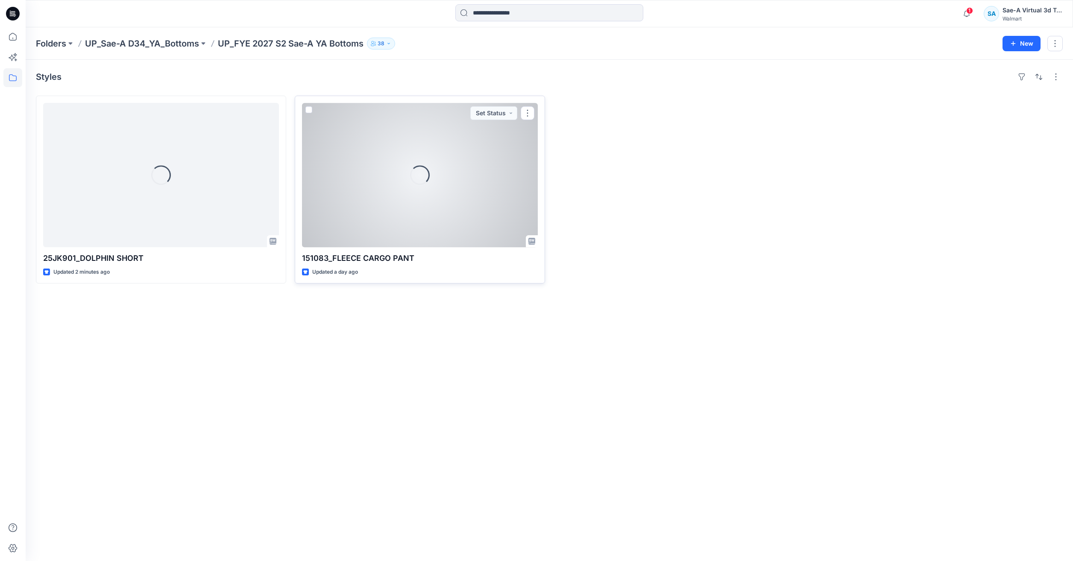
click at [444, 173] on div "Loading..." at bounding box center [420, 175] width 236 height 144
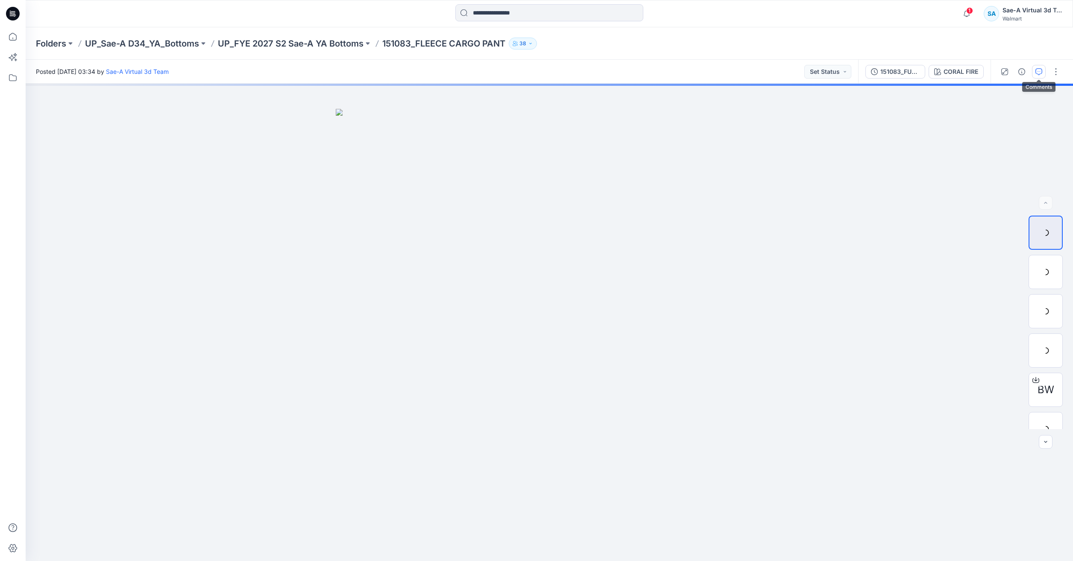
click at [1041, 68] on icon "button" at bounding box center [1038, 71] width 7 height 7
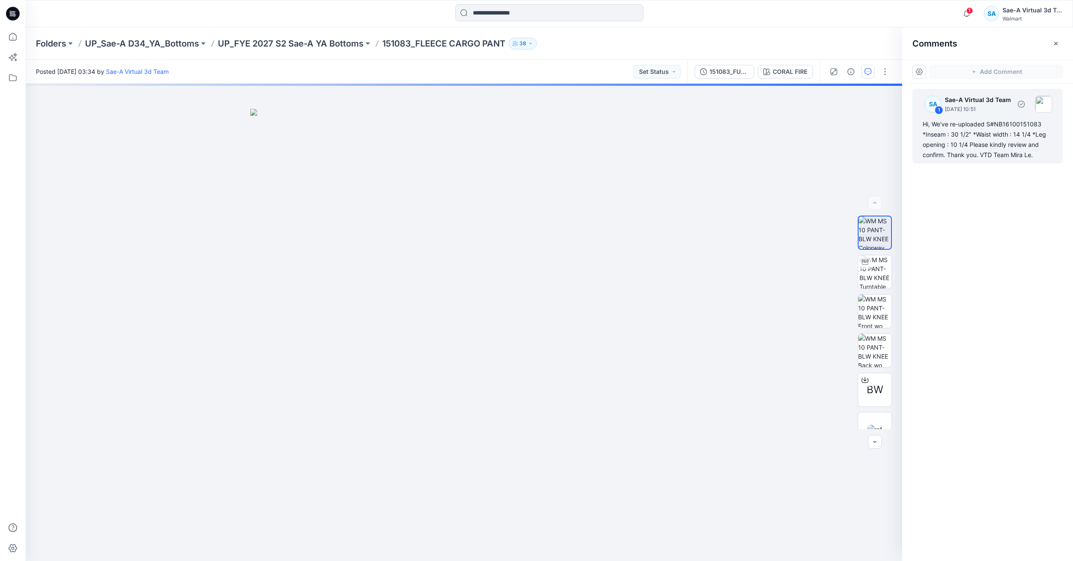
click at [980, 151] on div "Hi, We've re-uploaded S#NB16100151083 *Inseam : 30 1/2" *Waist width : 14 1/4 *…" at bounding box center [987, 139] width 130 height 41
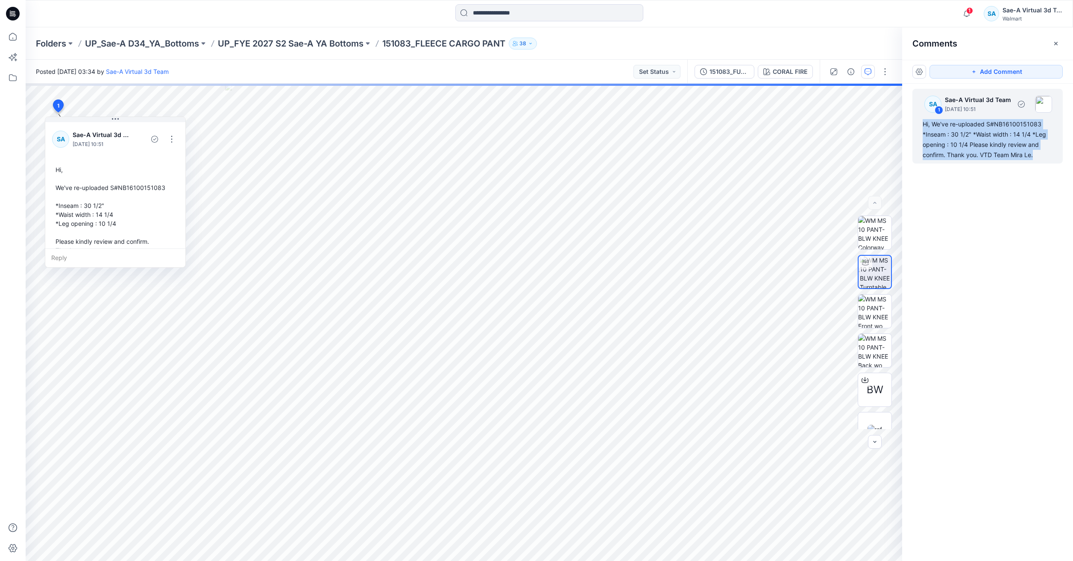
drag, startPoint x: 1044, startPoint y: 158, endPoint x: 921, endPoint y: 126, distance: 127.1
click at [921, 126] on div "SA 1 Sae-A Virtual 3d Team [DATE] 10:51 Hi, We've re-uploaded S#NB16100151083 *…" at bounding box center [987, 126] width 150 height 75
copy div "Hi, We've re-uploaded S#NB16100151083 *Inseam : 30 1/2" *Waist width : 14 1/4 *…"
click at [1020, 151] on div "Hi, We've re-uploaded S#NB16100151083 *Inseam : 30 1/2" *Waist width : 14 1/4 *…" at bounding box center [987, 139] width 130 height 41
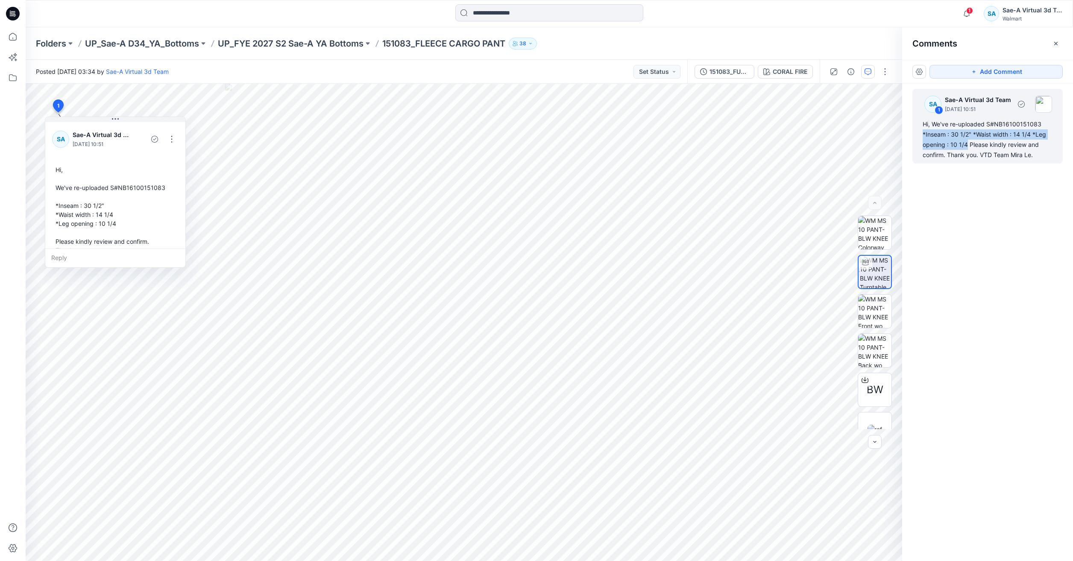
drag, startPoint x: 968, startPoint y: 145, endPoint x: 920, endPoint y: 139, distance: 47.8
click at [920, 139] on div "SA 1 Sae-A Virtual 3d Team [DATE] 10:51 Hi, We've re-uploaded S#NB16100151083 *…" at bounding box center [987, 126] width 150 height 75
click at [307, 46] on p "UP_FYE 2027 S2 Sae-A YA Bottoms" at bounding box center [291, 44] width 146 height 12
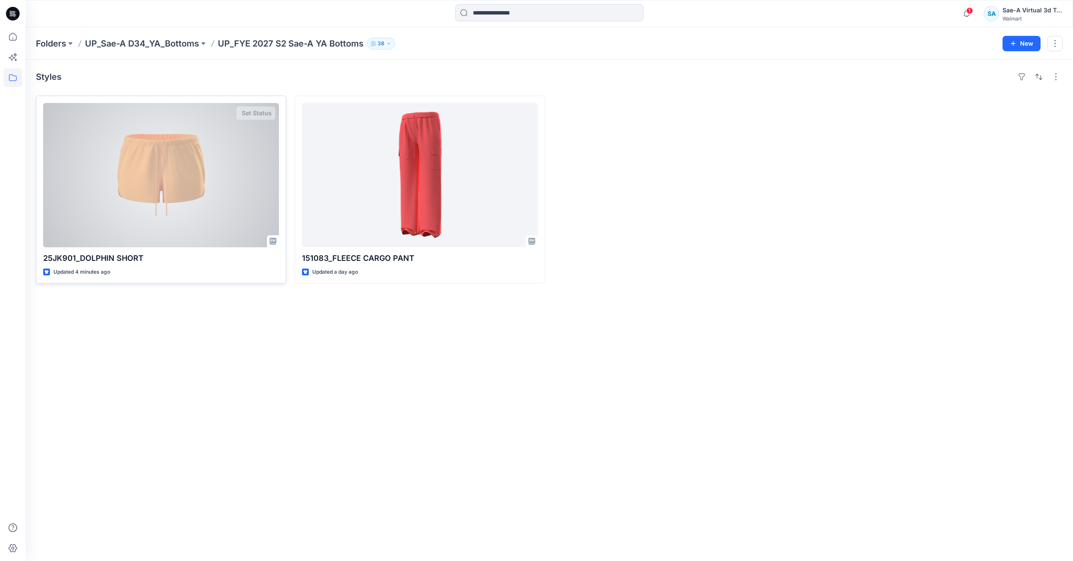
click at [203, 134] on div at bounding box center [161, 175] width 236 height 144
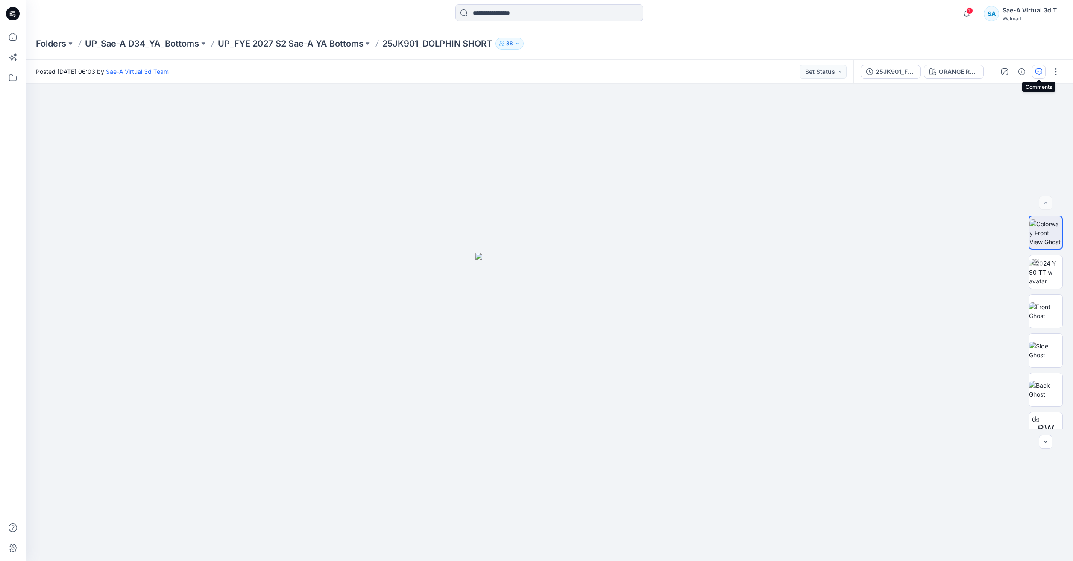
click at [1041, 74] on icon "button" at bounding box center [1038, 71] width 7 height 7
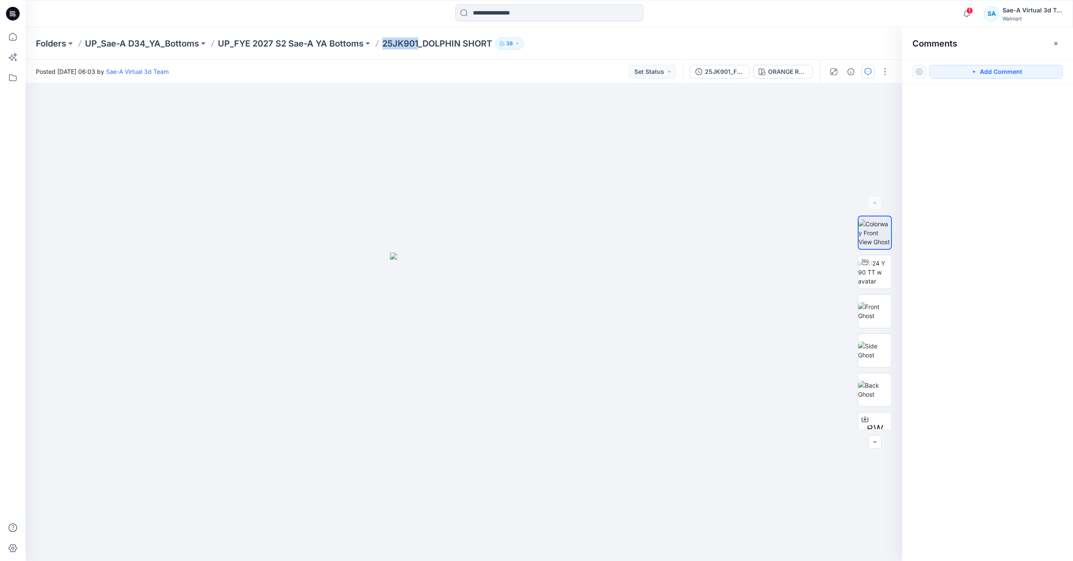
drag, startPoint x: 410, startPoint y: 45, endPoint x: 380, endPoint y: 52, distance: 31.1
click at [380, 52] on div "Folders UP_Sae-A D34_YA_Bottoms UP_FYE 2027 S2 Sae-A YA Bottoms 25JK901_DOLPHIN…" at bounding box center [549, 43] width 1047 height 32
copy p "25JK901"
drag, startPoint x: 961, startPoint y: 57, endPoint x: 960, endPoint y: 72, distance: 14.5
click at [961, 57] on div "Comments" at bounding box center [987, 43] width 171 height 32
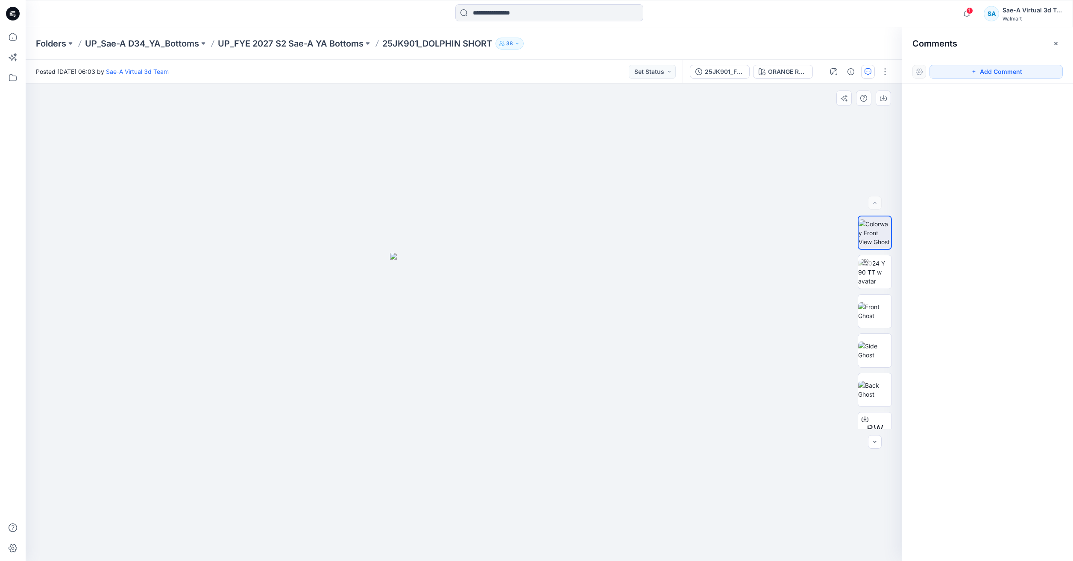
drag, startPoint x: 960, startPoint y: 72, endPoint x: 642, endPoint y: 122, distance: 322.1
click at [960, 72] on button "Add Comment" at bounding box center [995, 72] width 133 height 14
click at [639, 123] on div "1" at bounding box center [464, 322] width 876 height 477
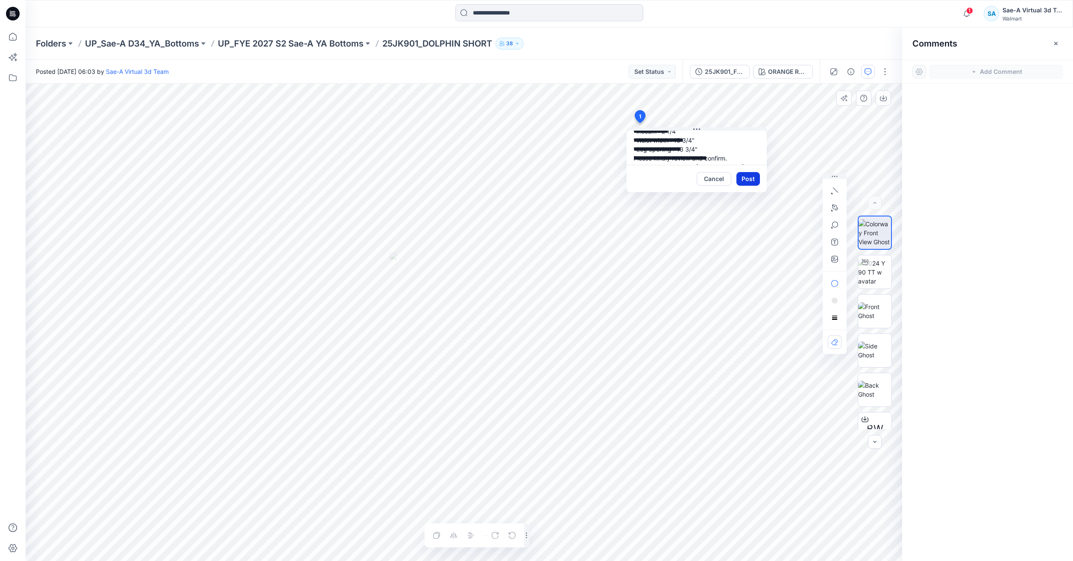
scroll to position [42, 0]
click at [746, 181] on button "Post" at bounding box center [747, 179] width 23 height 14
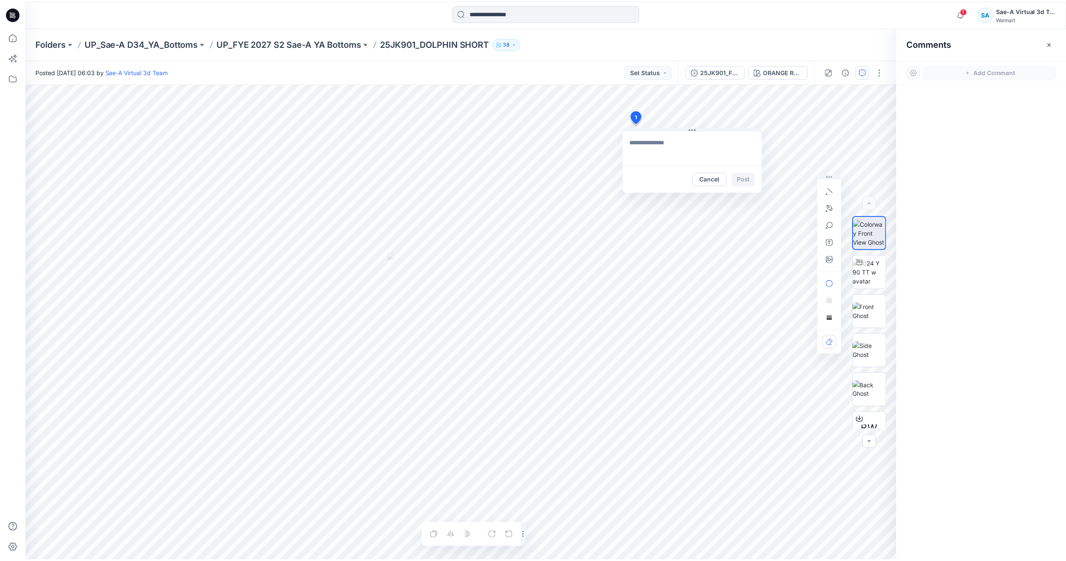
scroll to position [0, 0]
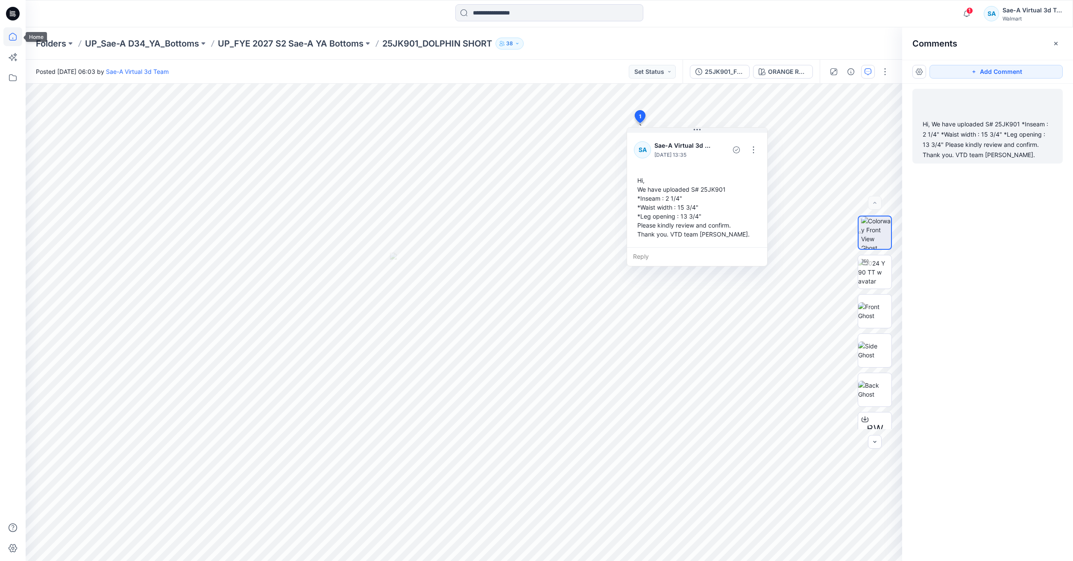
drag, startPoint x: 14, startPoint y: 40, endPoint x: 20, endPoint y: 41, distance: 5.8
click at [14, 40] on icon at bounding box center [12, 36] width 19 height 19
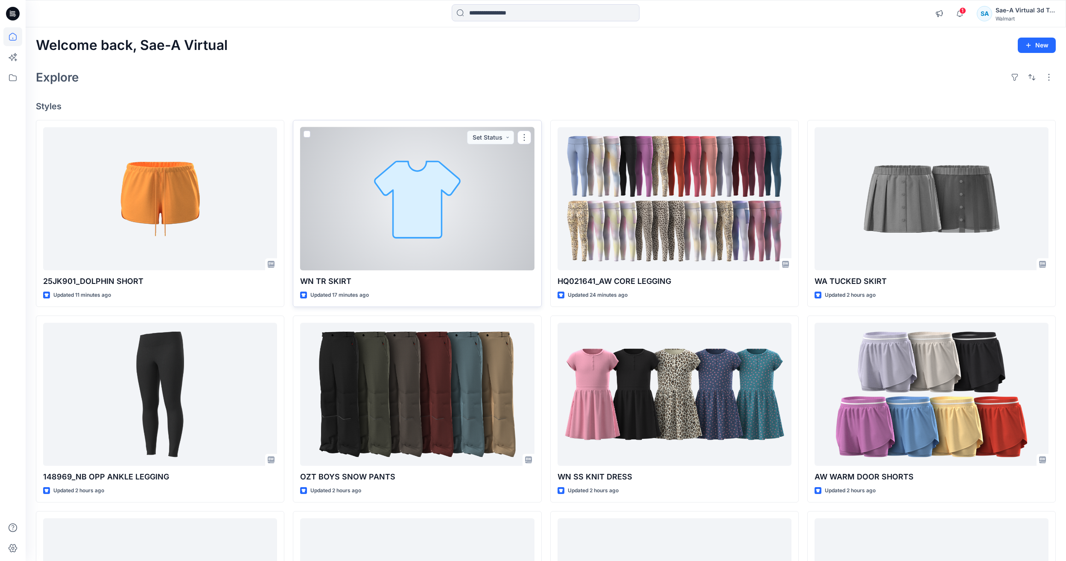
scroll to position [128, 0]
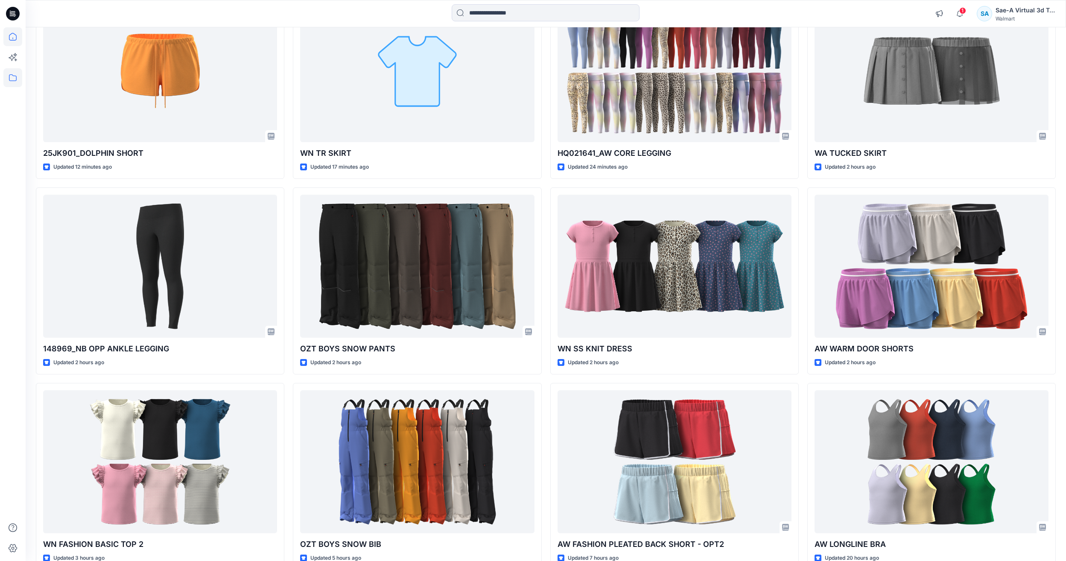
click at [13, 76] on icon at bounding box center [13, 77] width 8 height 7
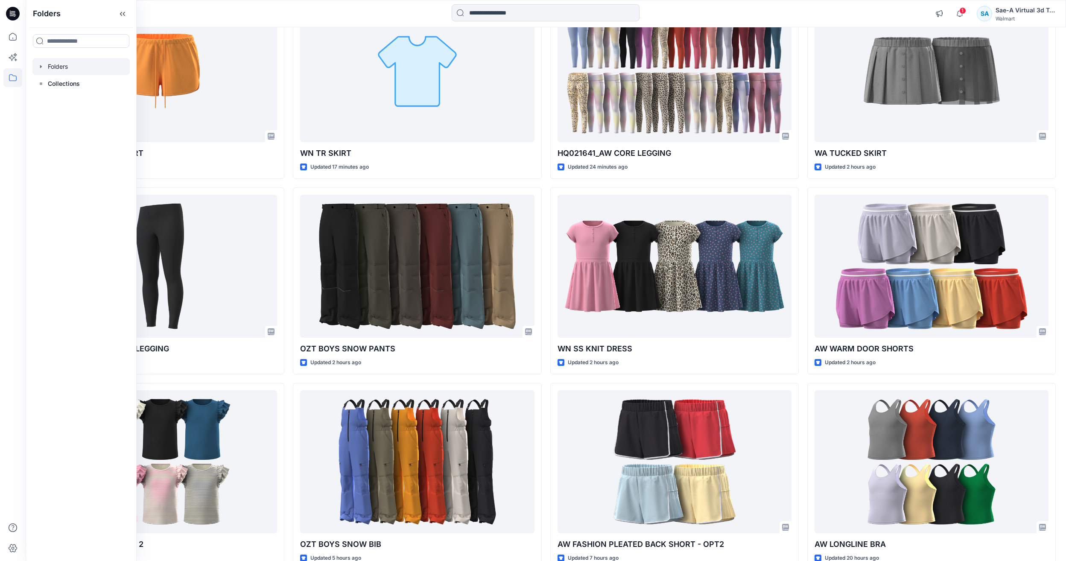
click at [61, 73] on div at bounding box center [80, 66] width 97 height 17
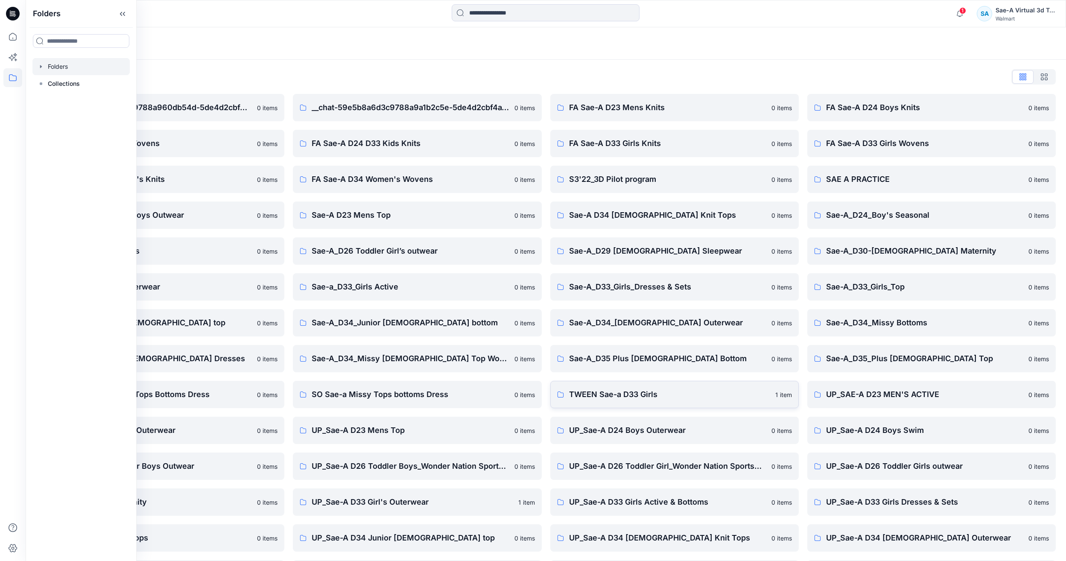
click at [635, 393] on p "TWEEN Sae-a D33 Girls" at bounding box center [669, 395] width 201 height 12
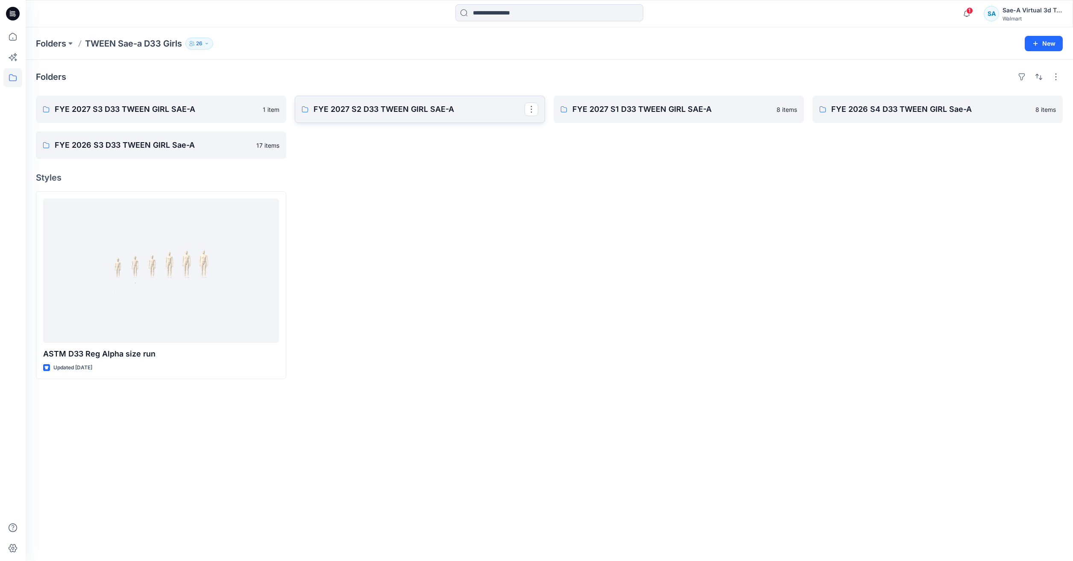
click at [385, 107] on p "FYE 2027 S2 D33 TWEEN GIRL SAE-A" at bounding box center [418, 109] width 211 height 12
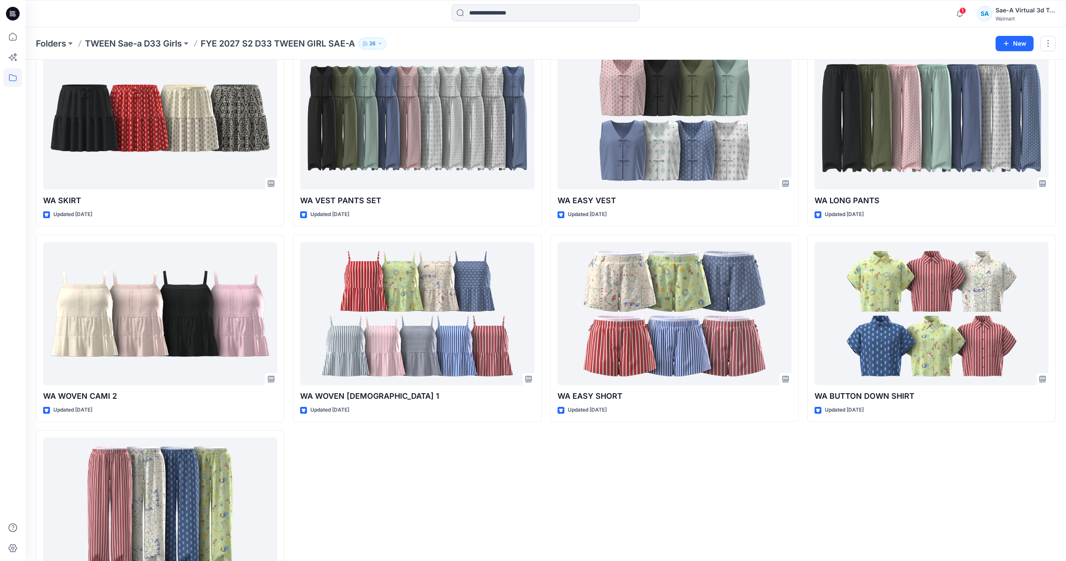
scroll to position [85, 0]
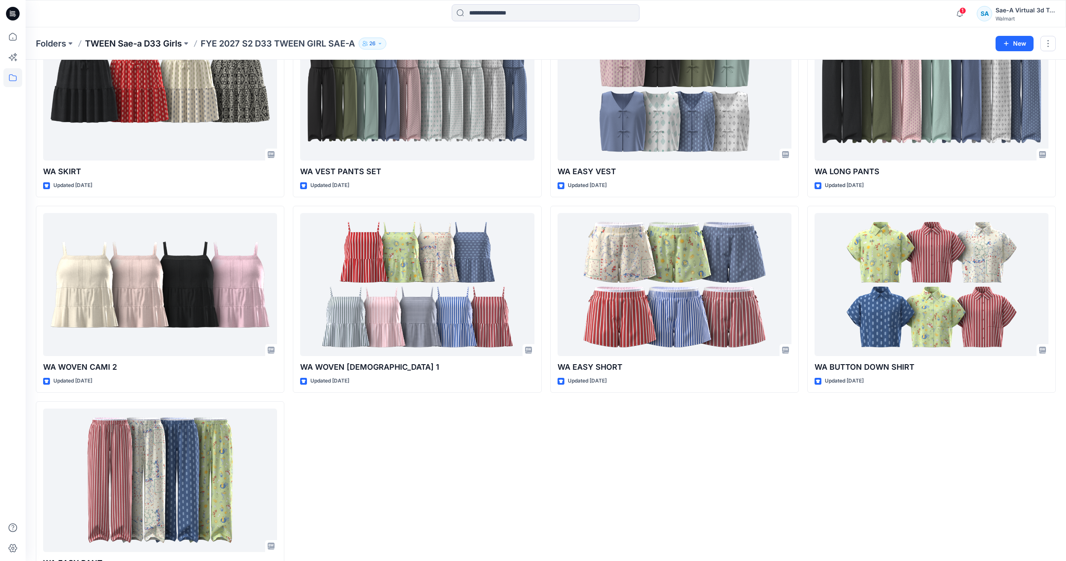
click at [128, 47] on p "TWEEN Sae-a D33 Girls" at bounding box center [133, 44] width 97 height 12
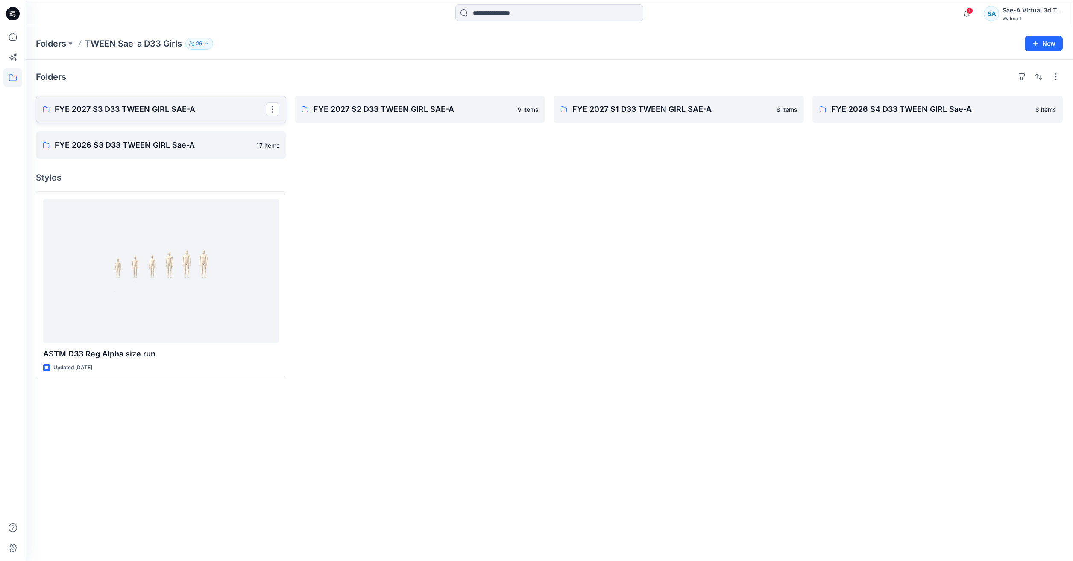
click at [109, 105] on p "FYE 2027 S3 D33 TWEEN GIRL SAE-A" at bounding box center [160, 109] width 211 height 12
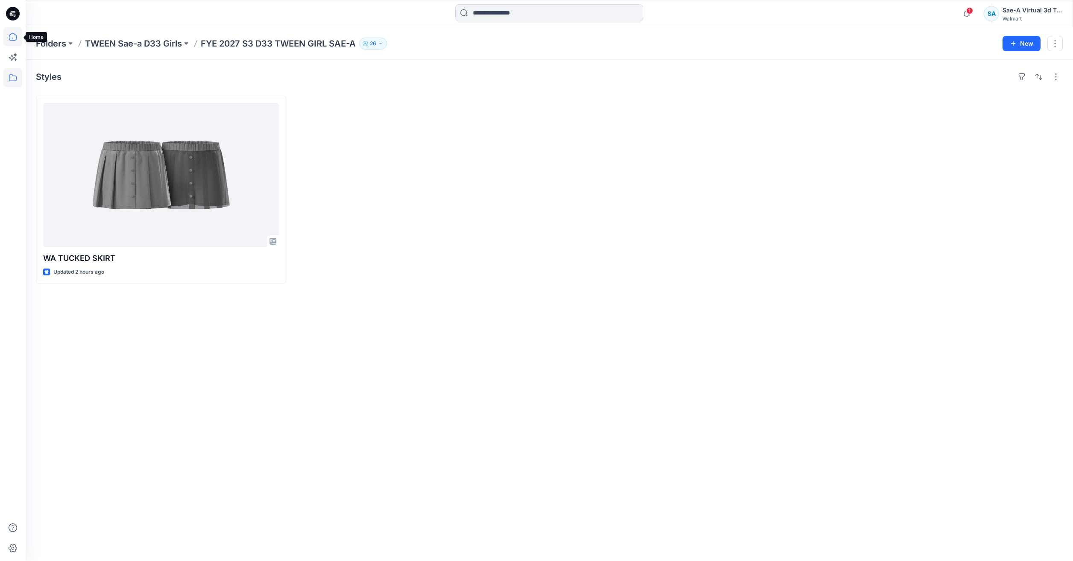
click at [18, 34] on icon at bounding box center [12, 36] width 19 height 19
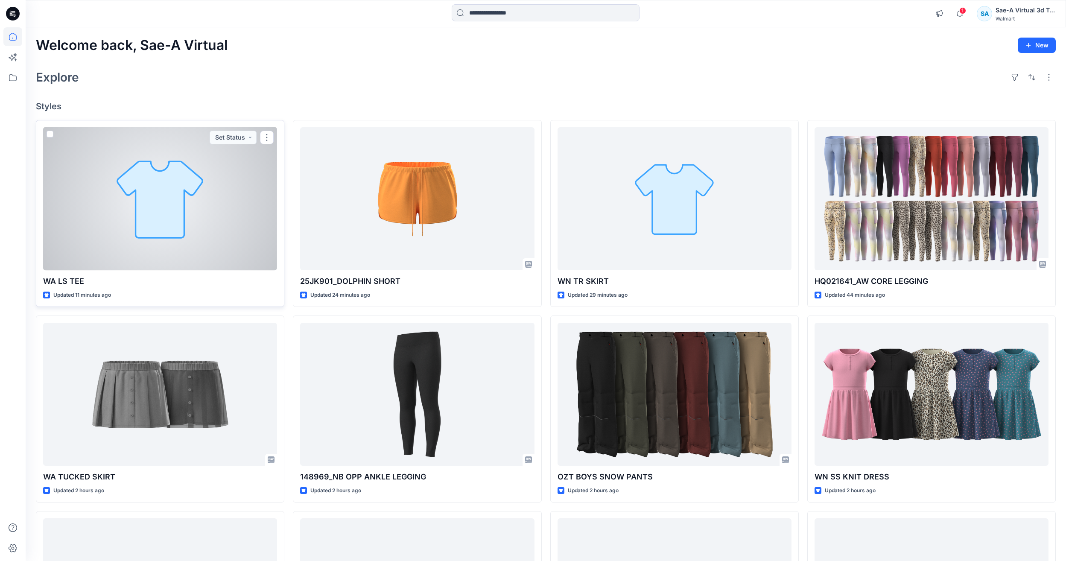
click at [175, 222] on div at bounding box center [160, 198] width 234 height 143
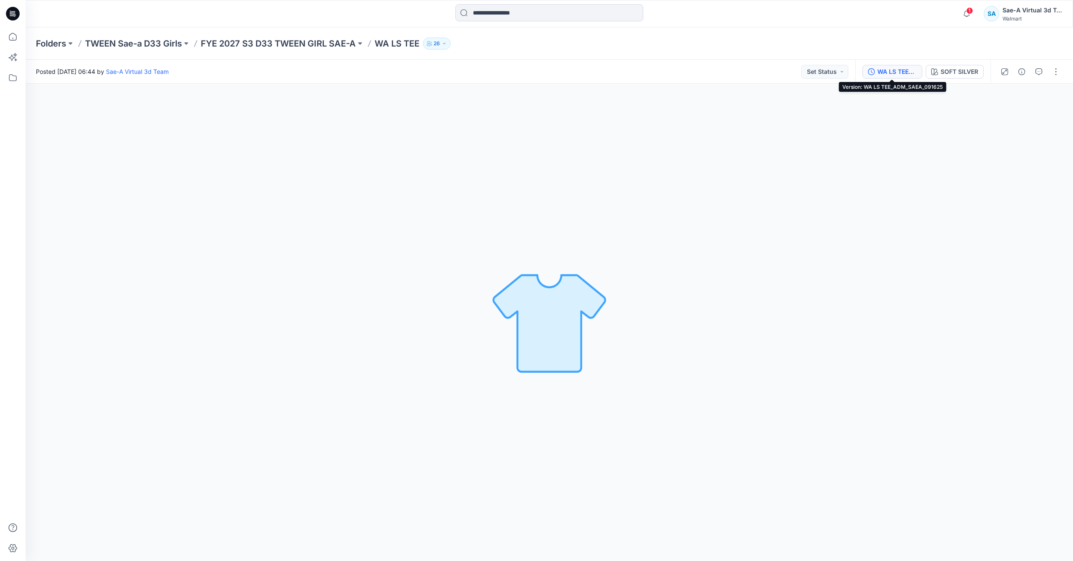
click at [882, 74] on div "WA LS TEE_ADM_SAEA_091625" at bounding box center [896, 71] width 39 height 9
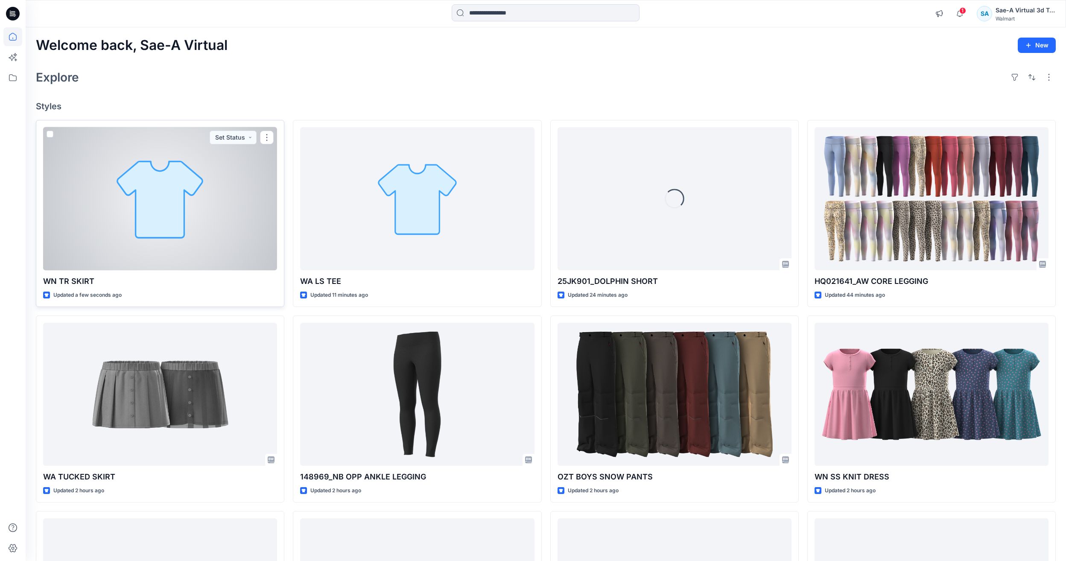
click at [172, 209] on div at bounding box center [160, 198] width 234 height 143
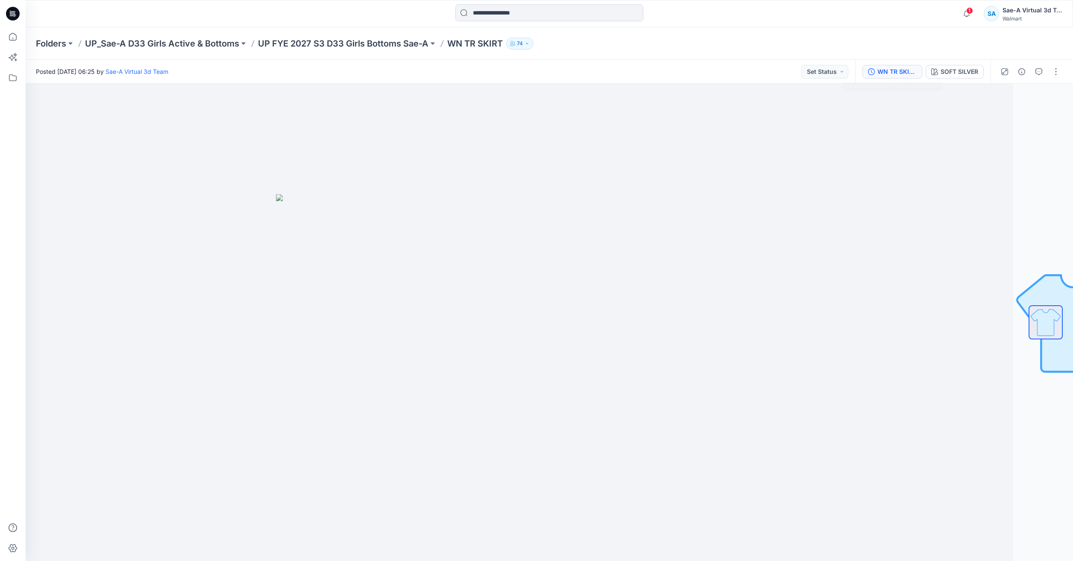
click at [902, 71] on div "WN TR SKIRT_REV1_SOFT SILVER" at bounding box center [896, 71] width 39 height 9
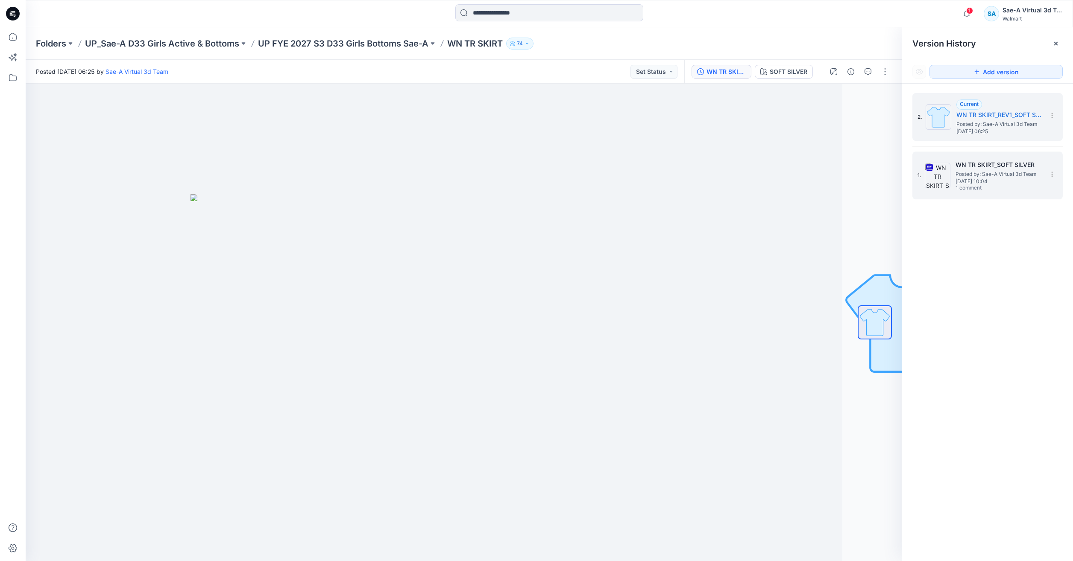
click at [968, 169] on h5 "WN TR SKIRT_SOFT SILVER" at bounding box center [997, 165] width 85 height 10
click at [998, 132] on span "[DATE] 06:25" at bounding box center [998, 132] width 85 height 6
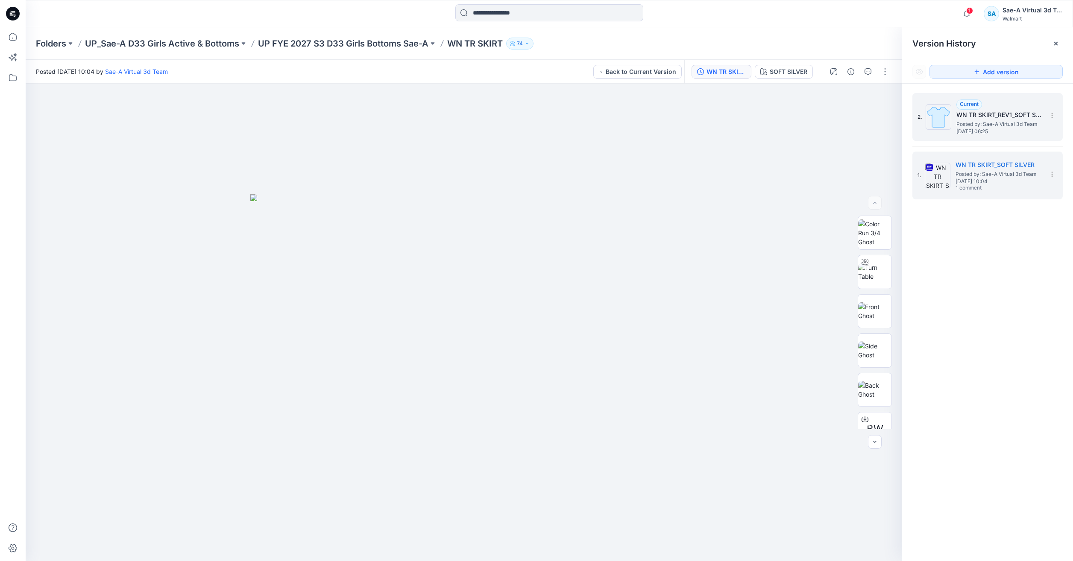
click at [999, 118] on h5 "WN TR SKIRT_REV1_SOFT SILVER" at bounding box center [998, 115] width 85 height 10
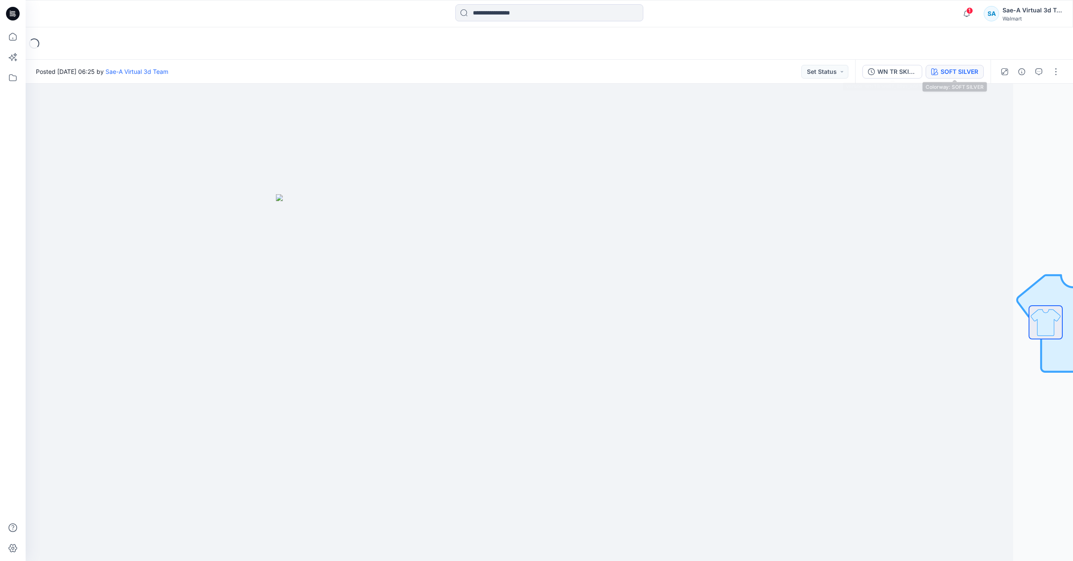
click at [941, 67] on div "SOFT SILVER" at bounding box center [959, 71] width 38 height 9
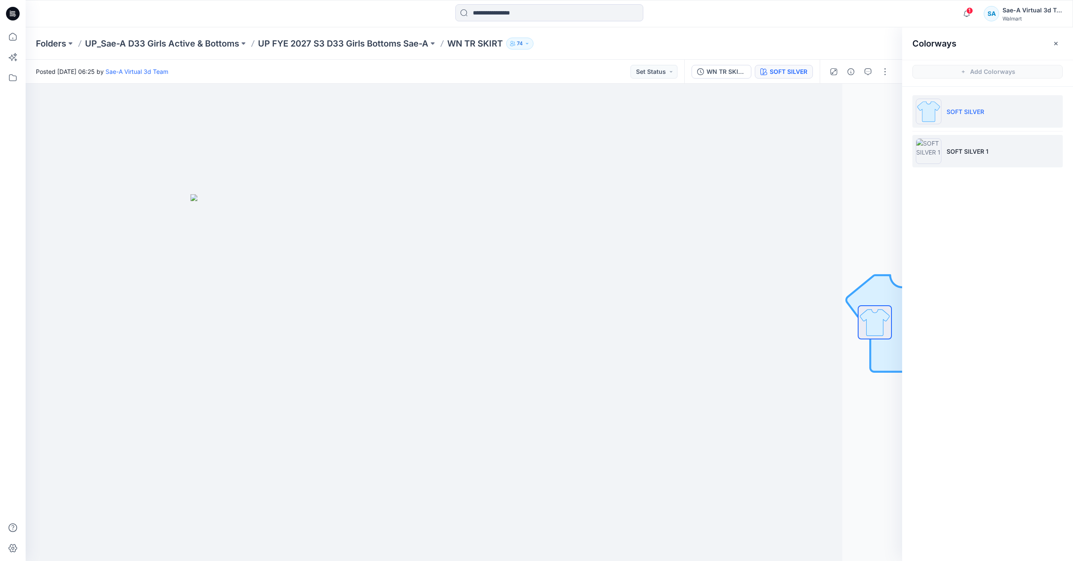
click at [962, 147] on p "SOFT SILVER 1" at bounding box center [967, 151] width 42 height 9
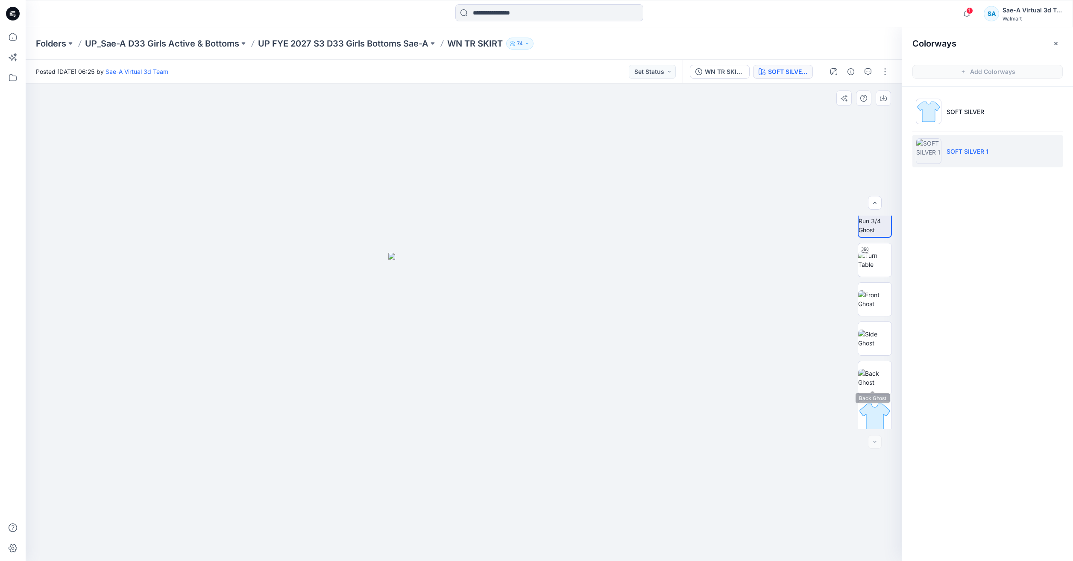
scroll to position [17, 0]
click at [873, 252] on img at bounding box center [874, 255] width 33 height 18
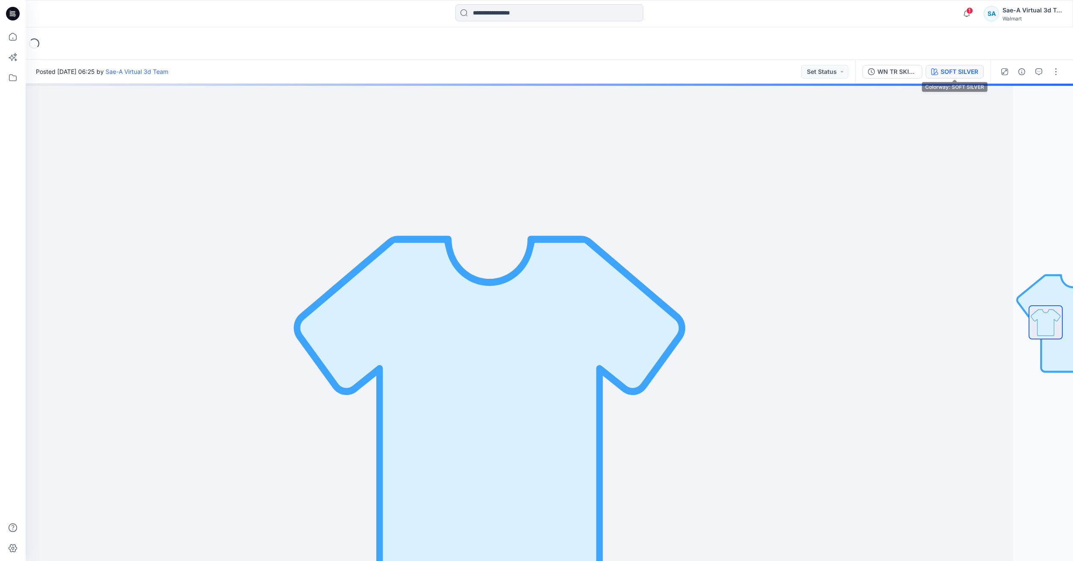
click at [946, 73] on div "SOFT SILVER" at bounding box center [959, 71] width 38 height 9
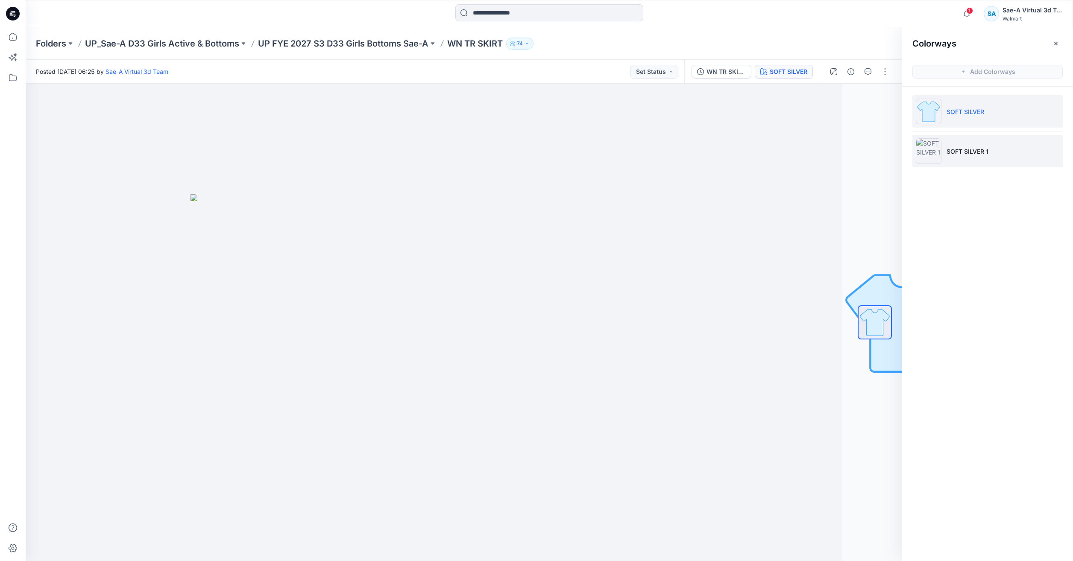
click at [978, 163] on li "SOFT SILVER 1" at bounding box center [987, 151] width 150 height 32
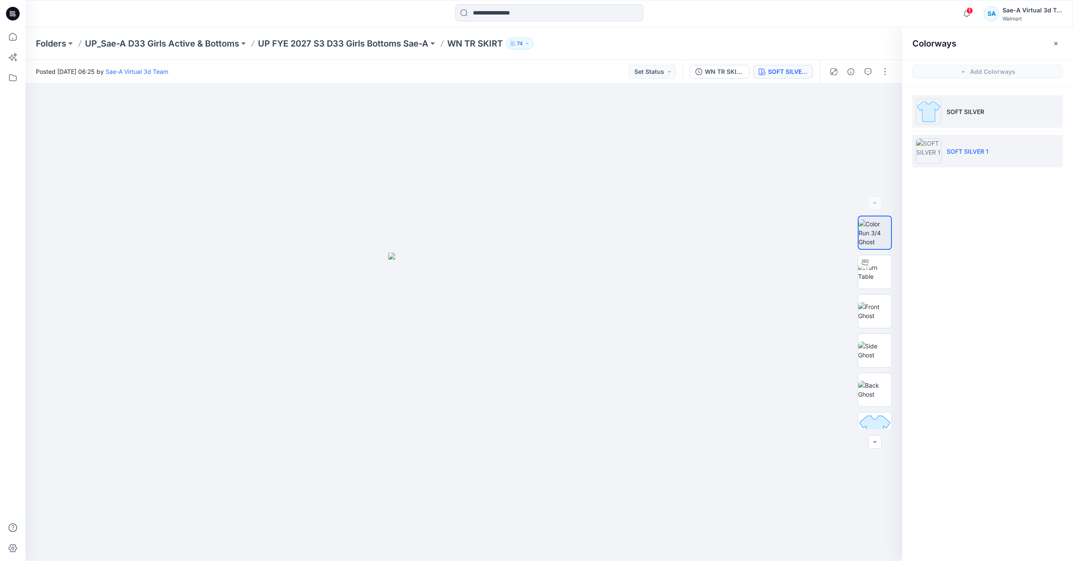
click at [994, 123] on li "SOFT SILVER" at bounding box center [987, 111] width 150 height 32
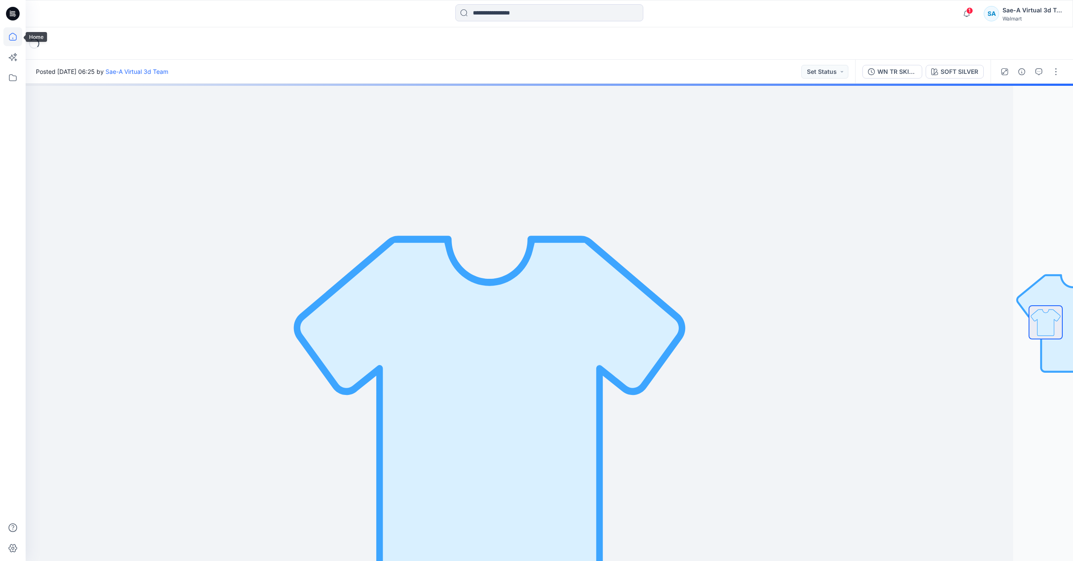
click at [19, 36] on icon at bounding box center [12, 36] width 19 height 19
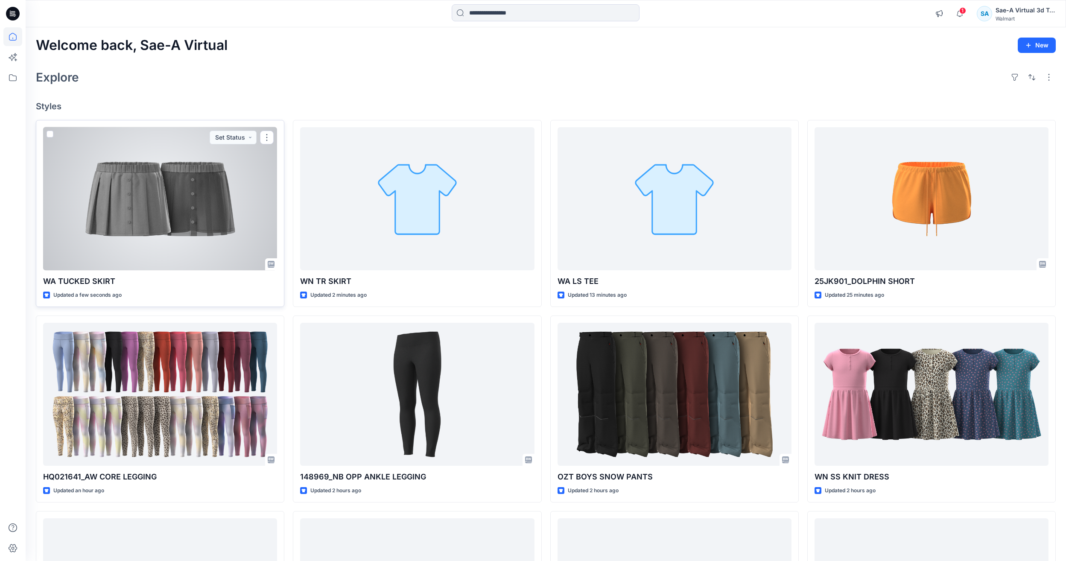
click at [245, 199] on div at bounding box center [160, 198] width 234 height 143
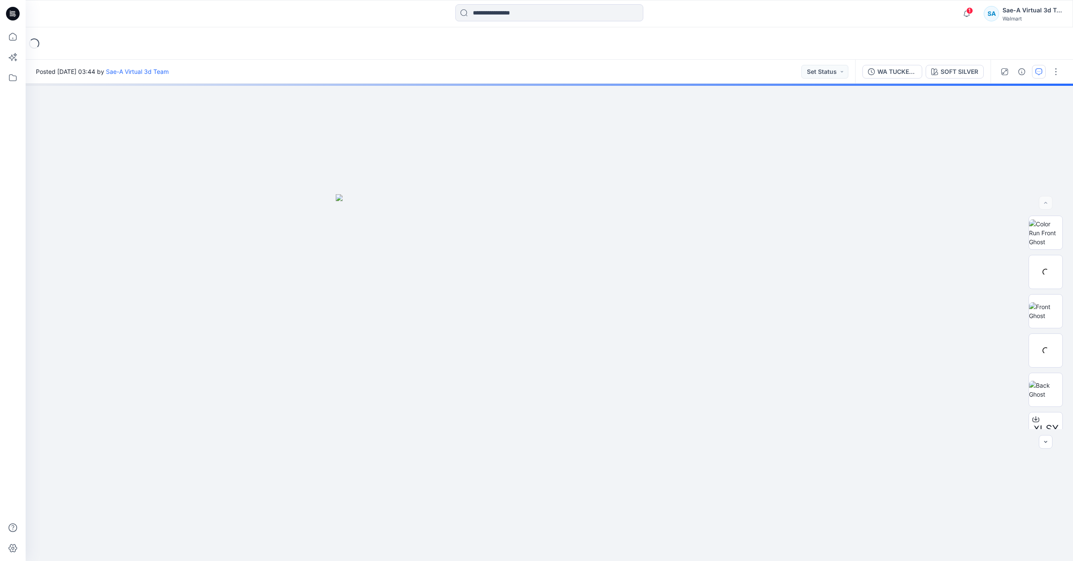
click at [1043, 75] on button "button" at bounding box center [1039, 72] width 14 height 14
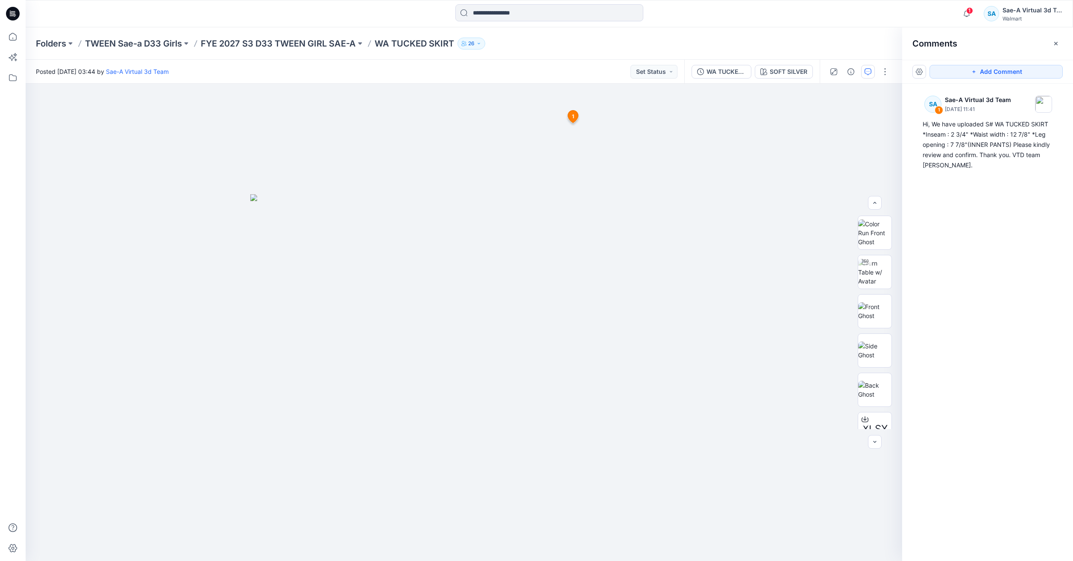
scroll to position [43, 0]
click at [968, 12] on span "1" at bounding box center [969, 10] width 7 height 7
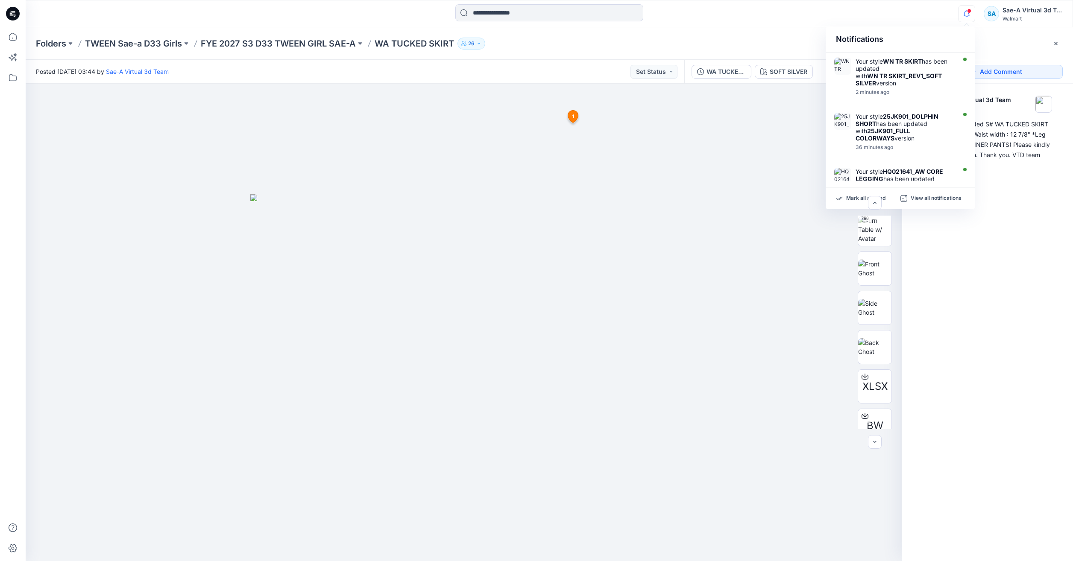
click at [593, 96] on div at bounding box center [464, 322] width 876 height 477
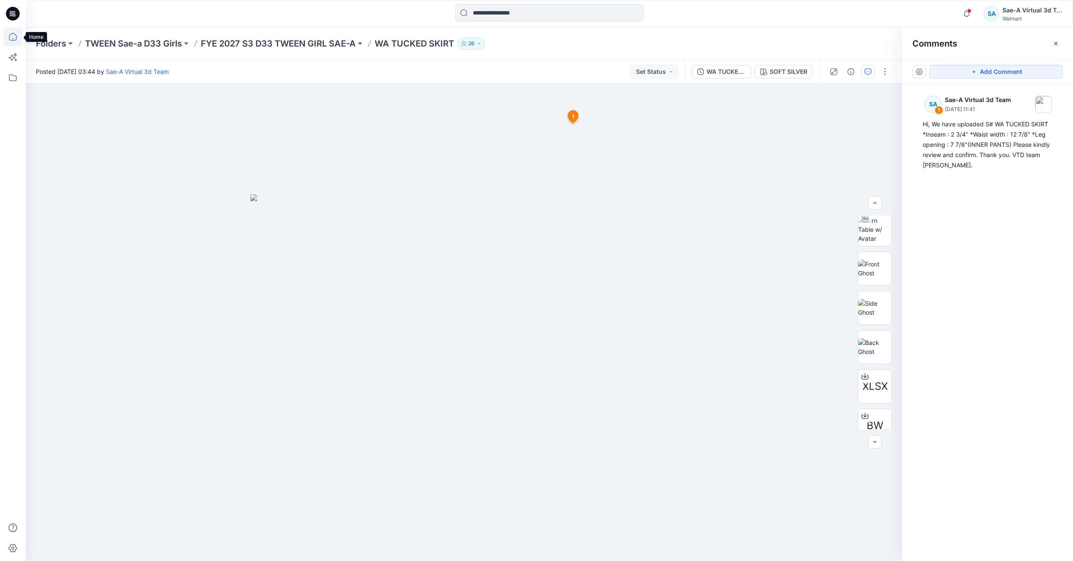
click at [9, 42] on icon at bounding box center [12, 36] width 19 height 19
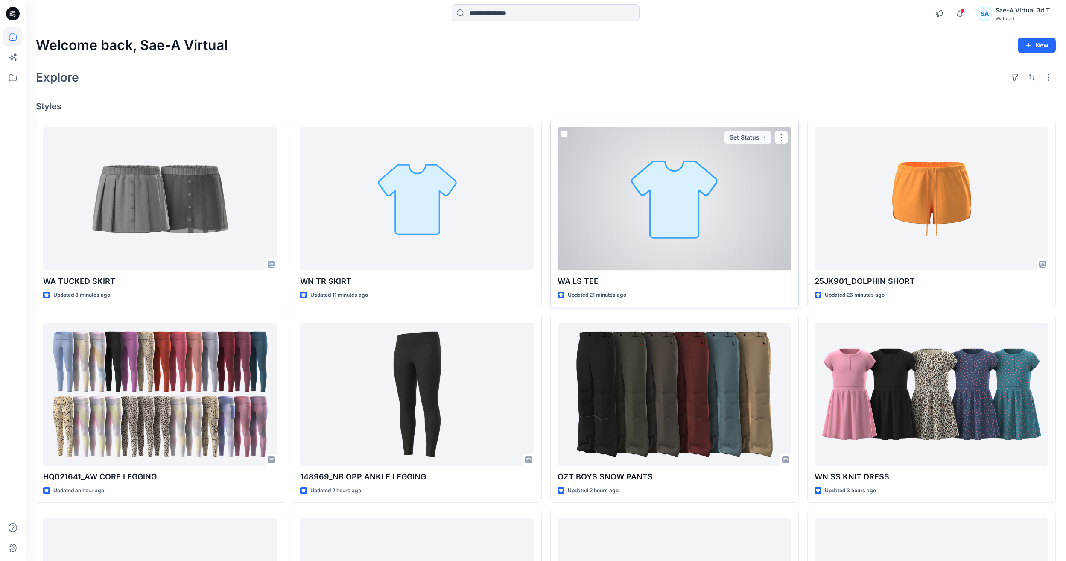
click at [673, 223] on div at bounding box center [675, 198] width 234 height 143
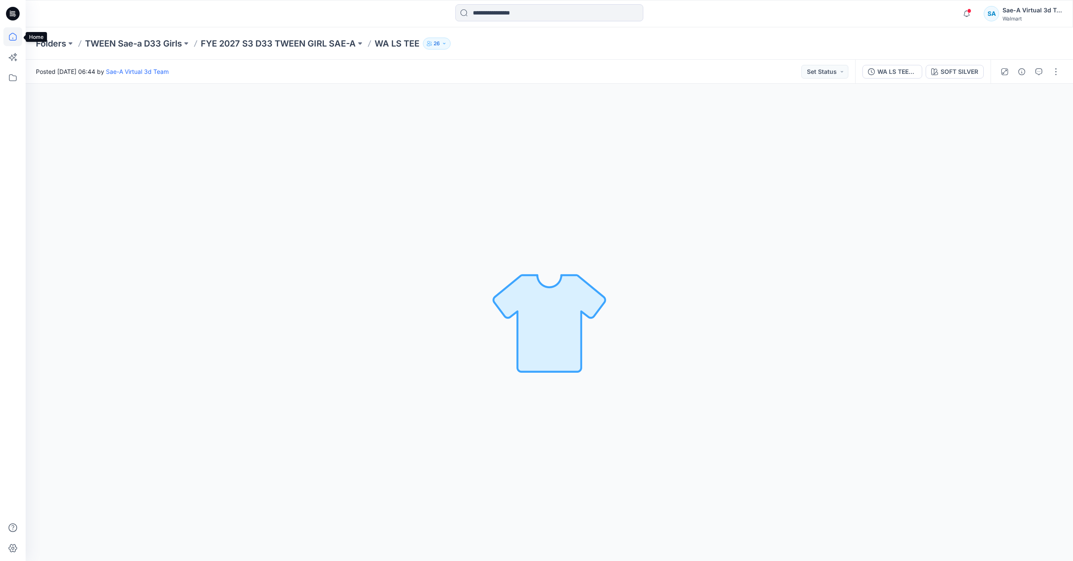
click at [7, 33] on icon at bounding box center [12, 36] width 19 height 19
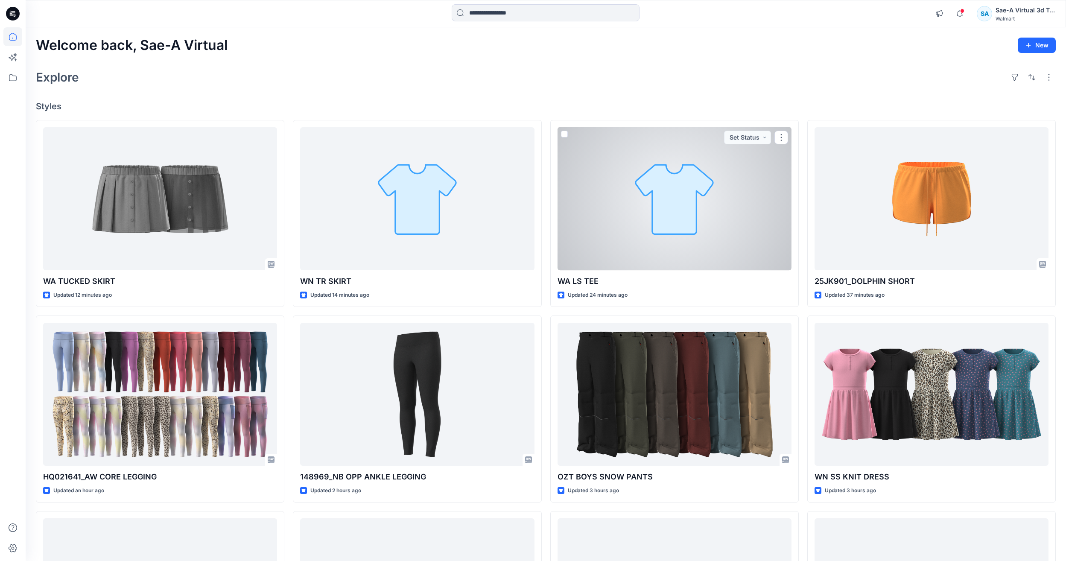
click at [644, 231] on div at bounding box center [675, 198] width 234 height 143
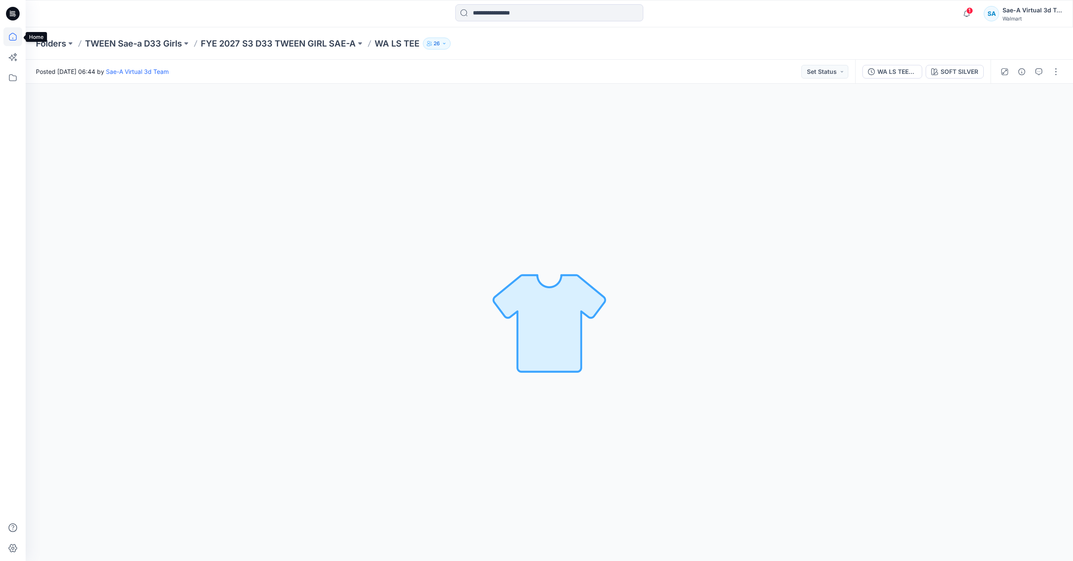
click at [9, 33] on icon at bounding box center [12, 36] width 19 height 19
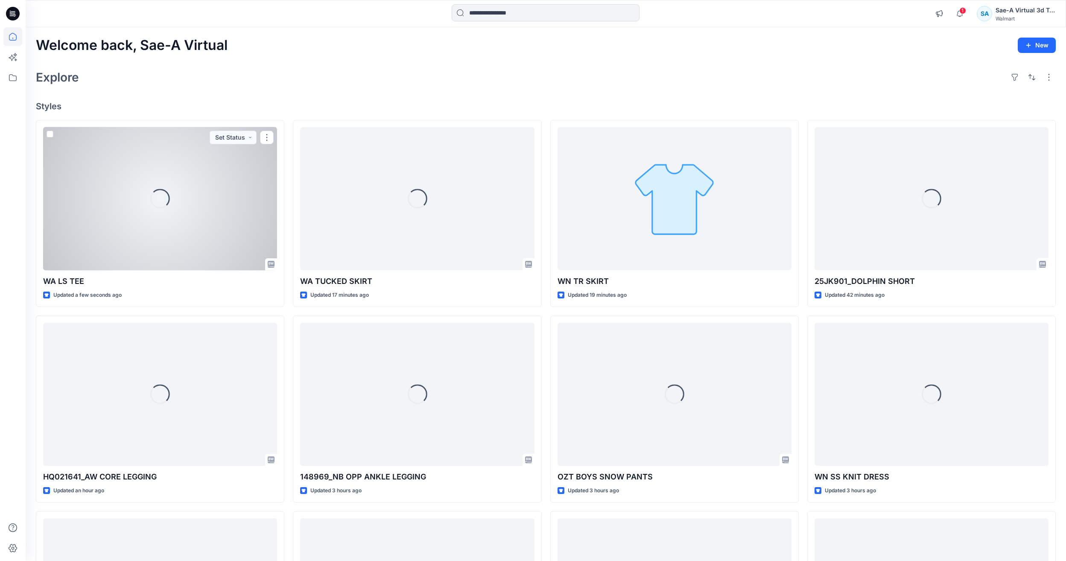
click at [175, 230] on div "Loading..." at bounding box center [160, 198] width 234 height 143
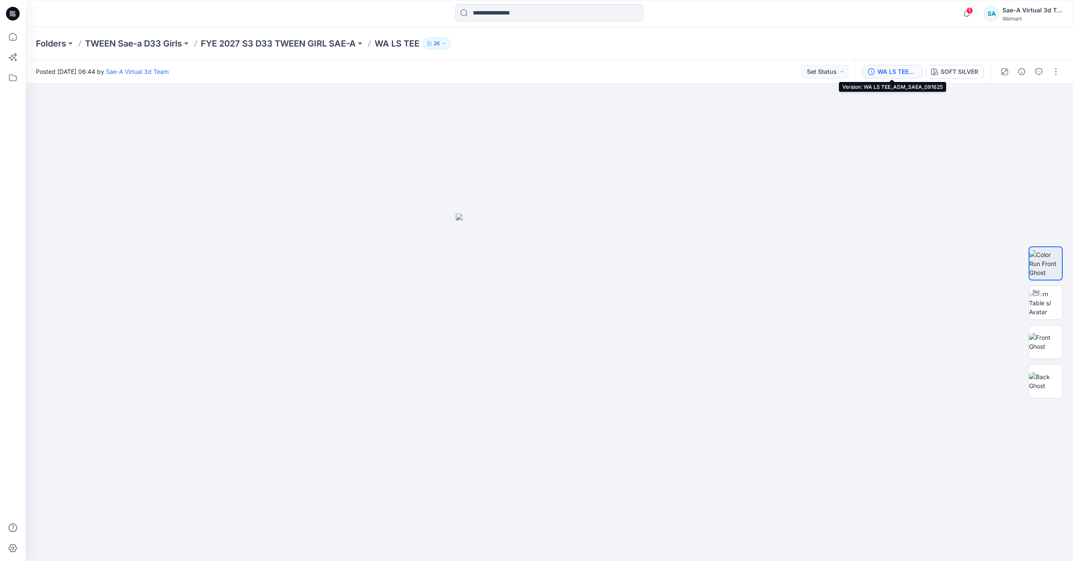
click at [893, 68] on div "WA LS TEE_ADM_SAEA_091625" at bounding box center [896, 71] width 39 height 9
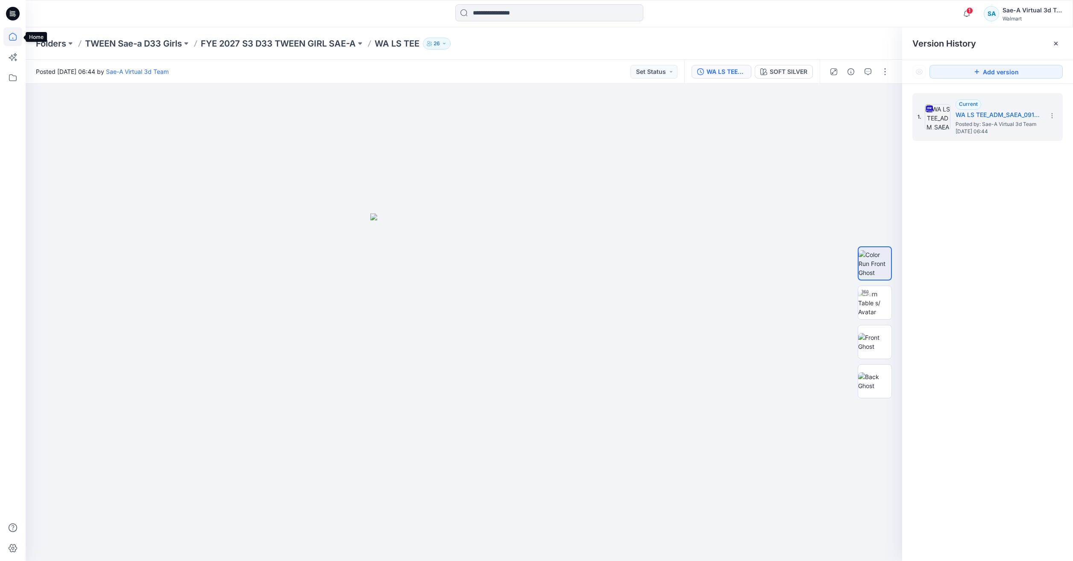
click at [5, 37] on icon at bounding box center [12, 36] width 19 height 19
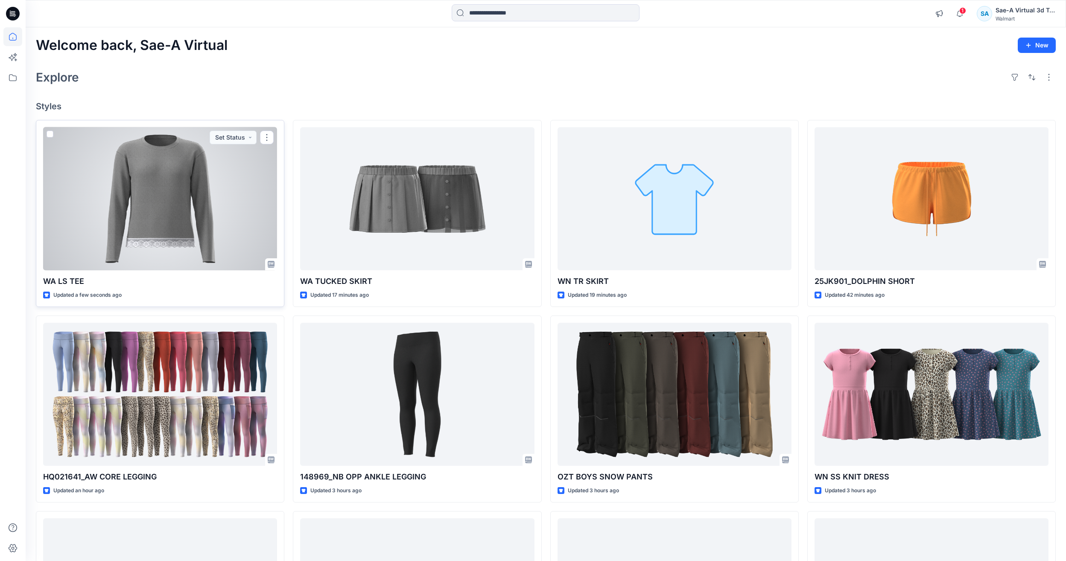
click at [163, 175] on div at bounding box center [160, 198] width 234 height 143
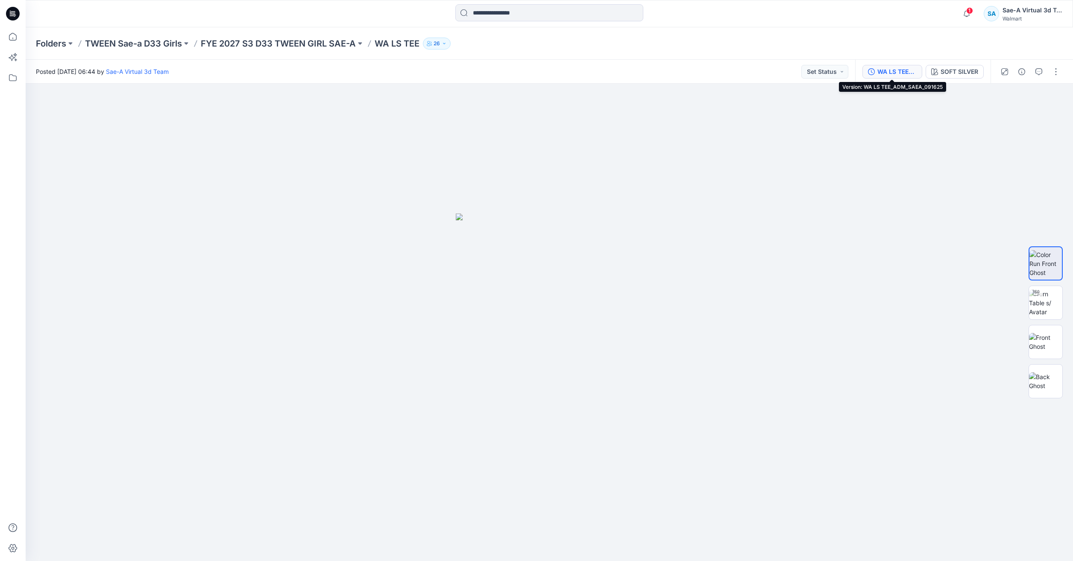
click at [893, 74] on div "WA LS TEE_ADM_SAEA_091625" at bounding box center [896, 71] width 39 height 9
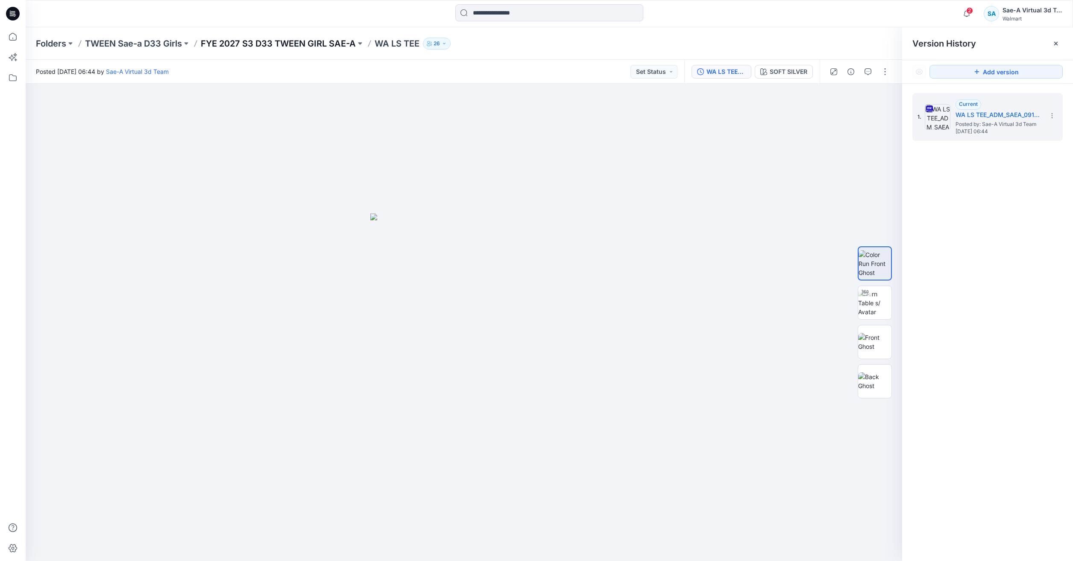
click at [346, 42] on p "FYE 2027 S3 D33 TWEEN GIRL SAE-A" at bounding box center [278, 44] width 155 height 12
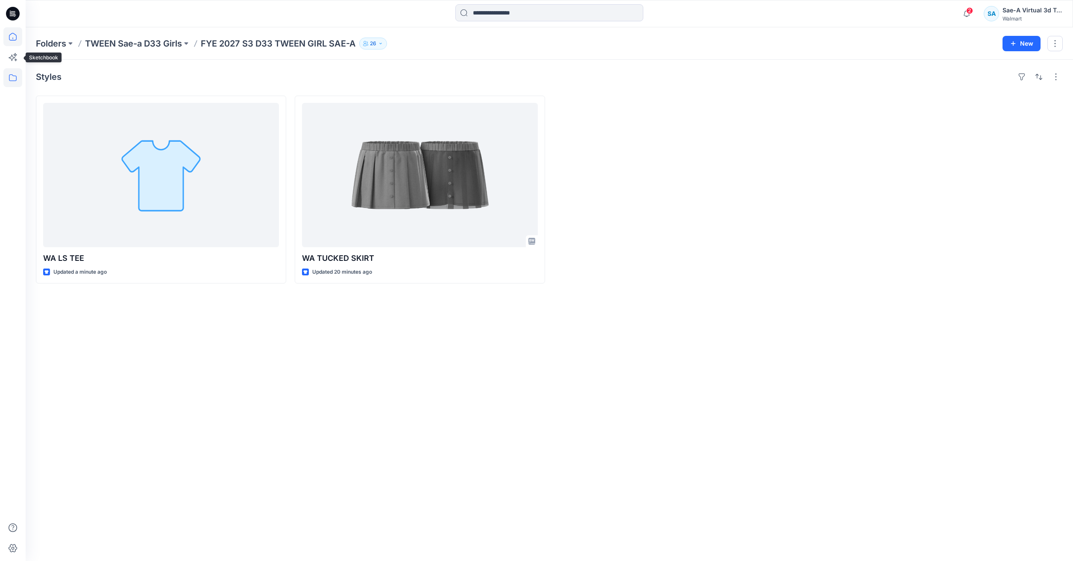
click at [14, 40] on icon at bounding box center [12, 36] width 19 height 19
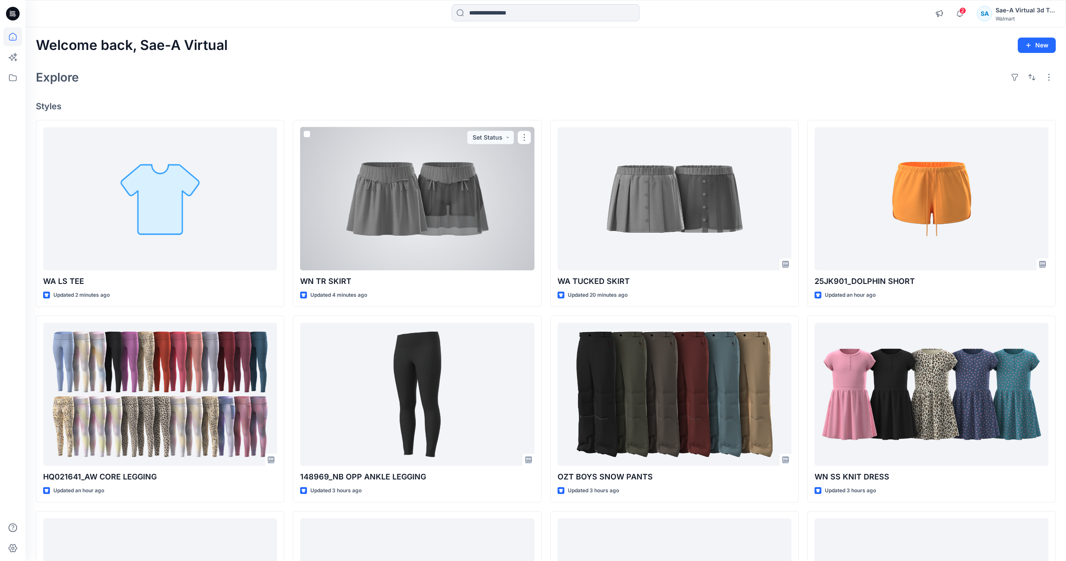
click at [379, 209] on div at bounding box center [417, 198] width 234 height 143
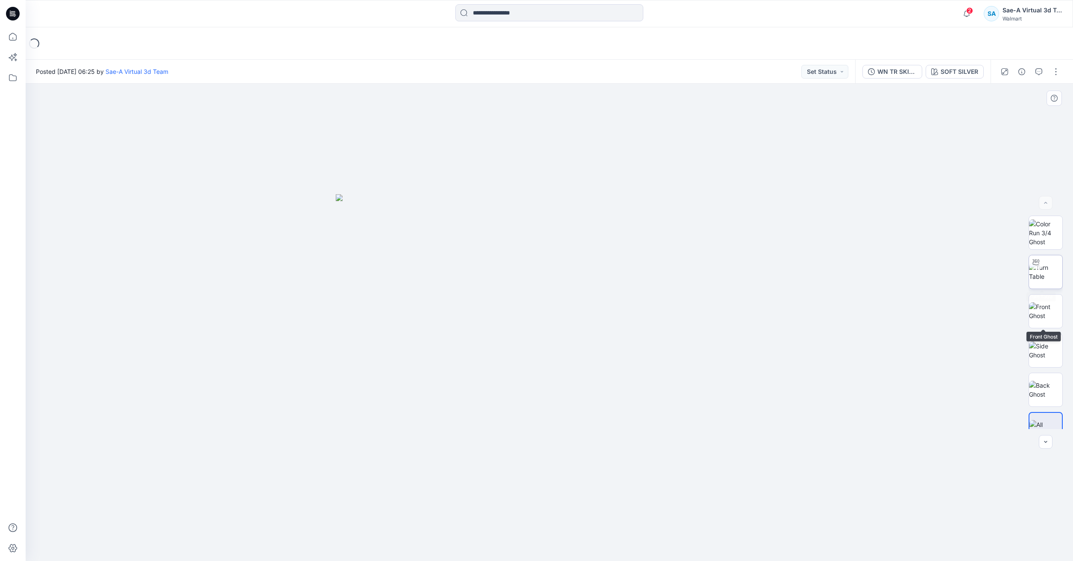
click at [1041, 275] on img at bounding box center [1045, 272] width 33 height 18
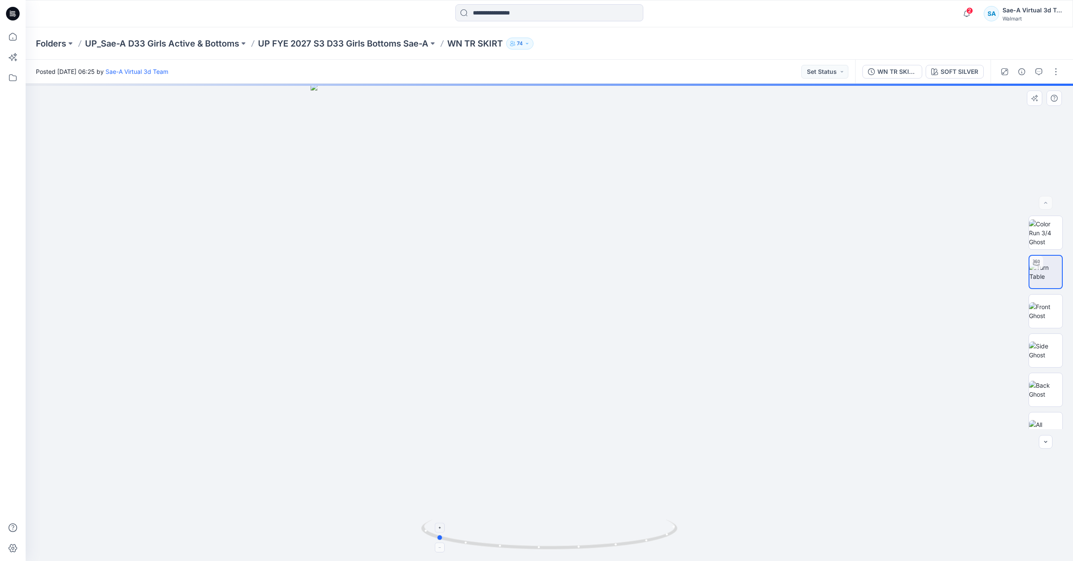
drag, startPoint x: 652, startPoint y: 541, endPoint x: 539, endPoint y: 544, distance: 113.2
click at [539, 544] on icon at bounding box center [550, 536] width 258 height 32
drag, startPoint x: 618, startPoint y: 542, endPoint x: 663, endPoint y: 533, distance: 45.7
click at [663, 533] on icon at bounding box center [550, 536] width 258 height 32
click at [396, 274] on div at bounding box center [549, 322] width 1047 height 477
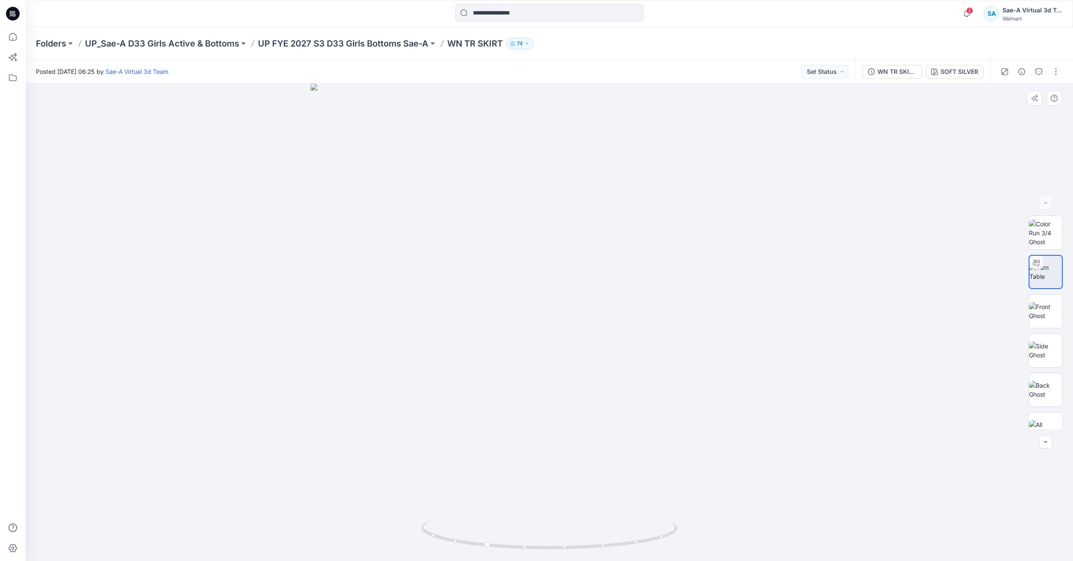
click at [574, 423] on div at bounding box center [549, 322] width 1047 height 477
click at [903, 65] on button "WN TR SKIRT_REV1_SOFT SILVER" at bounding box center [892, 72] width 60 height 14
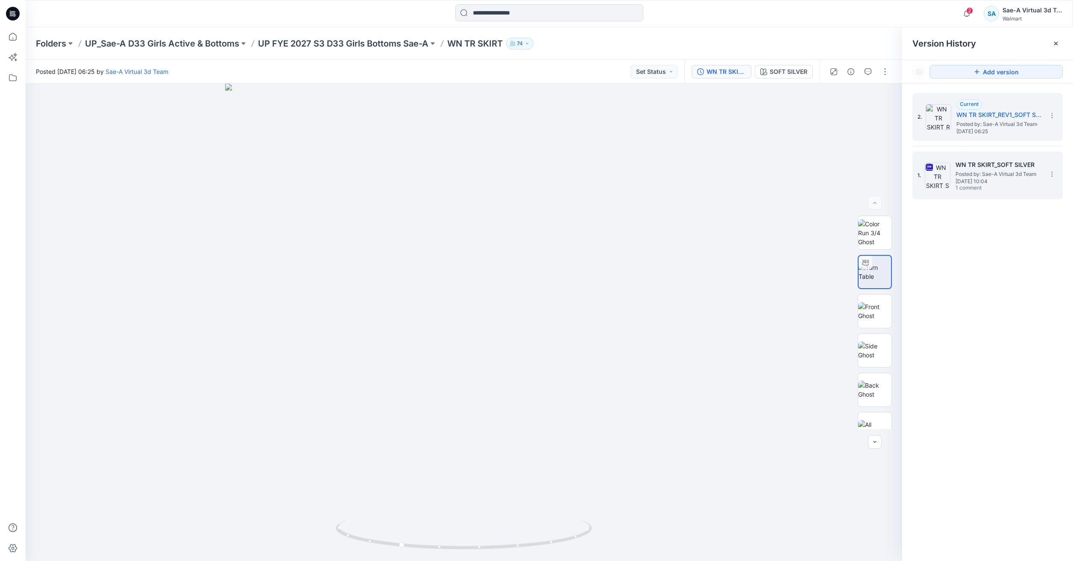
click at [1020, 183] on span "[DATE] 10:04" at bounding box center [997, 181] width 85 height 6
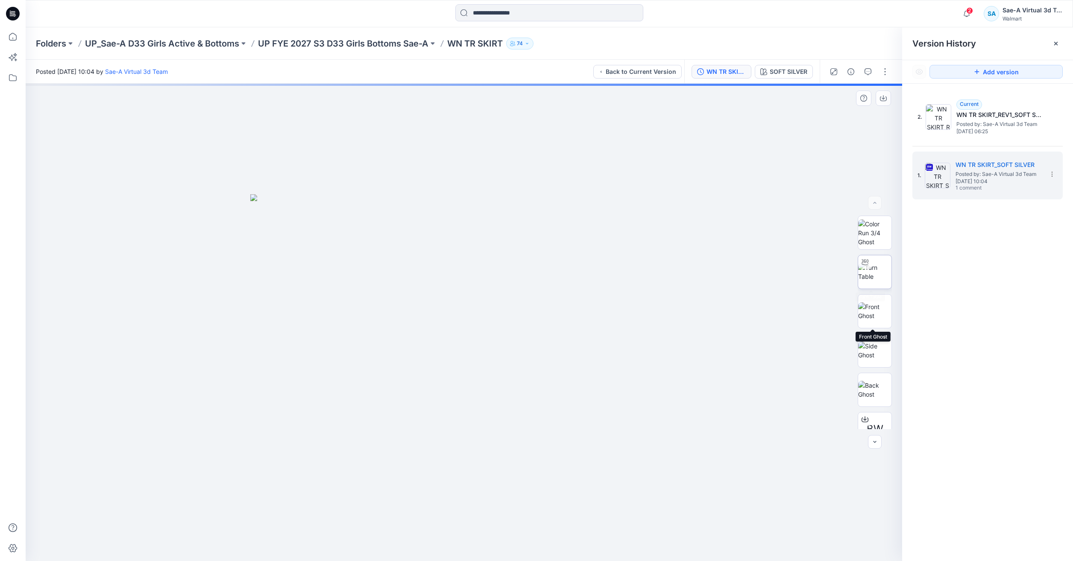
click at [871, 272] on img at bounding box center [874, 272] width 33 height 18
drag, startPoint x: 576, startPoint y: 539, endPoint x: 501, endPoint y: 537, distance: 74.7
click at [501, 537] on icon at bounding box center [465, 536] width 258 height 32
drag, startPoint x: 525, startPoint y: 547, endPoint x: 543, endPoint y: 548, distance: 17.6
click at [543, 548] on icon at bounding box center [465, 536] width 258 height 32
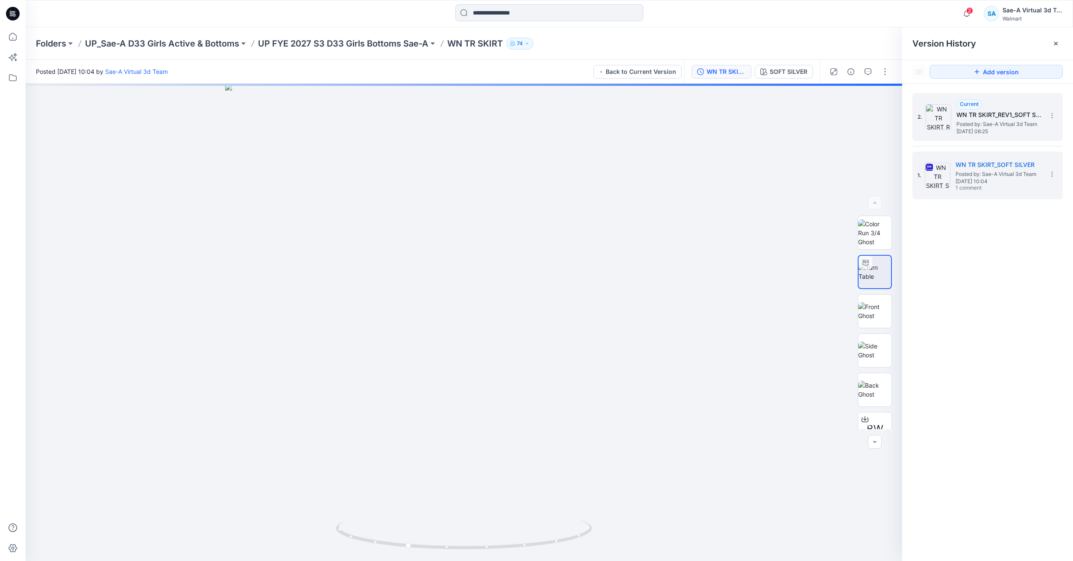
click at [965, 119] on h5 "WN TR SKIRT_REV1_SOFT SILVER" at bounding box center [998, 115] width 85 height 10
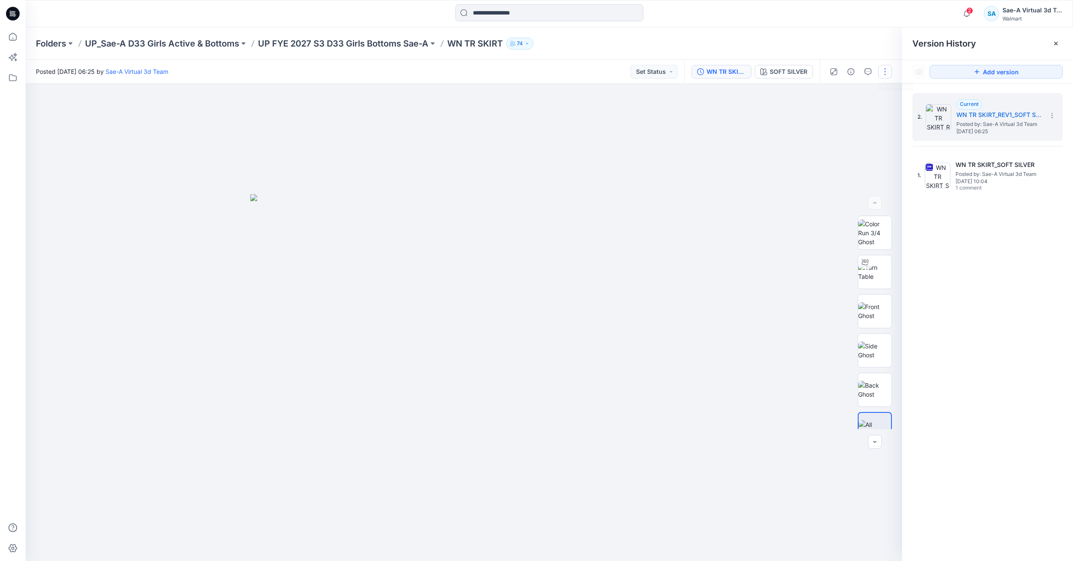
click at [889, 73] on button "button" at bounding box center [885, 72] width 14 height 14
click at [836, 113] on button "Edit" at bounding box center [849, 116] width 79 height 16
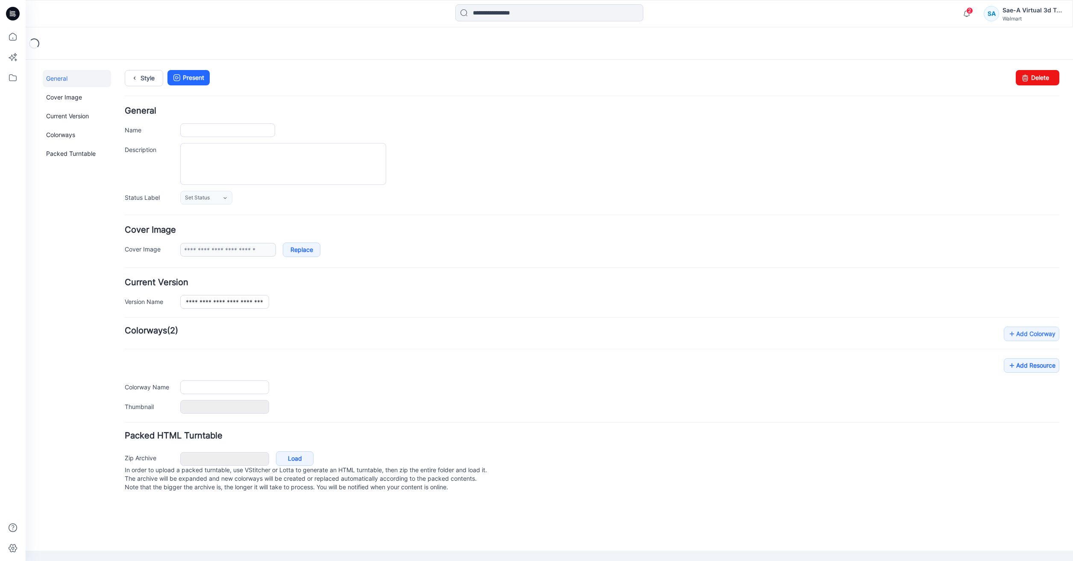
type input "**********"
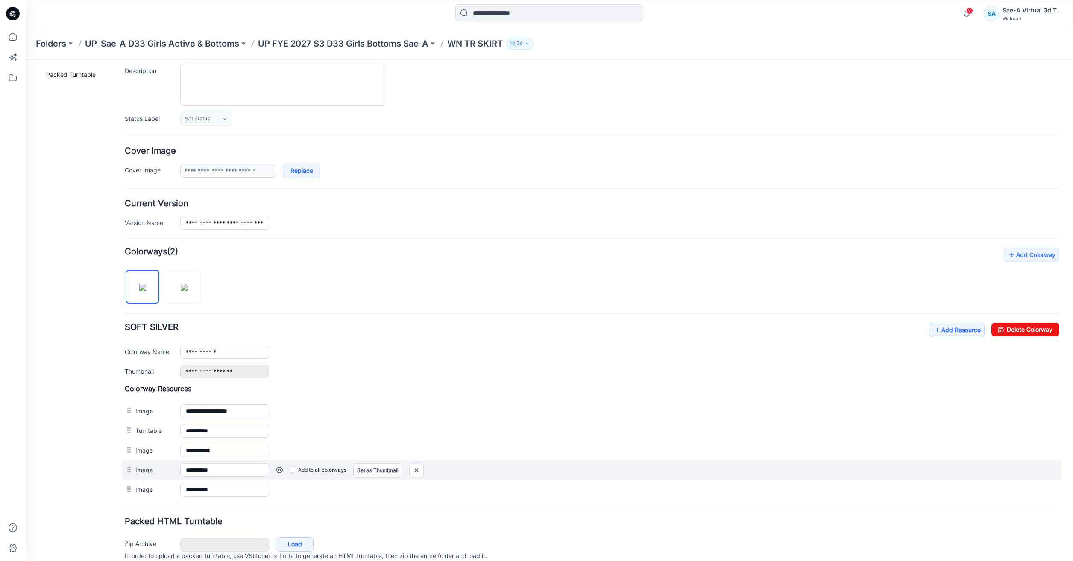
scroll to position [115, 0]
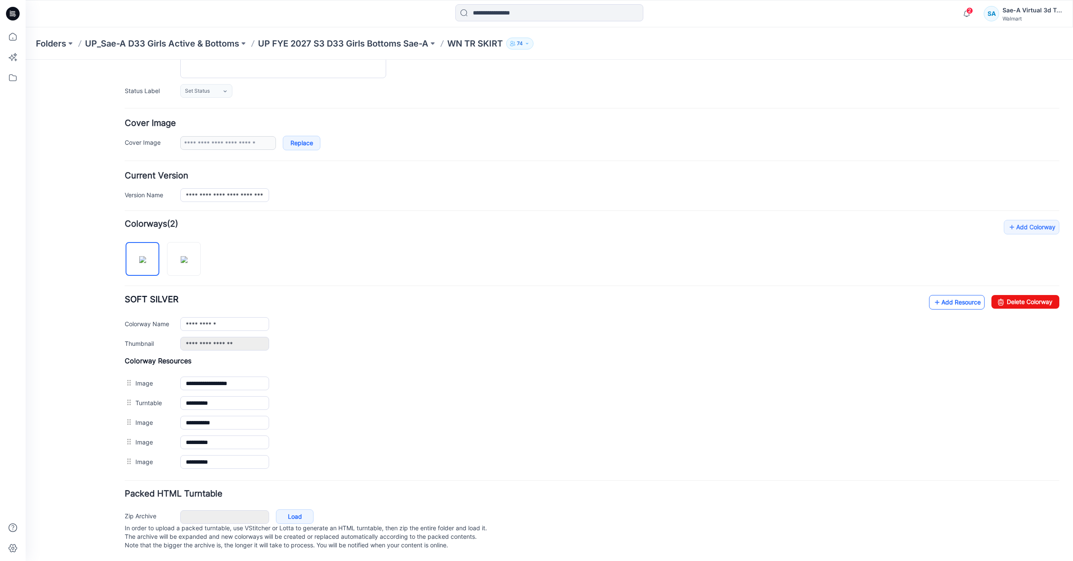
click at [962, 295] on link "Add Resource" at bounding box center [957, 302] width 56 height 15
click at [935, 297] on link "Add Resource" at bounding box center [957, 302] width 56 height 15
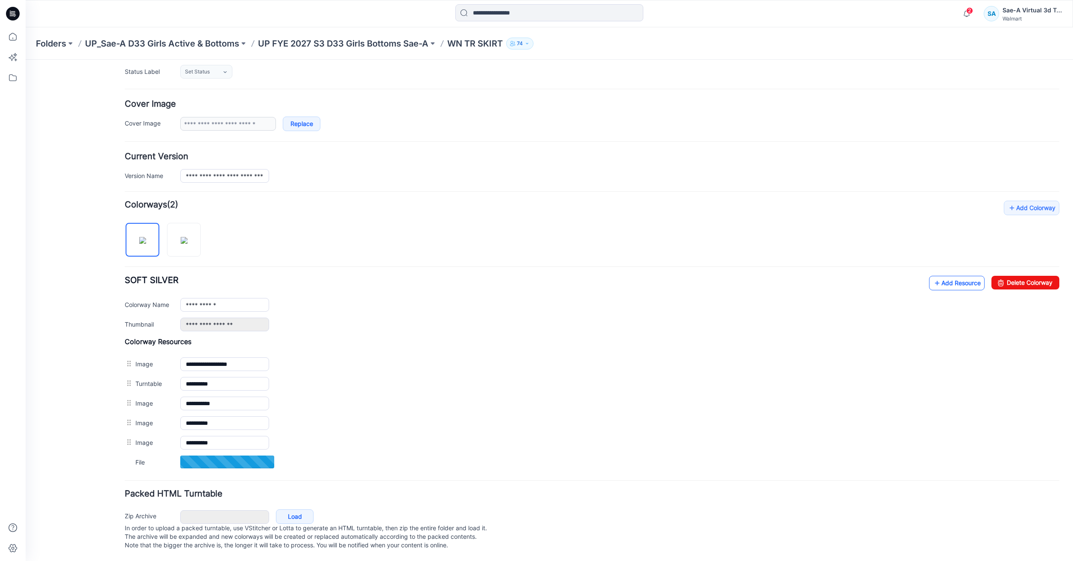
scroll to position [135, 0]
click at [942, 275] on link "Add Resource" at bounding box center [957, 282] width 56 height 15
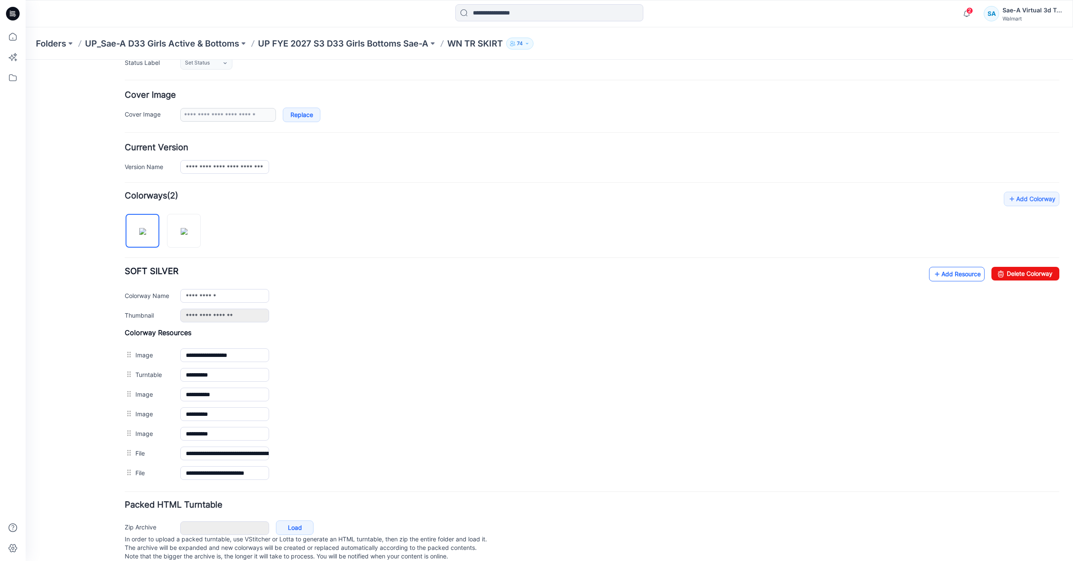
click at [954, 274] on link "Add Resource" at bounding box center [957, 274] width 56 height 15
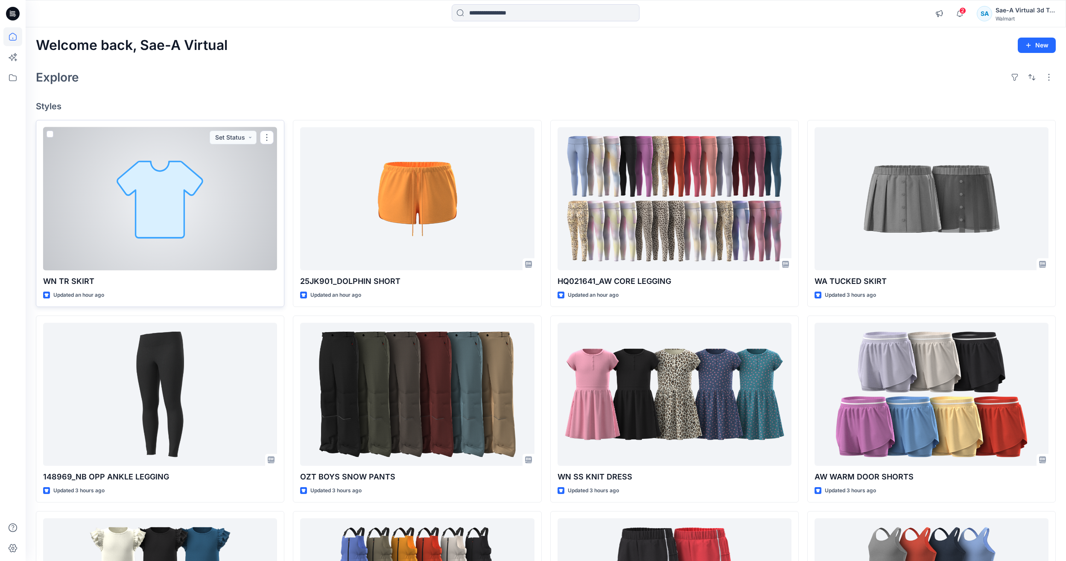
click at [167, 223] on div at bounding box center [160, 198] width 234 height 143
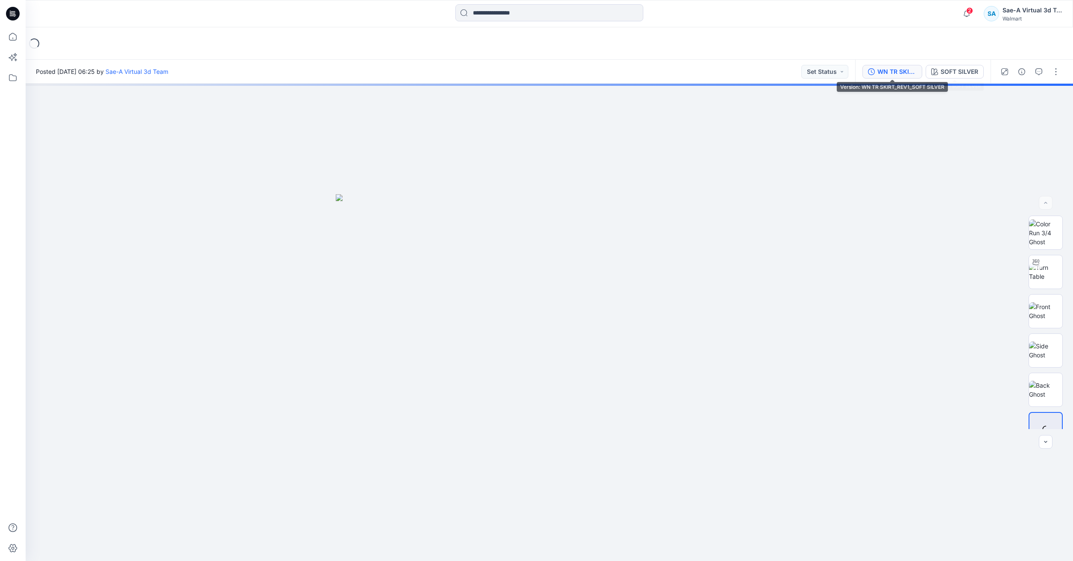
click at [912, 76] on div "WN TR SKIRT_REV1_SOFT SILVER" at bounding box center [896, 71] width 39 height 9
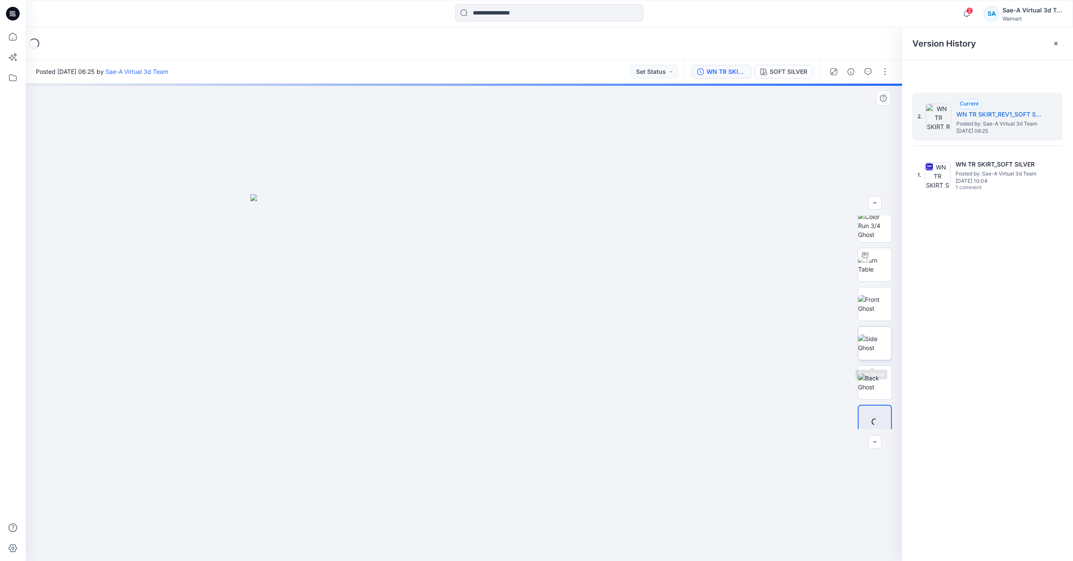
scroll to position [17, 0]
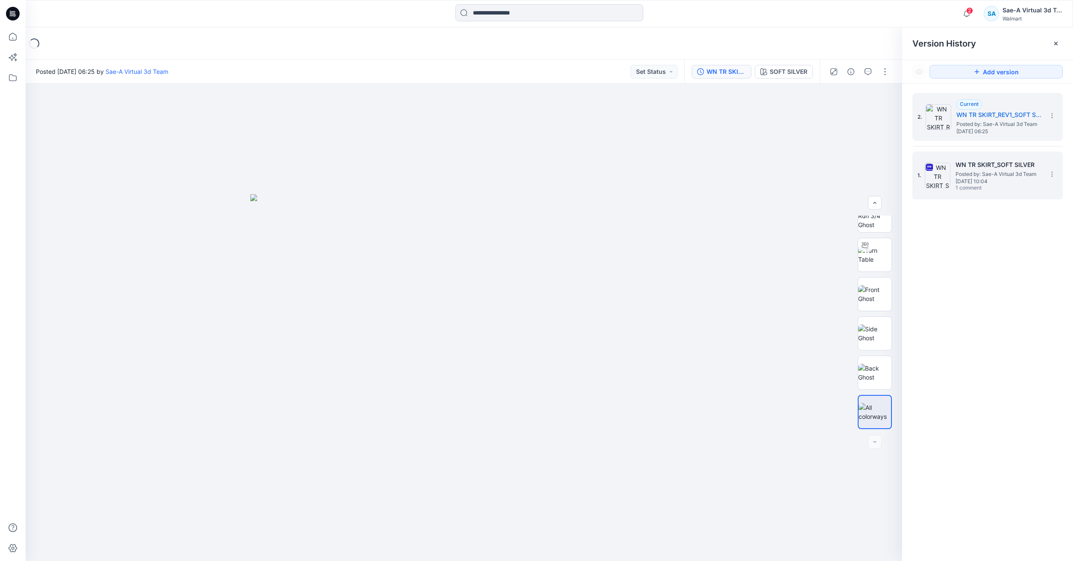
click at [978, 178] on span "[DATE] 10:04" at bounding box center [997, 181] width 85 height 6
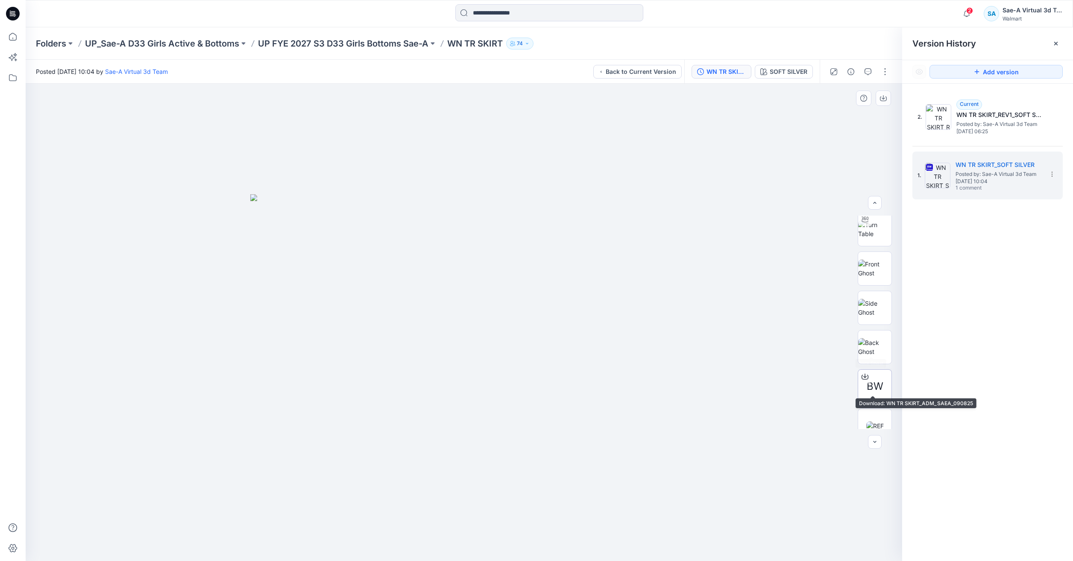
scroll to position [135, 0]
click at [863, 70] on button "button" at bounding box center [868, 72] width 14 height 14
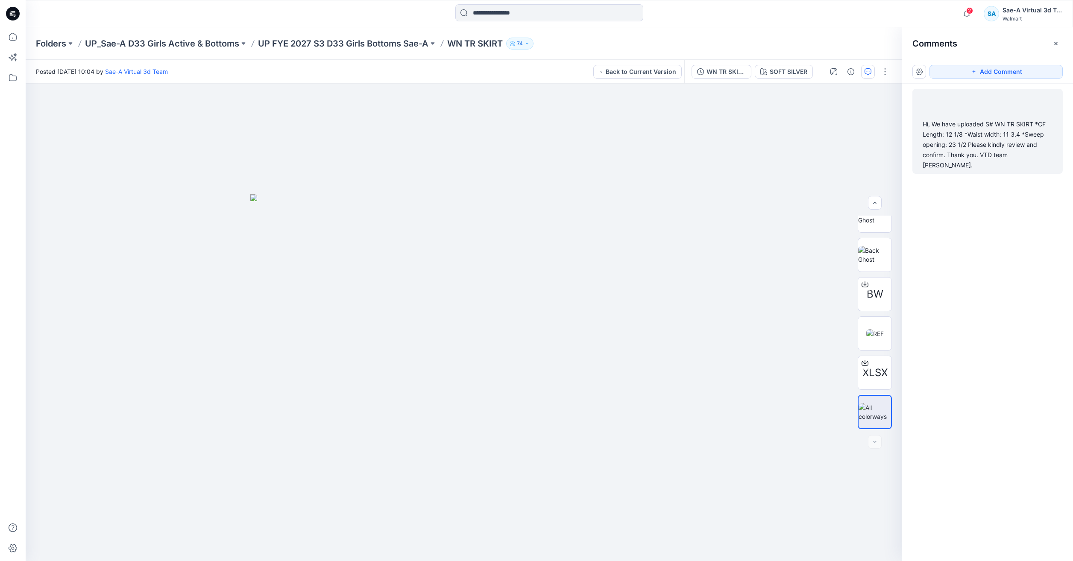
click at [1018, 148] on div "Hi, We have uploaded S# WN TR SKIRT *CF Length: 12 1/8 *Waist width: 11 3.4 *Sw…" at bounding box center [987, 144] width 130 height 51
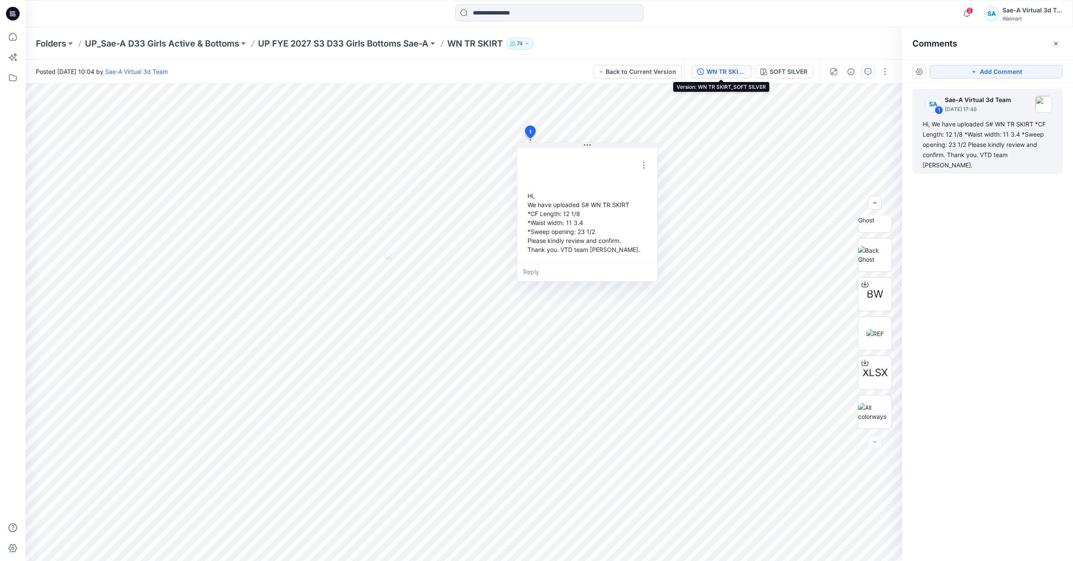
click at [735, 71] on div "WN TR SKIRT_SOFT SILVER" at bounding box center [725, 71] width 39 height 9
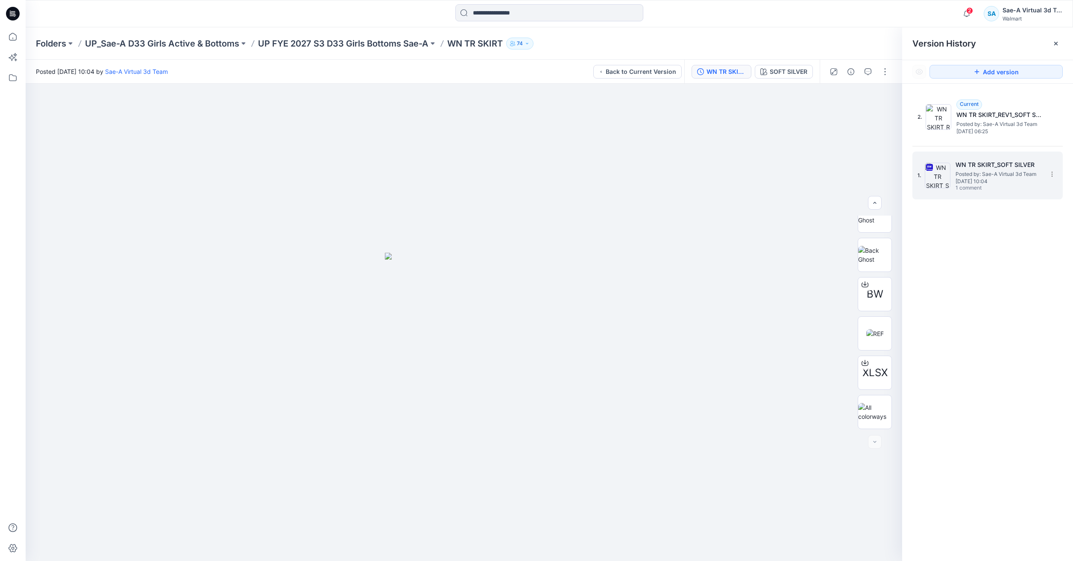
click at [1003, 181] on span "[DATE] 10:04" at bounding box center [997, 181] width 85 height 6
click at [870, 71] on icon "button" at bounding box center [867, 71] width 7 height 7
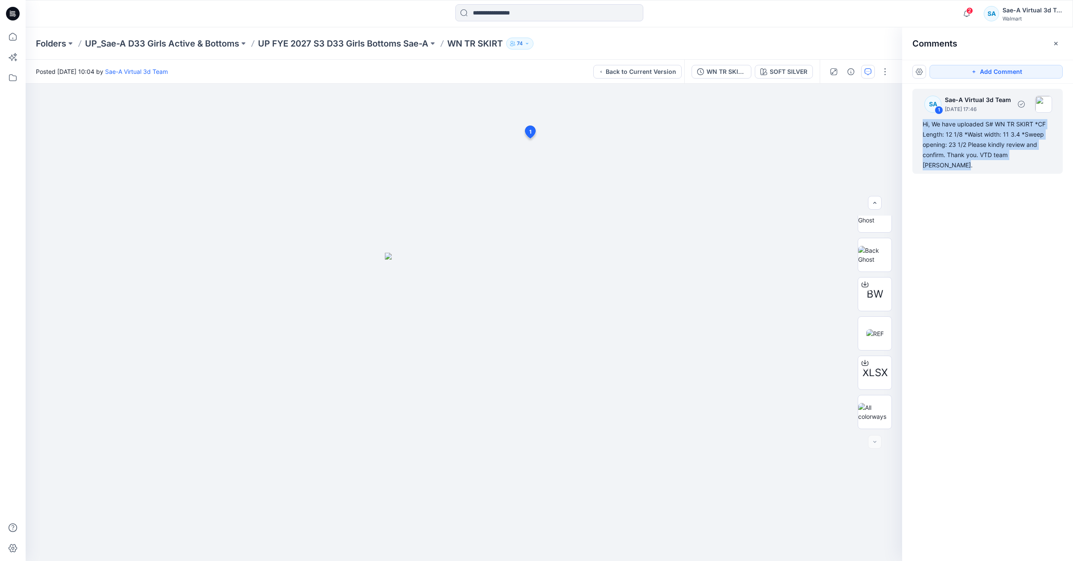
drag, startPoint x: 1055, startPoint y: 155, endPoint x: 918, endPoint y: 125, distance: 140.8
click at [918, 125] on div "SA 1 Sae-A Virtual 3d Team [DATE] 17:46 Hi, We have uploaded S# WN TR SKIRT *CF…" at bounding box center [987, 131] width 150 height 85
copy div "Hi, We have uploaded S# WN TR SKIRT *CF Length: 12 1/8 *Waist width: 11 3.4 *Sw…"
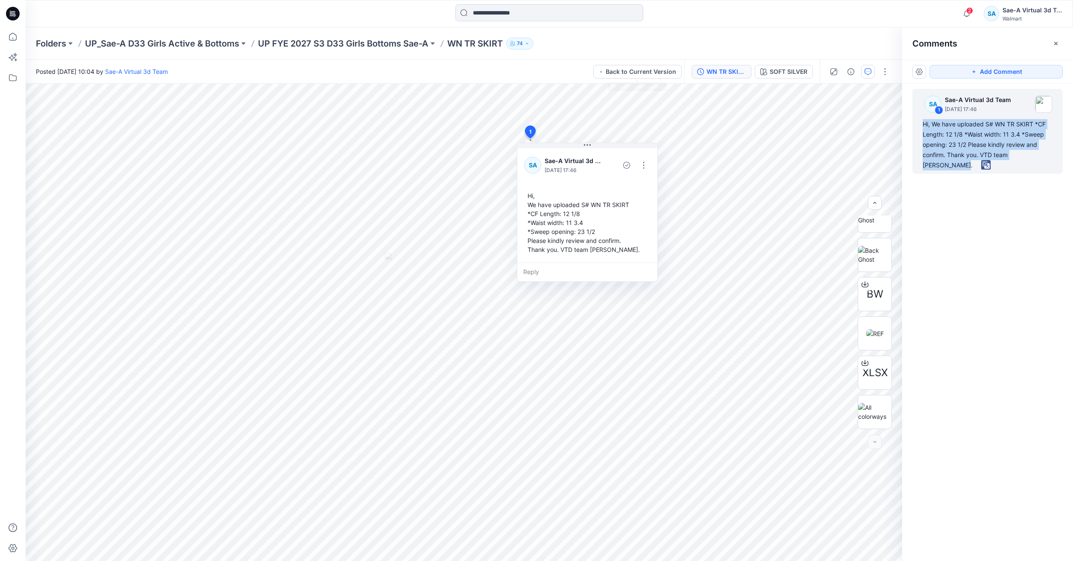
drag, startPoint x: 709, startPoint y: 73, endPoint x: 719, endPoint y: 76, distance: 11.1
click at [709, 73] on div "WN TR SKIRT_SOFT SILVER" at bounding box center [725, 71] width 39 height 9
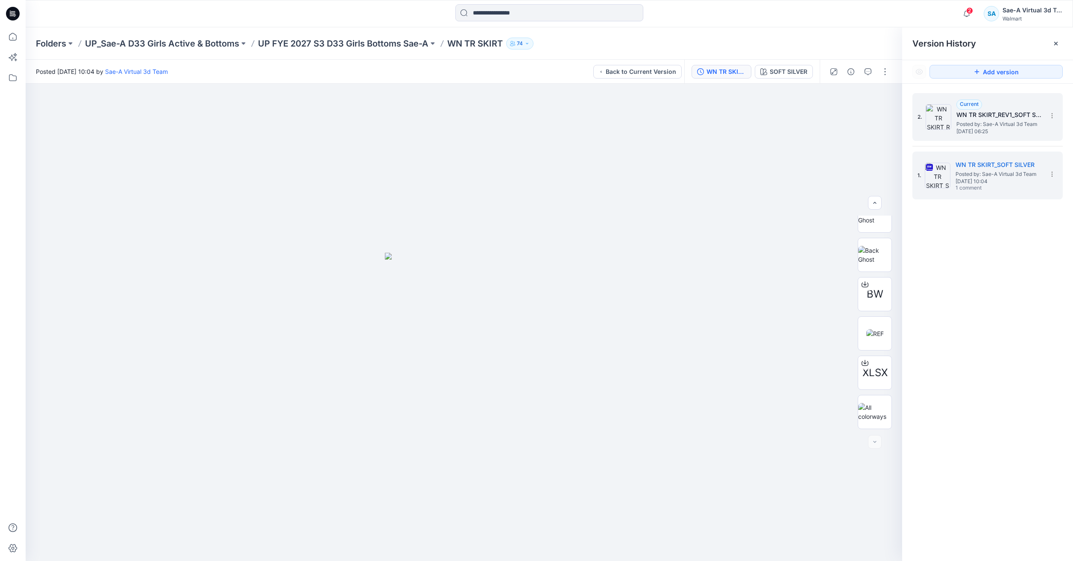
click at [971, 125] on span "Posted by: Sae-A Virtual 3d Team" at bounding box center [998, 124] width 85 height 9
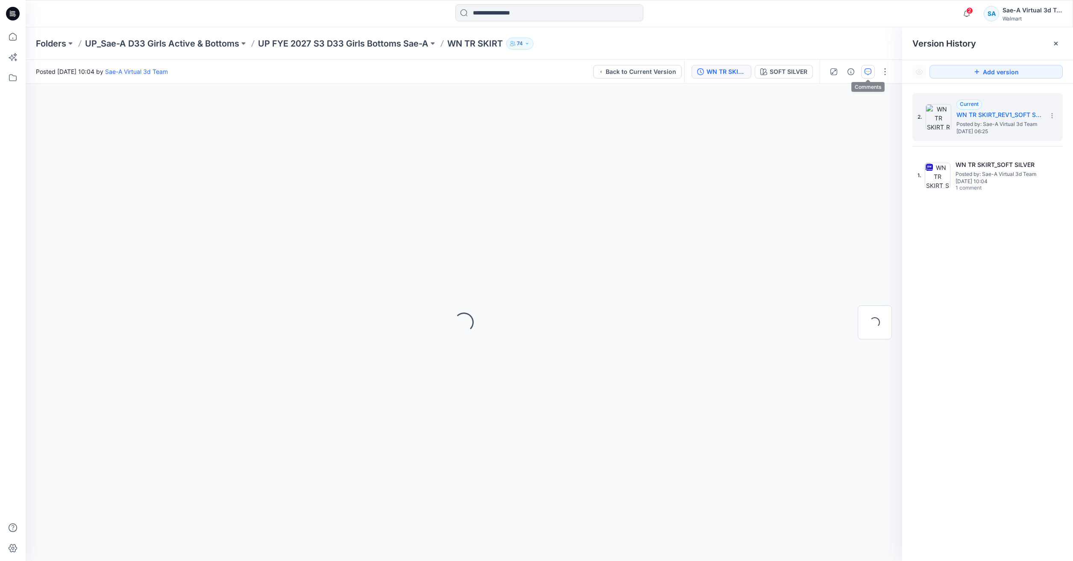
click at [872, 76] on button "button" at bounding box center [868, 72] width 14 height 14
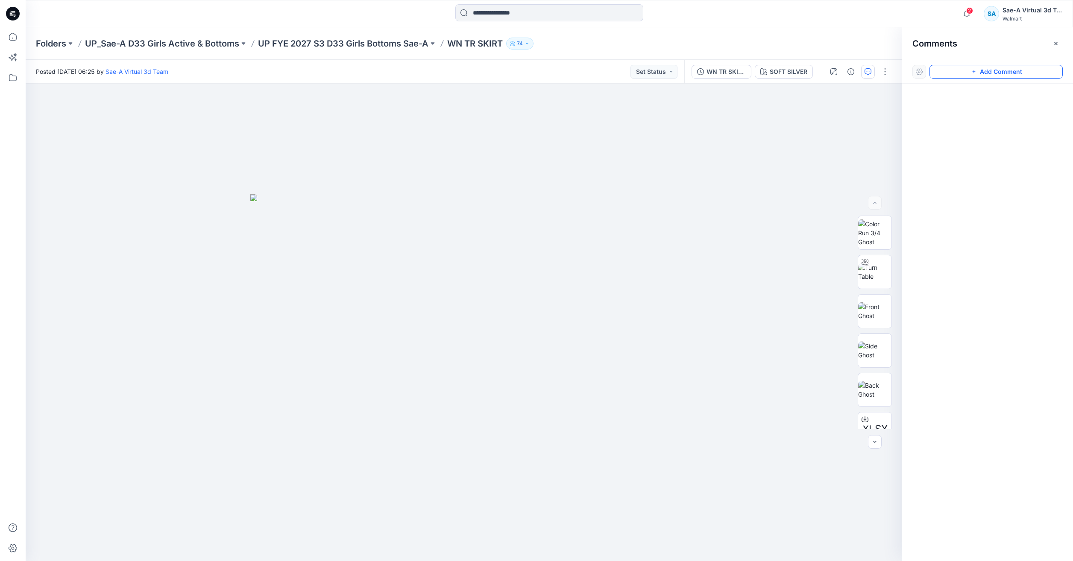
drag, startPoint x: 987, startPoint y: 72, endPoint x: 659, endPoint y: 148, distance: 336.5
click at [986, 72] on button "Add Comment" at bounding box center [995, 72] width 133 height 14
click at [550, 178] on div "1" at bounding box center [464, 322] width 876 height 477
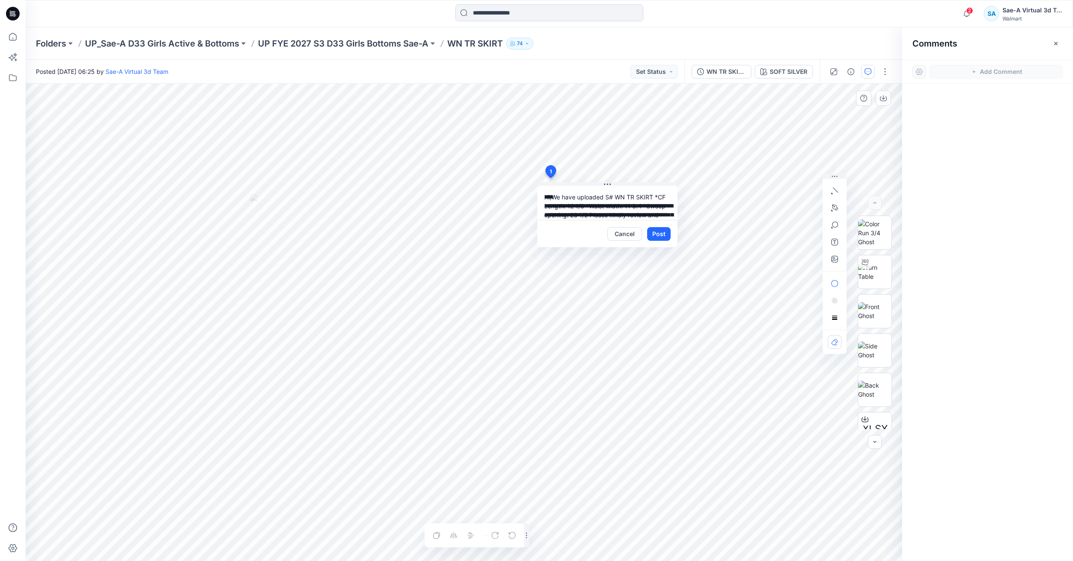
click at [648, 205] on textarea "**********" at bounding box center [607, 203] width 140 height 34
click at [599, 215] on textarea "**********" at bounding box center [607, 203] width 140 height 34
click at [598, 217] on textarea "**********" at bounding box center [607, 203] width 140 height 34
click at [601, 216] on textarea "**********" at bounding box center [607, 203] width 140 height 34
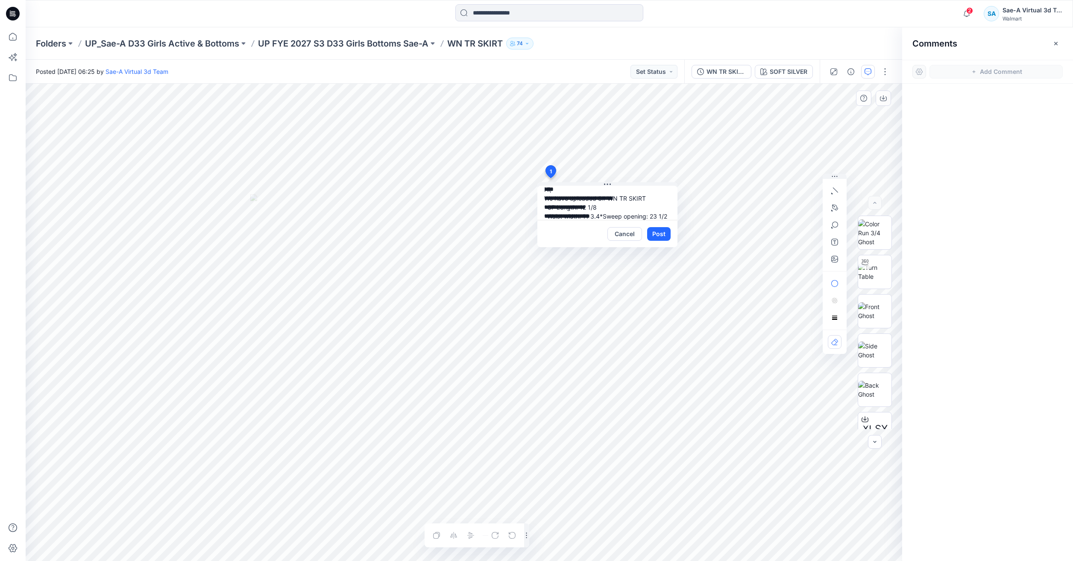
scroll to position [17, 0]
click at [614, 216] on textarea "**********" at bounding box center [607, 203] width 140 height 34
click at [623, 209] on textarea "**********" at bounding box center [607, 203] width 140 height 34
click at [599, 196] on textarea "**********" at bounding box center [607, 203] width 140 height 34
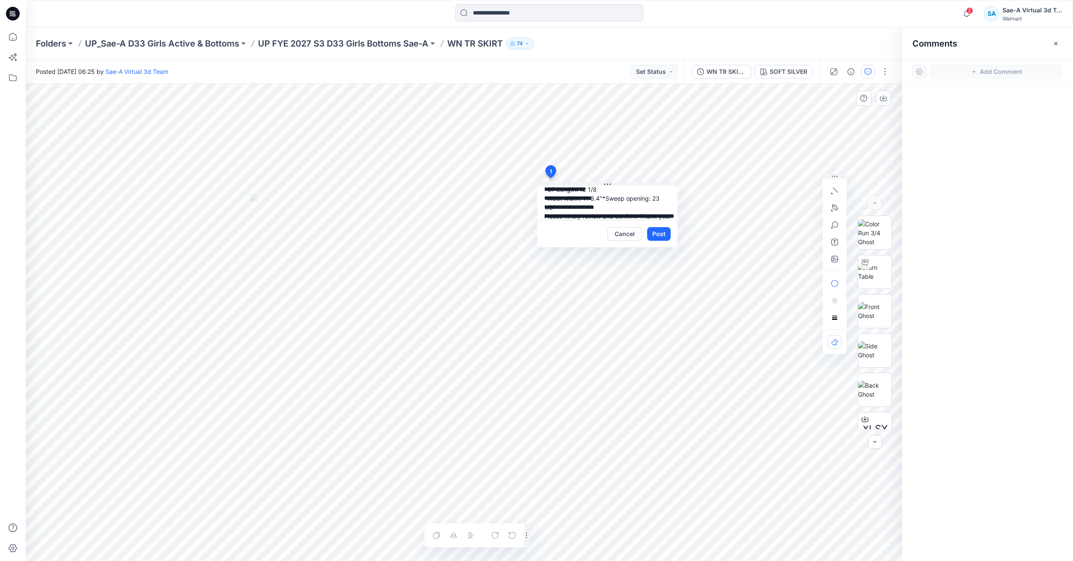
click at [598, 189] on textarea "**********" at bounding box center [607, 203] width 140 height 34
click at [639, 201] on textarea "**********" at bounding box center [607, 203] width 140 height 34
type textarea "**********"
click at [595, 204] on textarea "**********" at bounding box center [607, 203] width 140 height 34
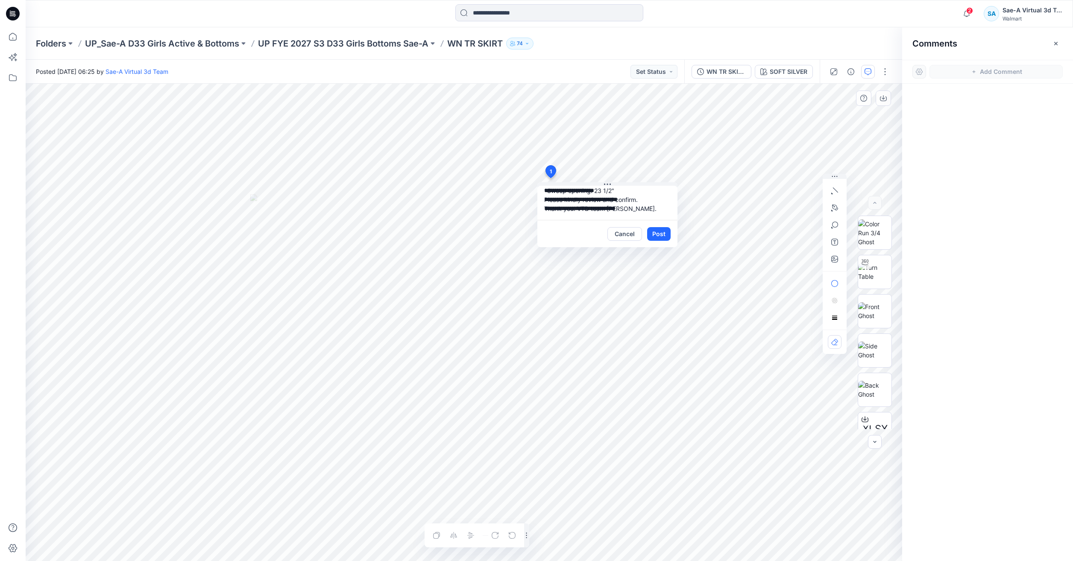
scroll to position [0, 0]
click at [593, 208] on textarea "**********" at bounding box center [607, 203] width 140 height 34
click at [656, 235] on button "Post" at bounding box center [658, 234] width 23 height 14
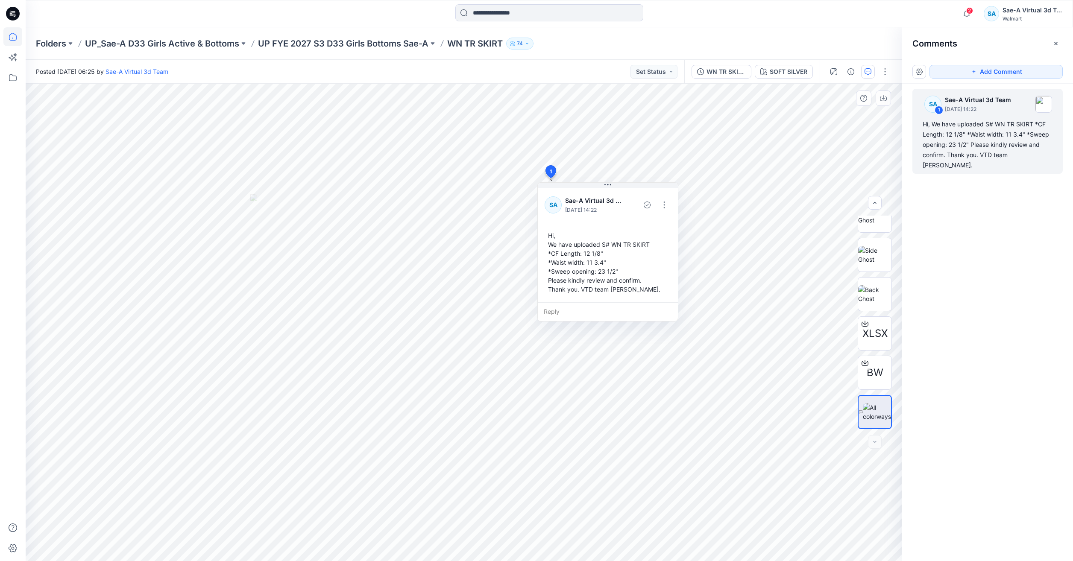
click at [4, 39] on icon at bounding box center [12, 36] width 19 height 19
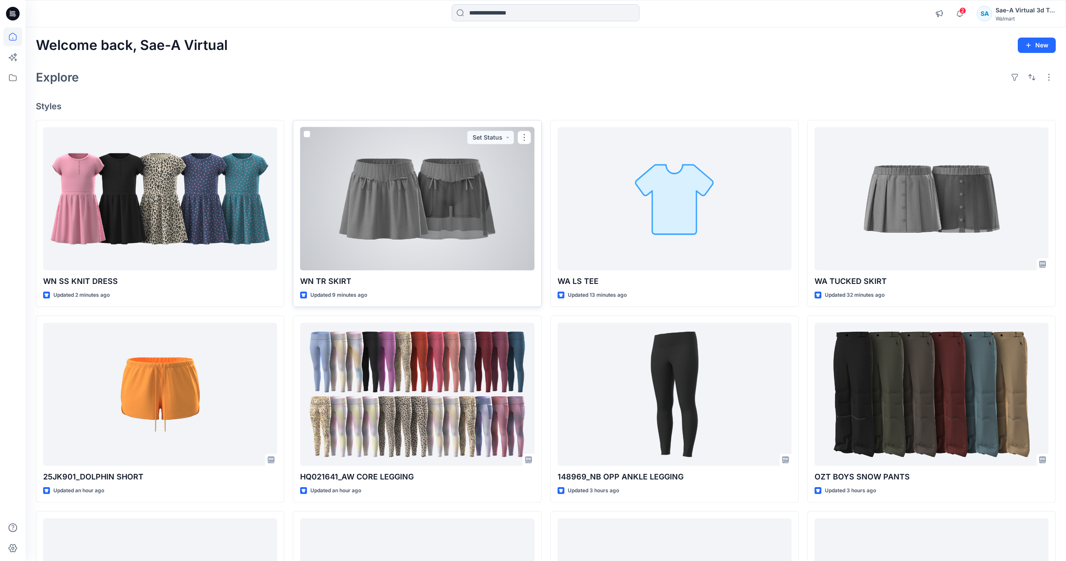
click at [421, 203] on div at bounding box center [417, 198] width 234 height 143
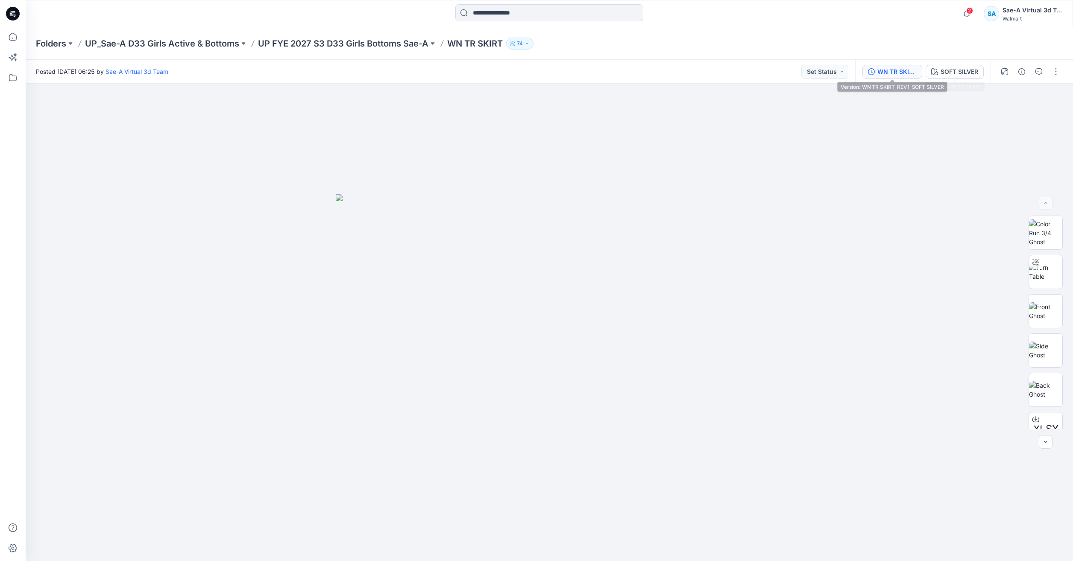
click at [906, 73] on div "WN TR SKIRT_REV1_SOFT SILVER" at bounding box center [896, 71] width 39 height 9
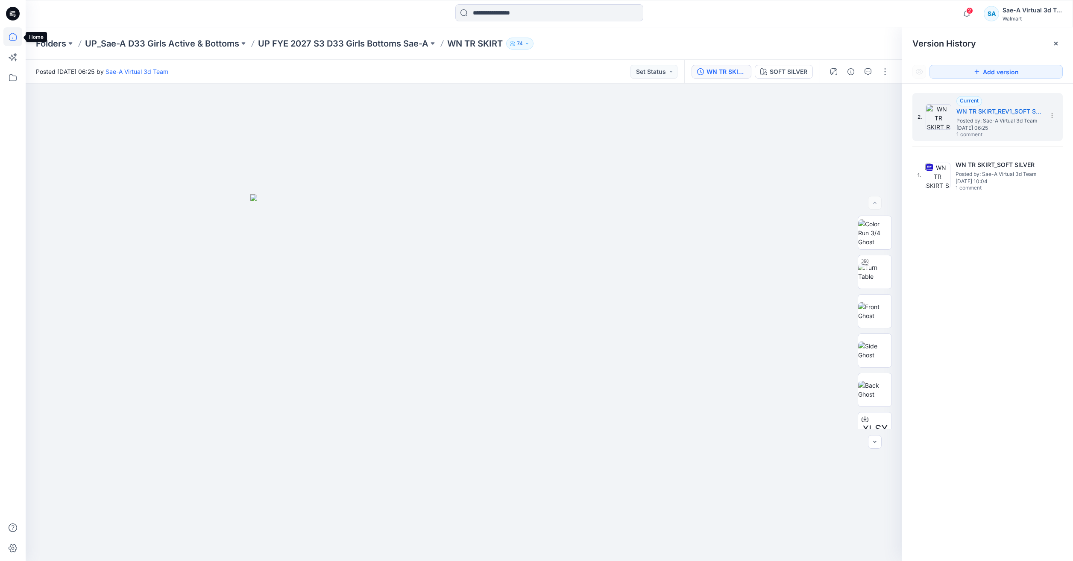
click at [8, 36] on icon at bounding box center [12, 36] width 19 height 19
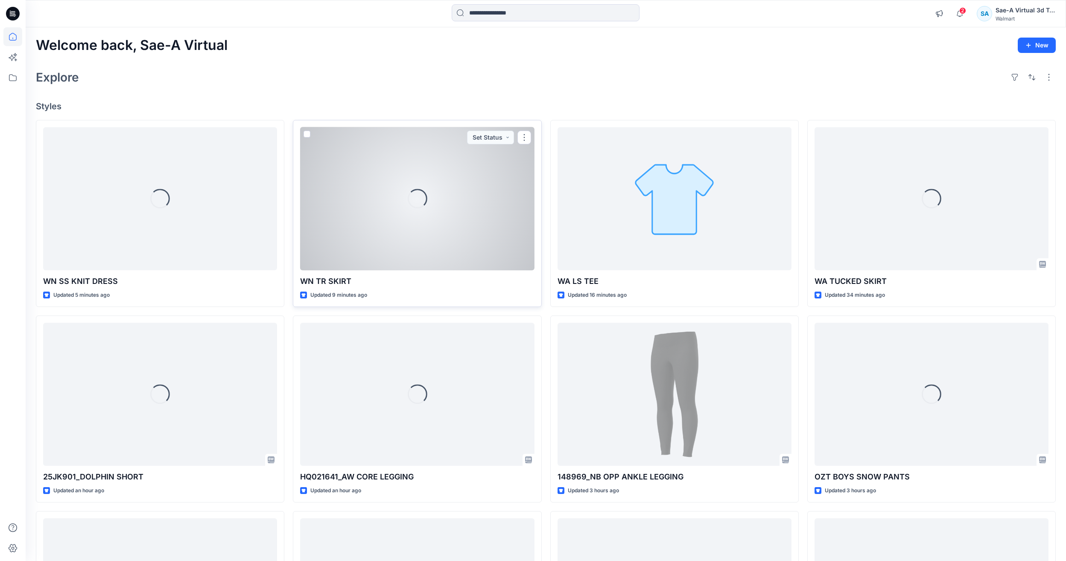
click at [335, 213] on div "Loading..." at bounding box center [417, 198] width 234 height 143
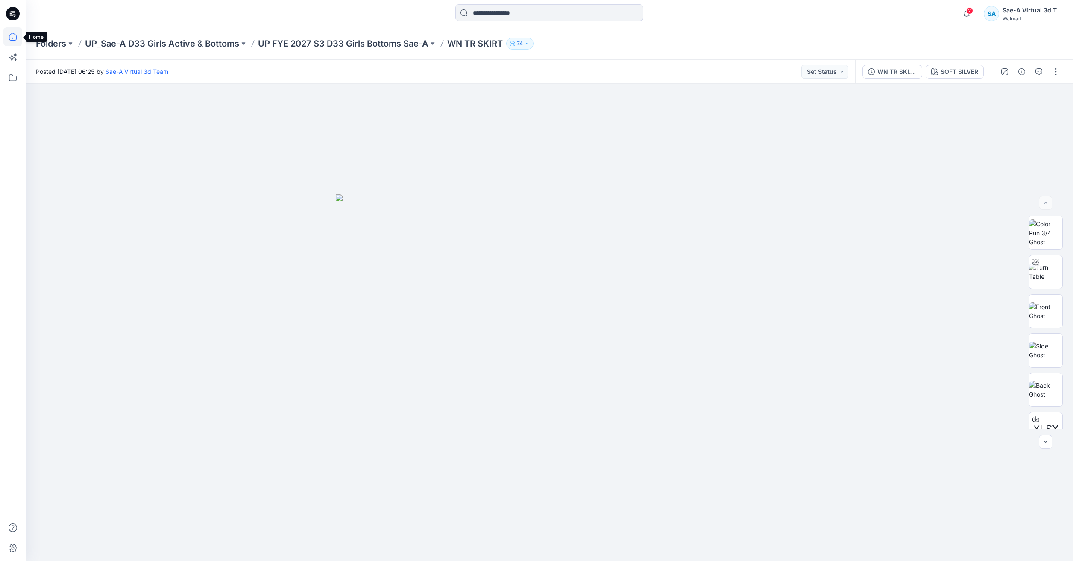
click at [11, 34] on icon at bounding box center [13, 37] width 8 height 8
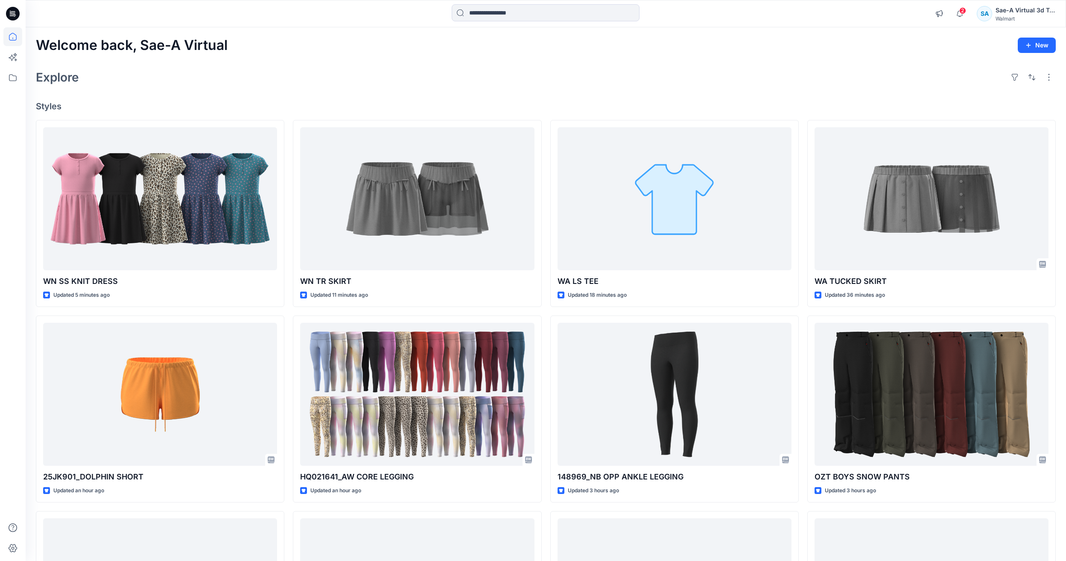
click at [449, 74] on div "Explore" at bounding box center [546, 77] width 1020 height 20
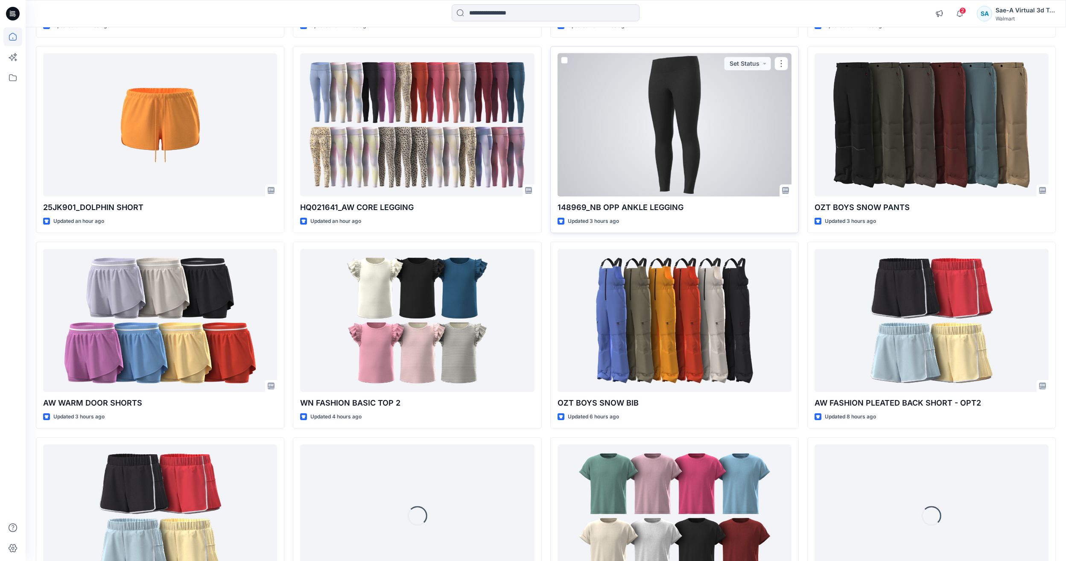
scroll to position [299, 0]
